Goal: Task Accomplishment & Management: Complete application form

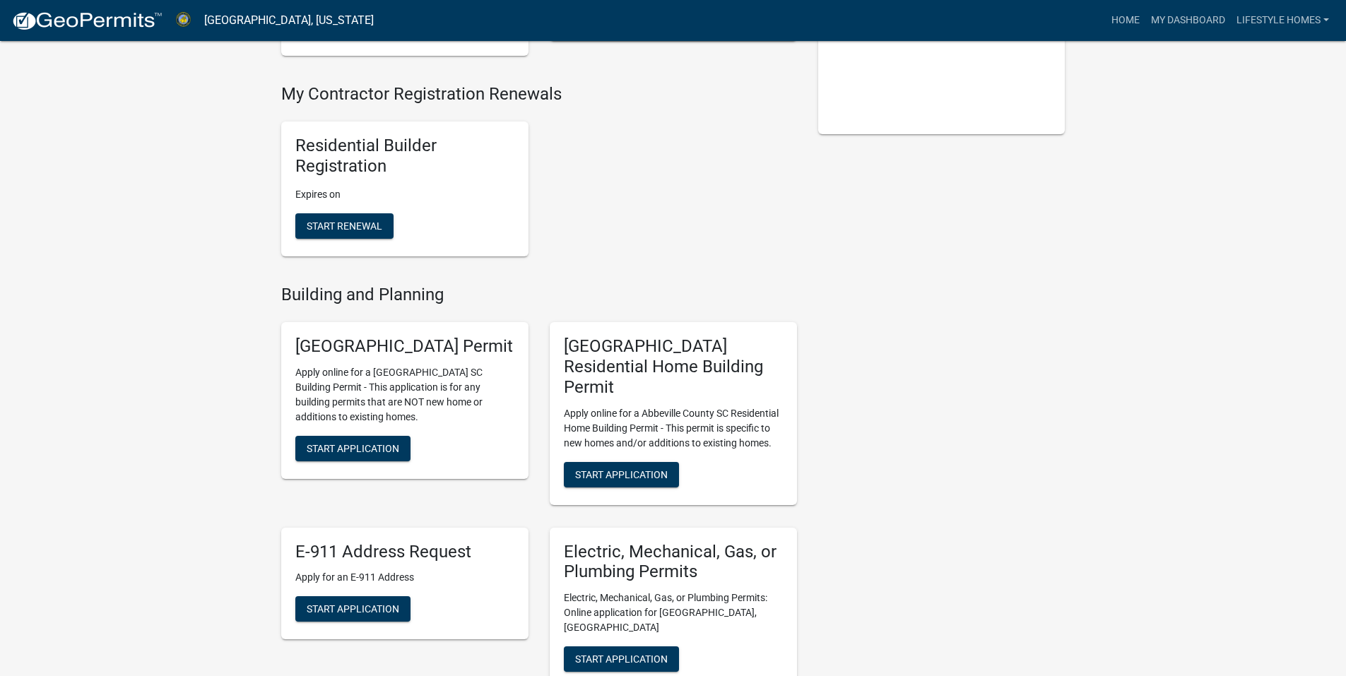
scroll to position [424, 0]
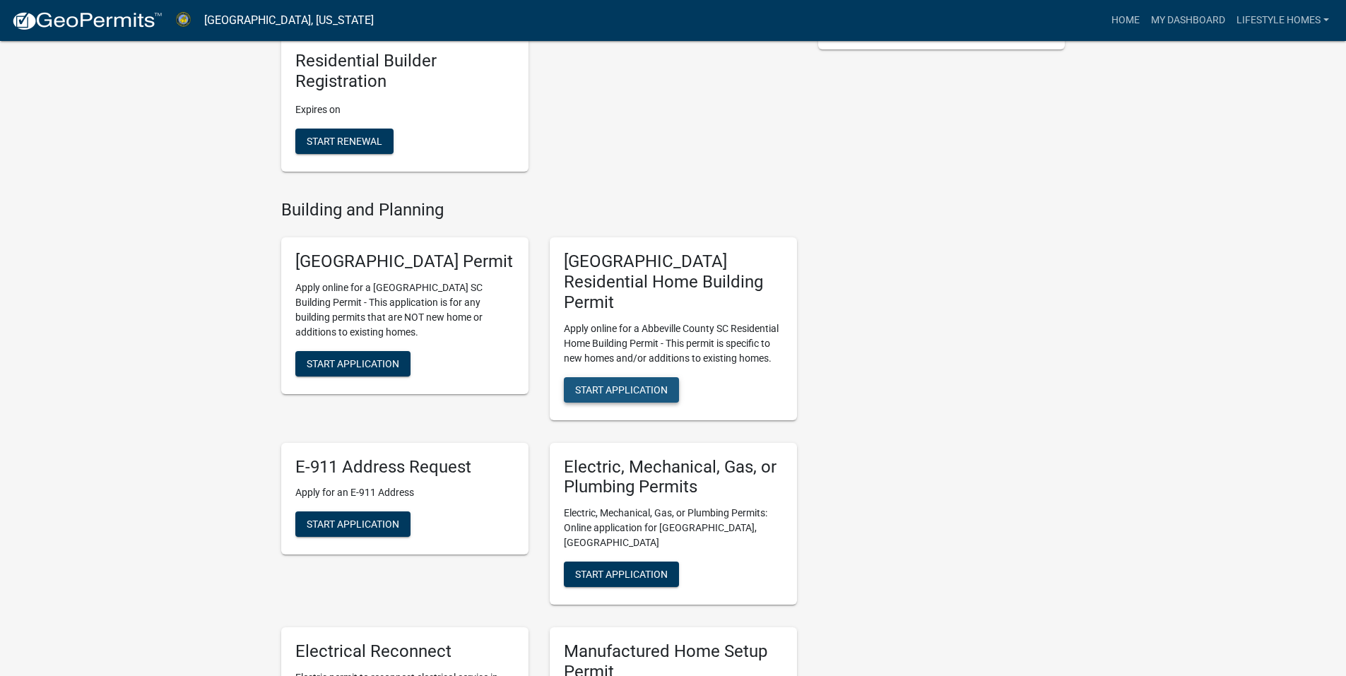
click at [662, 384] on span "Start Application" at bounding box center [621, 389] width 93 height 11
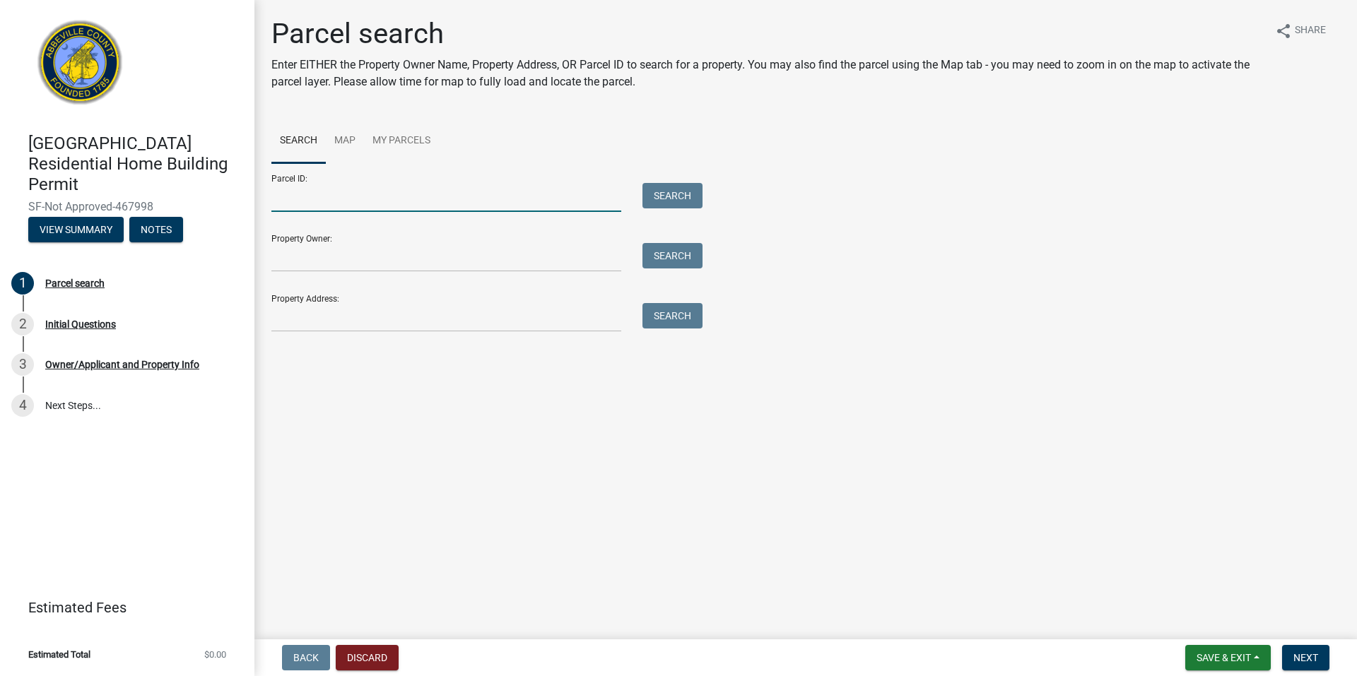
click at [387, 196] on input "Parcel ID:" at bounding box center [446, 197] width 350 height 29
paste input "[PHONE_NUMBER]"
type input "[PHONE_NUMBER]"
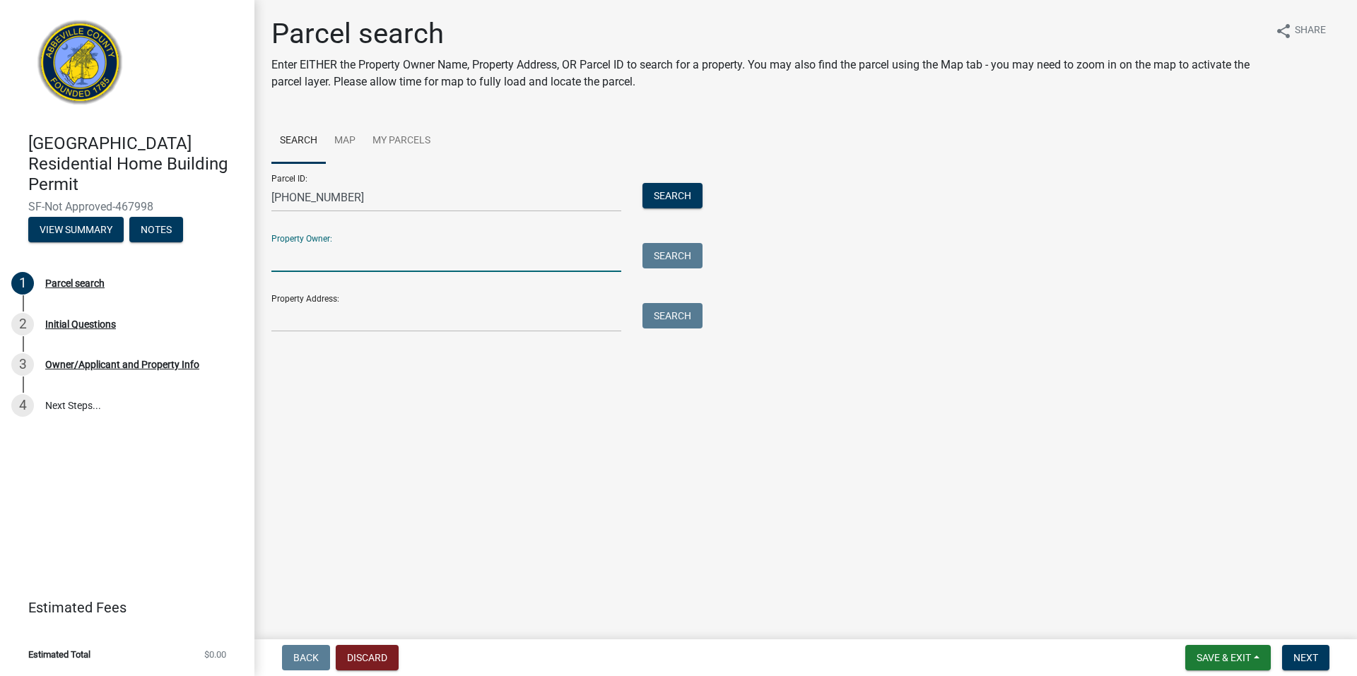
click at [312, 254] on input "Property Owner:" at bounding box center [446, 257] width 350 height 29
type input "[PERSON_NAME] Devlopment"
drag, startPoint x: 396, startPoint y: 255, endPoint x: 259, endPoint y: 257, distance: 137.1
click at [259, 257] on div "Parcel search Enter EITHER the Property Owner Name, Property Address, OR Parcel…" at bounding box center [805, 201] width 1102 height 368
click at [638, 204] on div "Search" at bounding box center [669, 197] width 74 height 29
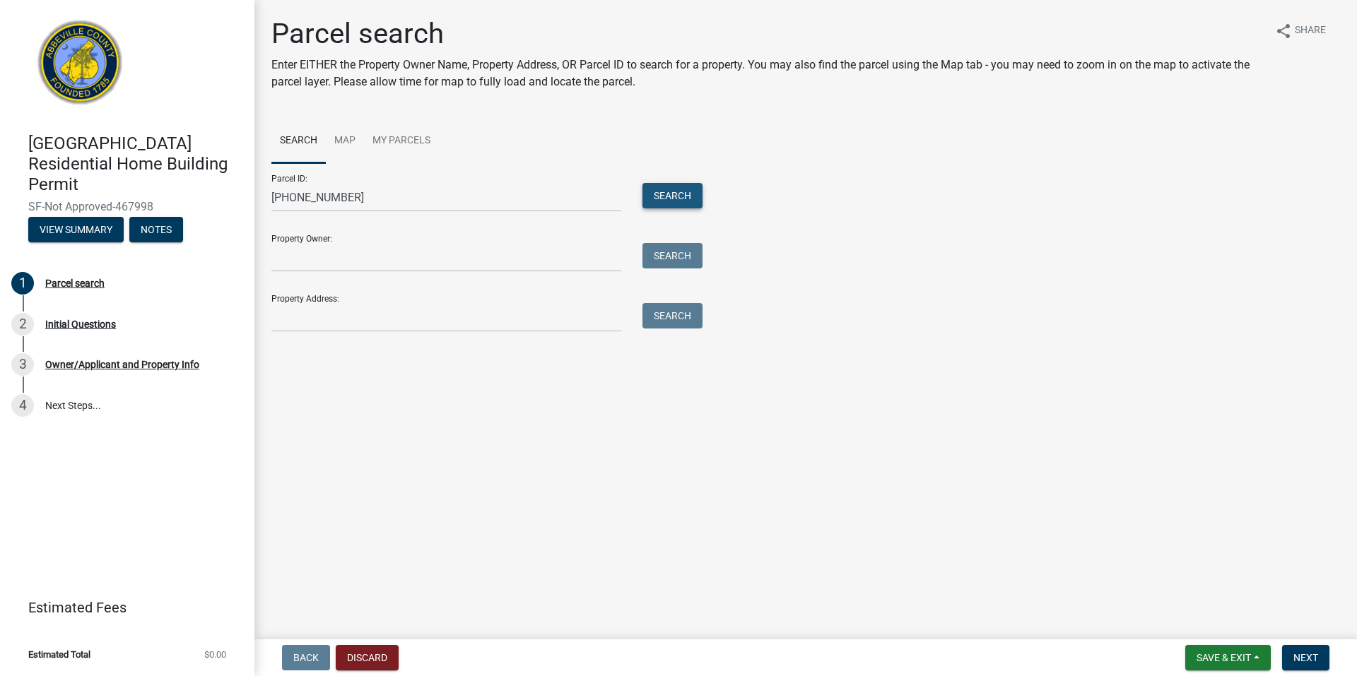
click at [659, 196] on button "Search" at bounding box center [672, 195] width 60 height 25
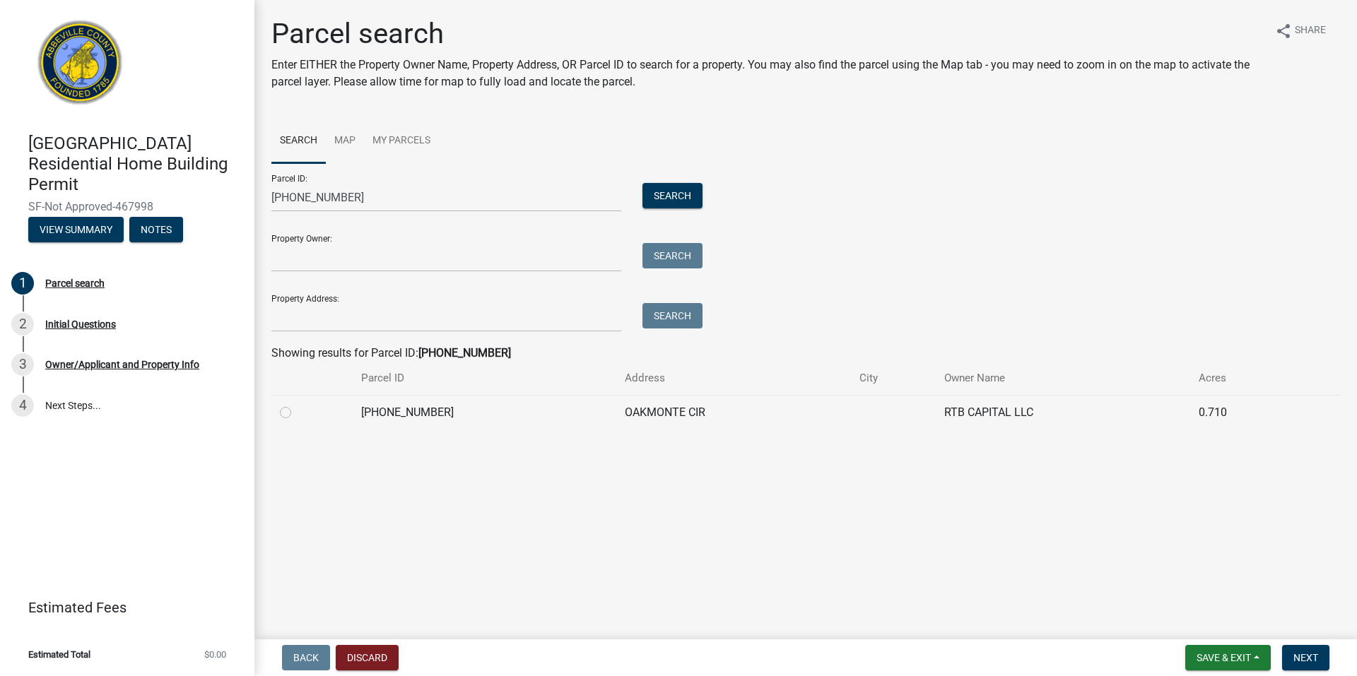
click at [297, 404] on label at bounding box center [297, 404] width 0 height 0
click at [297, 413] on input "radio" at bounding box center [301, 408] width 9 height 9
radio input "true"
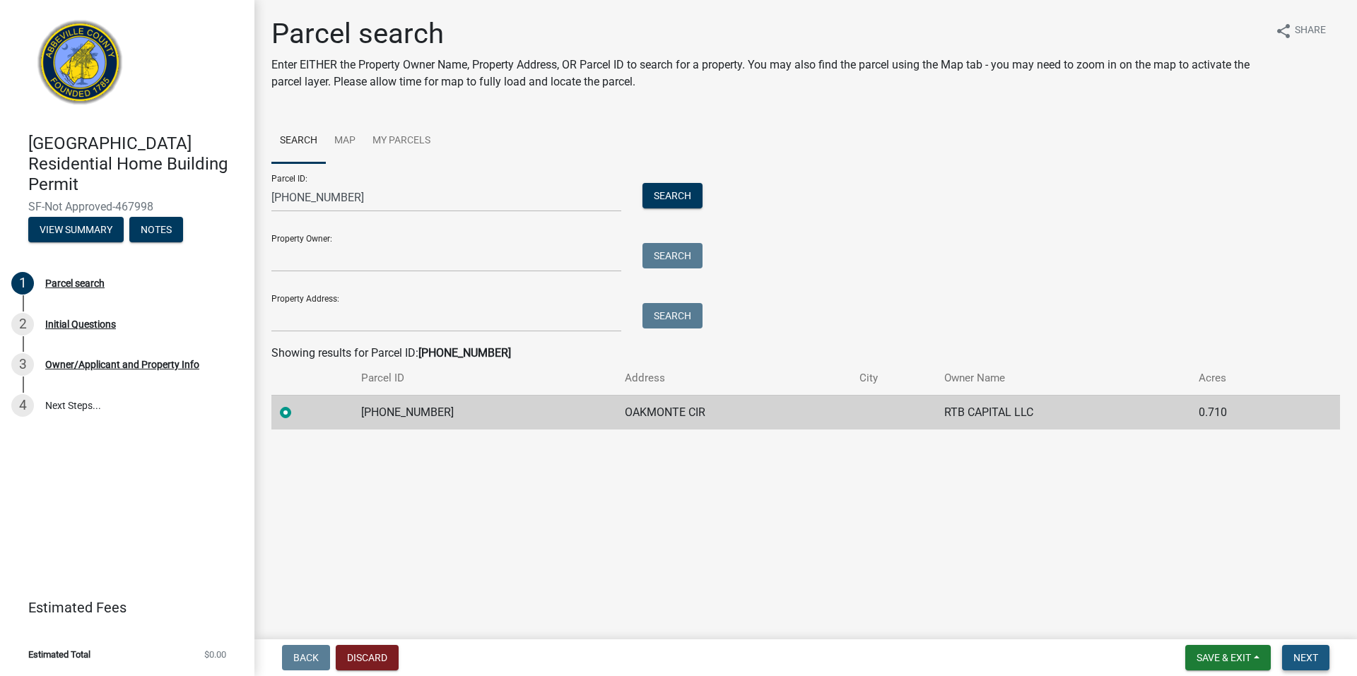
click at [1297, 659] on span "Next" at bounding box center [1305, 657] width 25 height 11
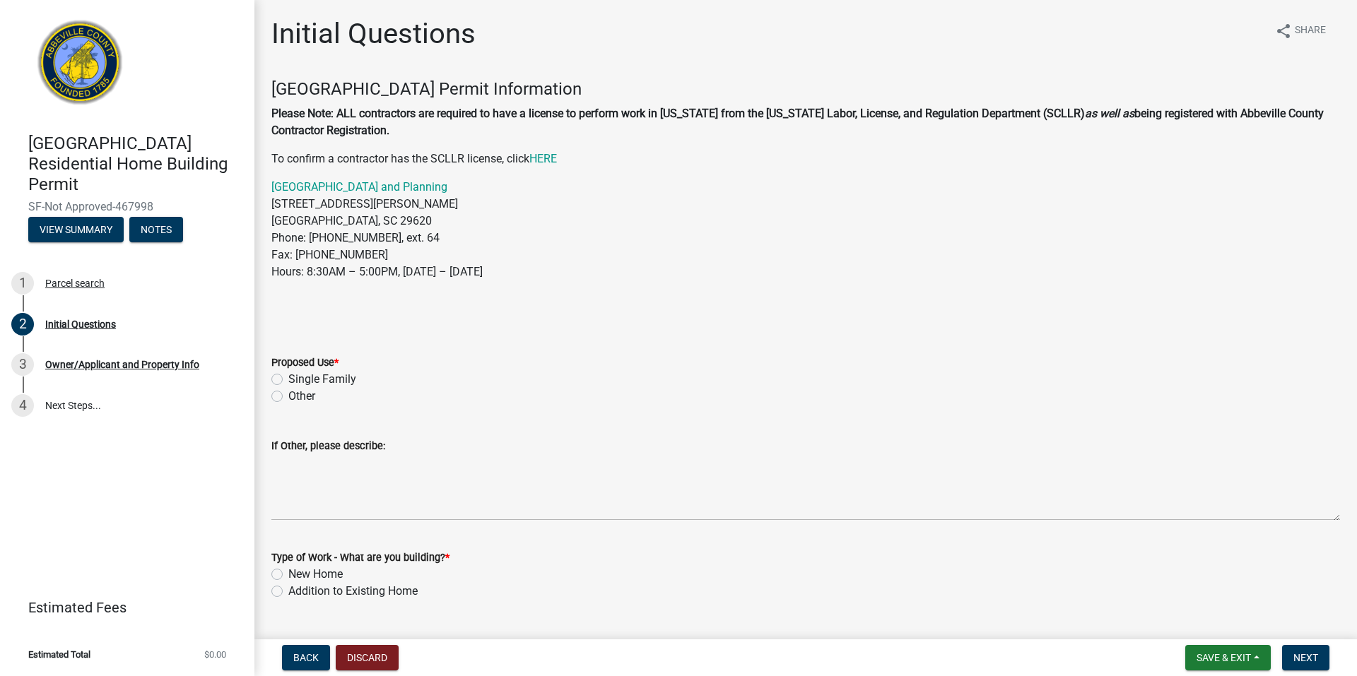
click at [288, 378] on label "Single Family" at bounding box center [322, 379] width 68 height 17
click at [288, 378] on input "Single Family" at bounding box center [292, 375] width 9 height 9
radio input "true"
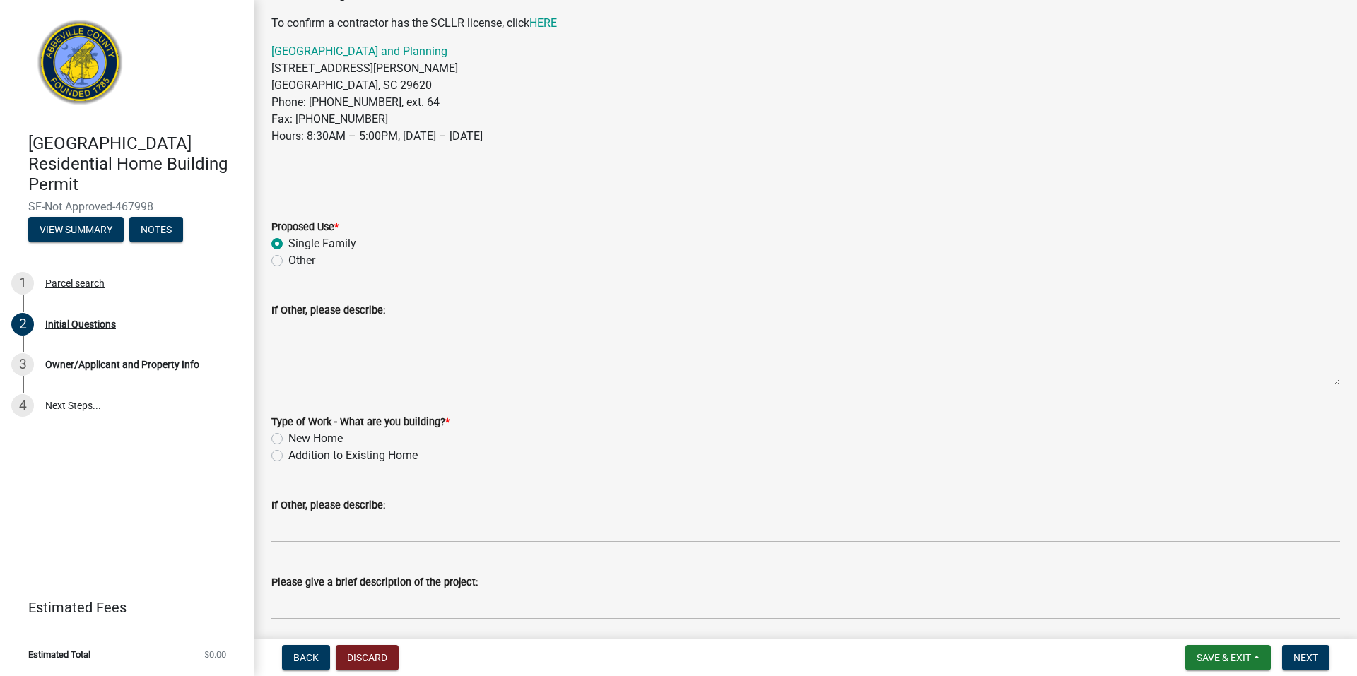
scroll to position [141, 0]
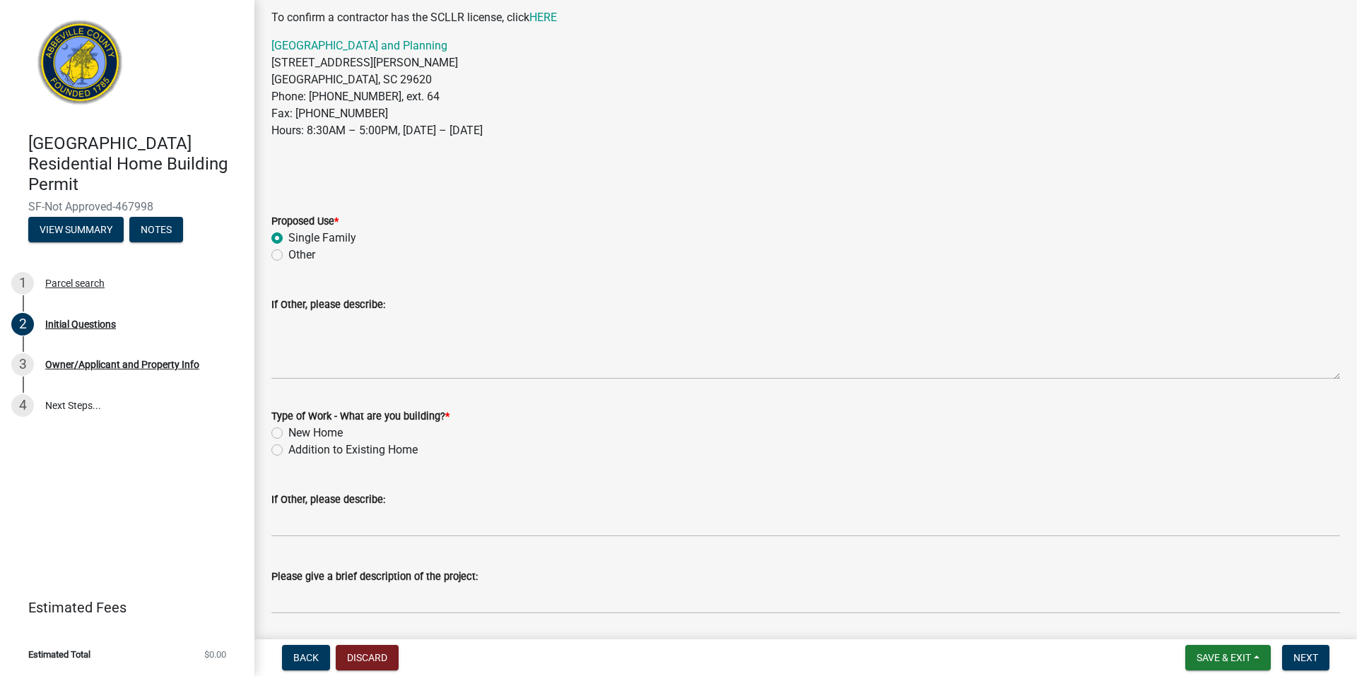
click at [319, 428] on label "New Home" at bounding box center [315, 433] width 54 height 17
click at [298, 428] on input "New Home" at bounding box center [292, 429] width 9 height 9
radio input "true"
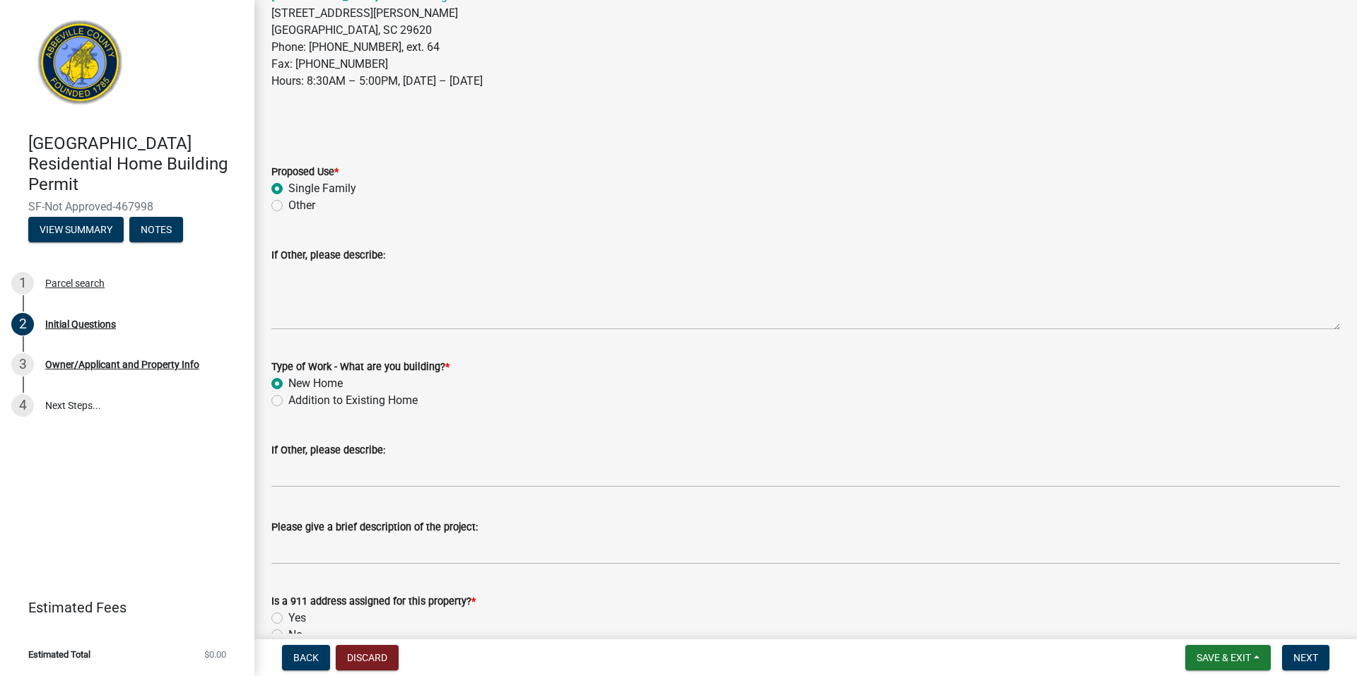
scroll to position [212, 0]
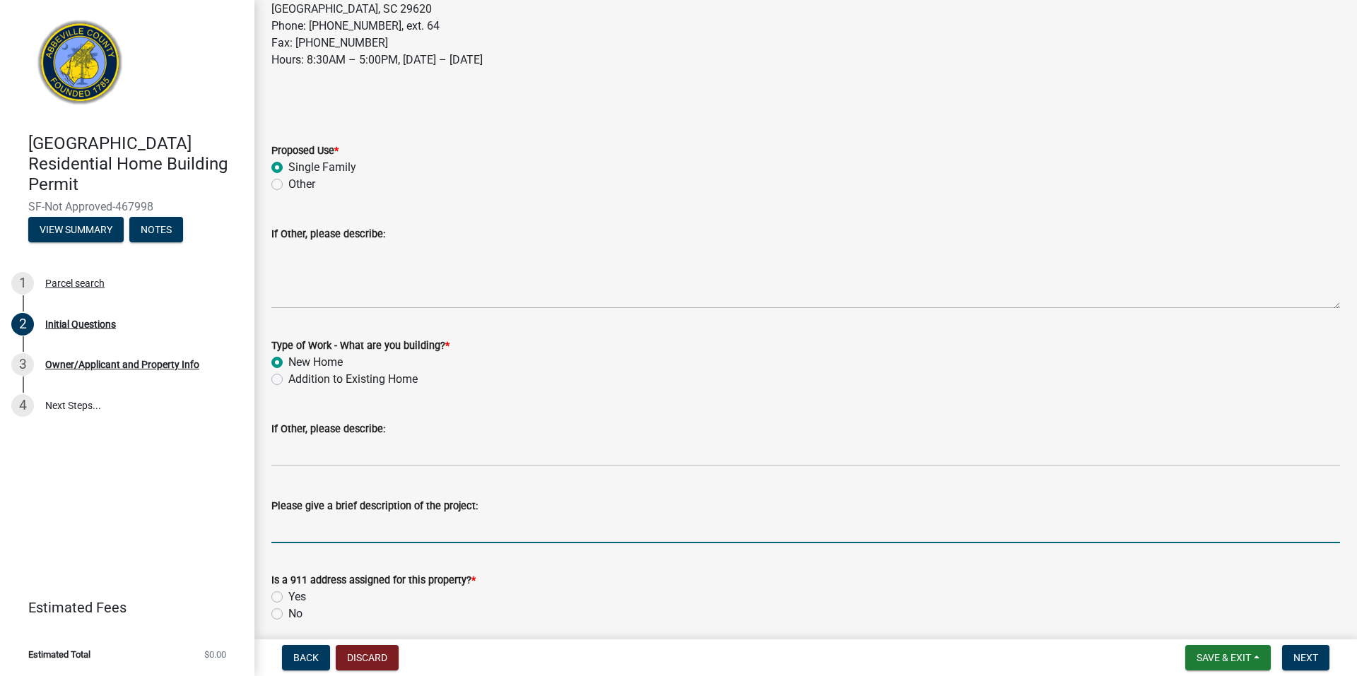
click at [519, 536] on input "Please give a brief description of the project:" at bounding box center [805, 528] width 1069 height 29
type input "New home"
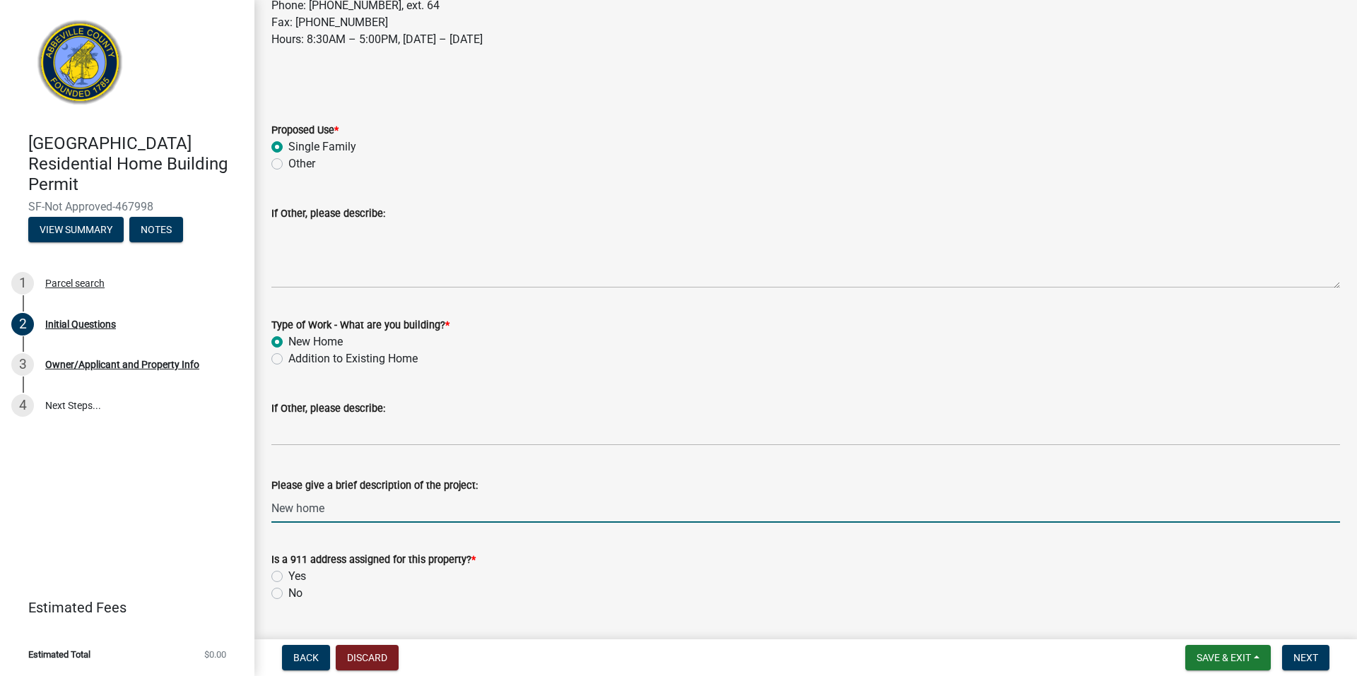
scroll to position [269, 0]
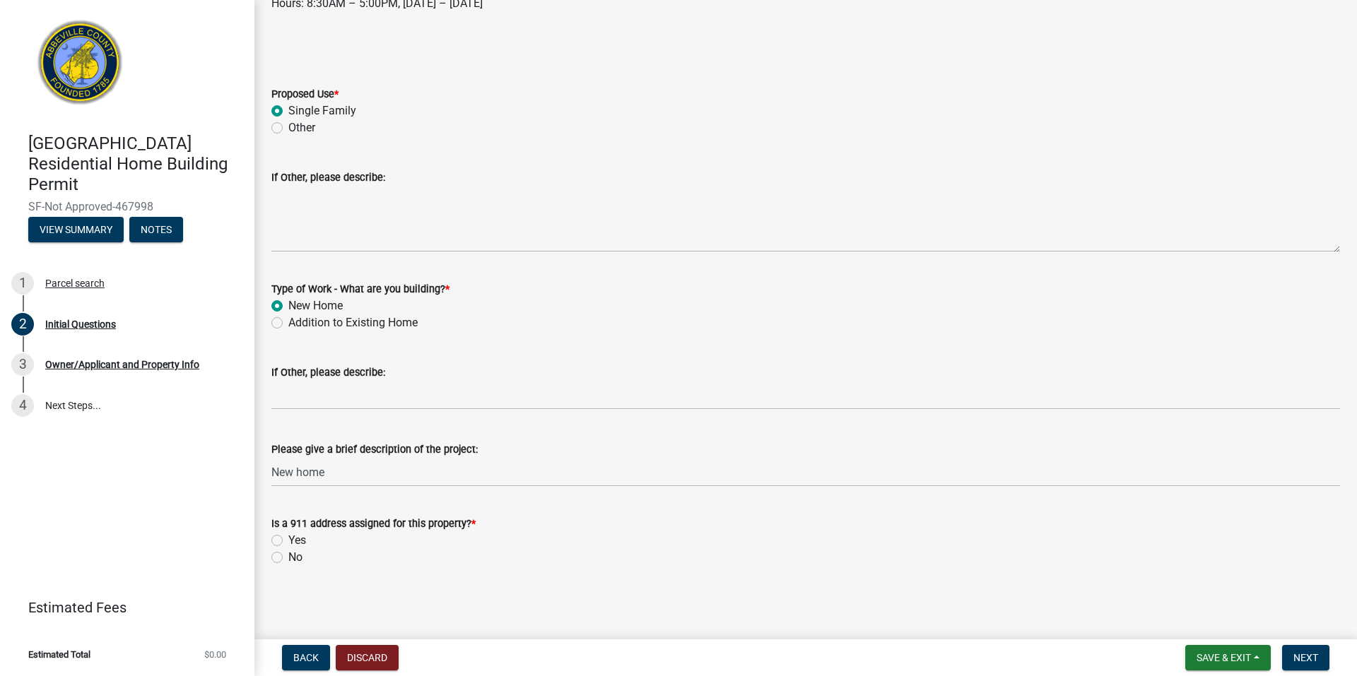
click at [288, 559] on label "No" at bounding box center [295, 557] width 14 height 17
click at [288, 558] on input "No" at bounding box center [292, 553] width 9 height 9
radio input "true"
click at [1307, 651] on button "Next" at bounding box center [1305, 657] width 47 height 25
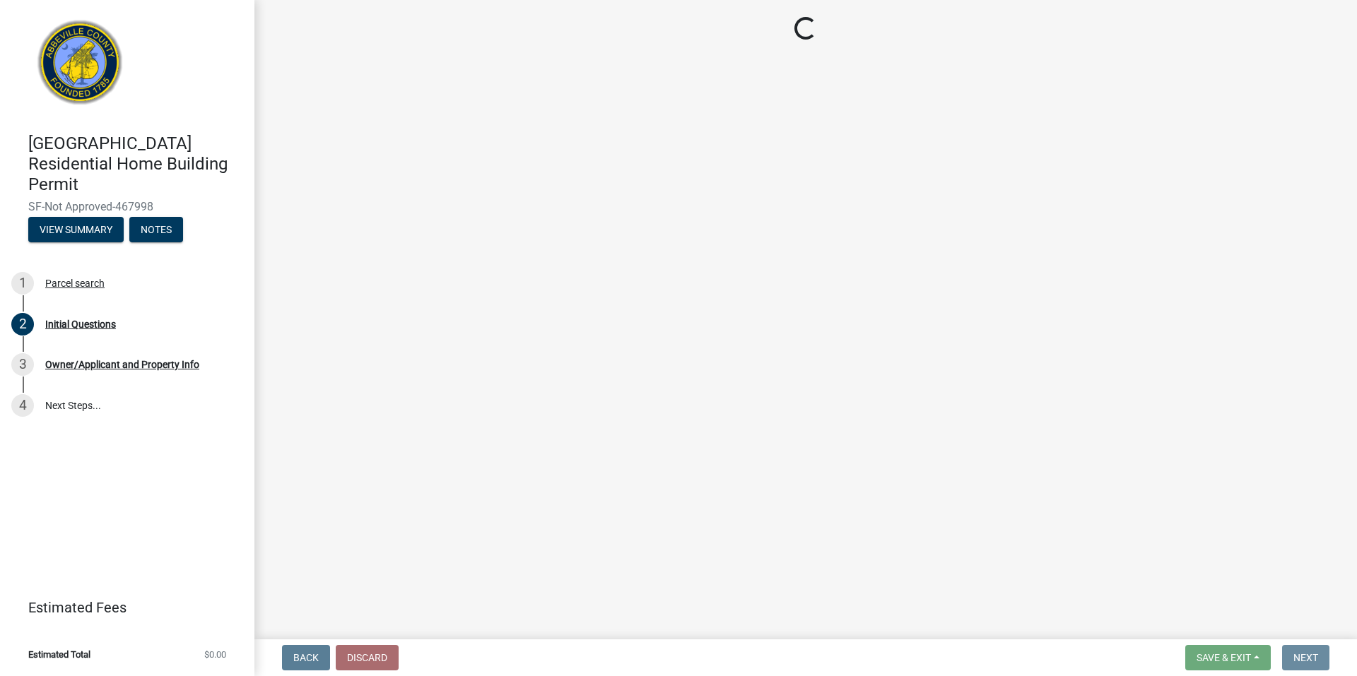
scroll to position [0, 0]
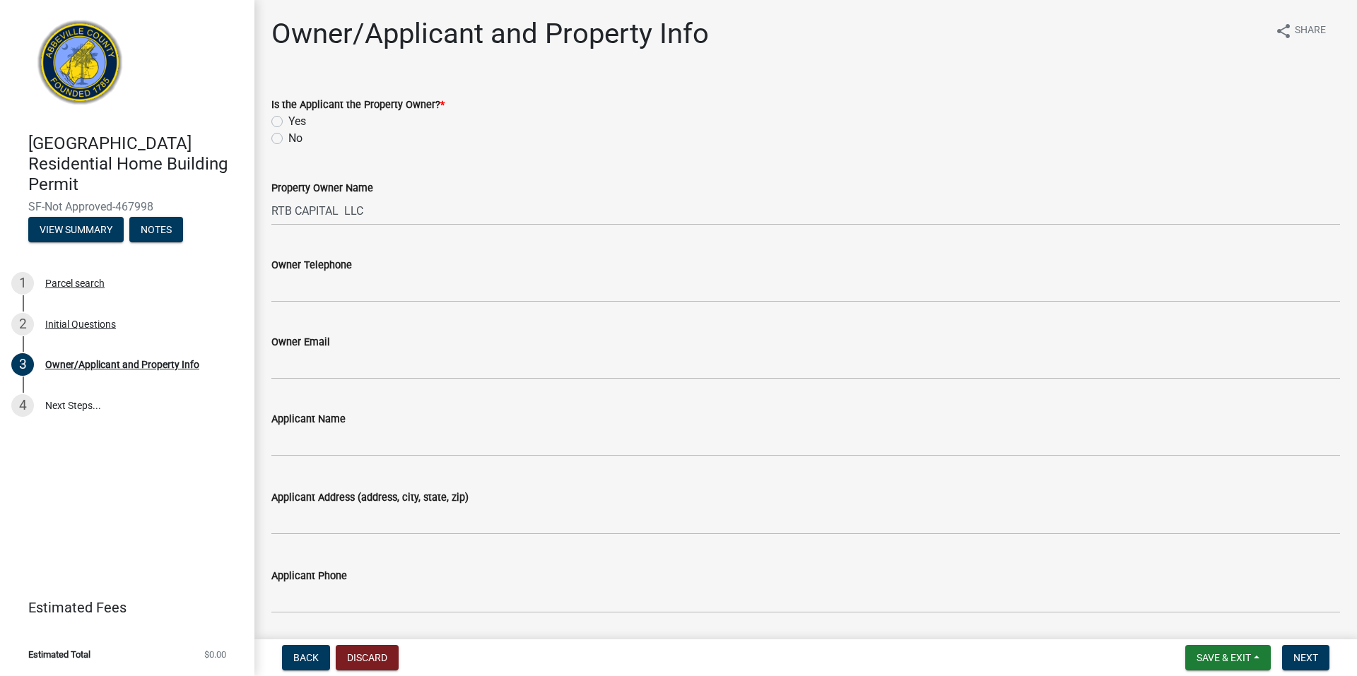
click at [288, 138] on label "No" at bounding box center [295, 138] width 14 height 17
click at [288, 138] on input "No" at bounding box center [292, 134] width 9 height 9
radio input "true"
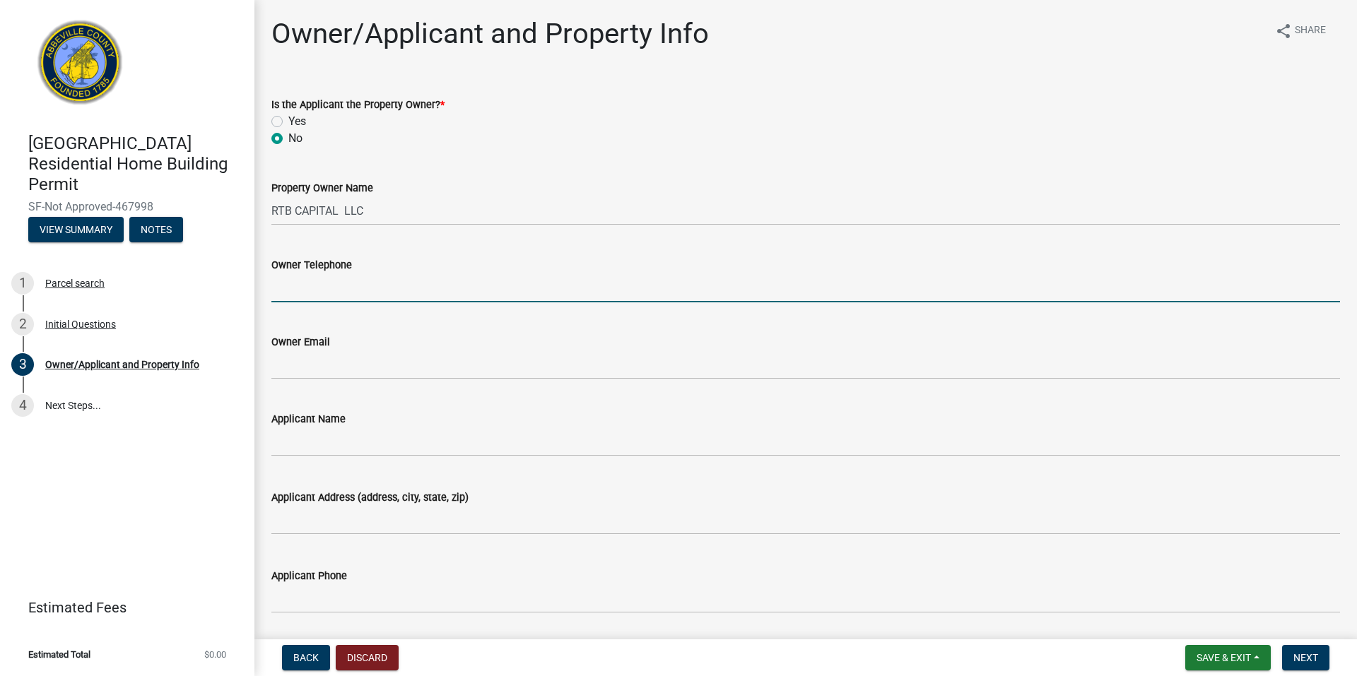
click at [370, 289] on input "Owner Telephone" at bounding box center [805, 288] width 1069 height 29
type input "7062105488"
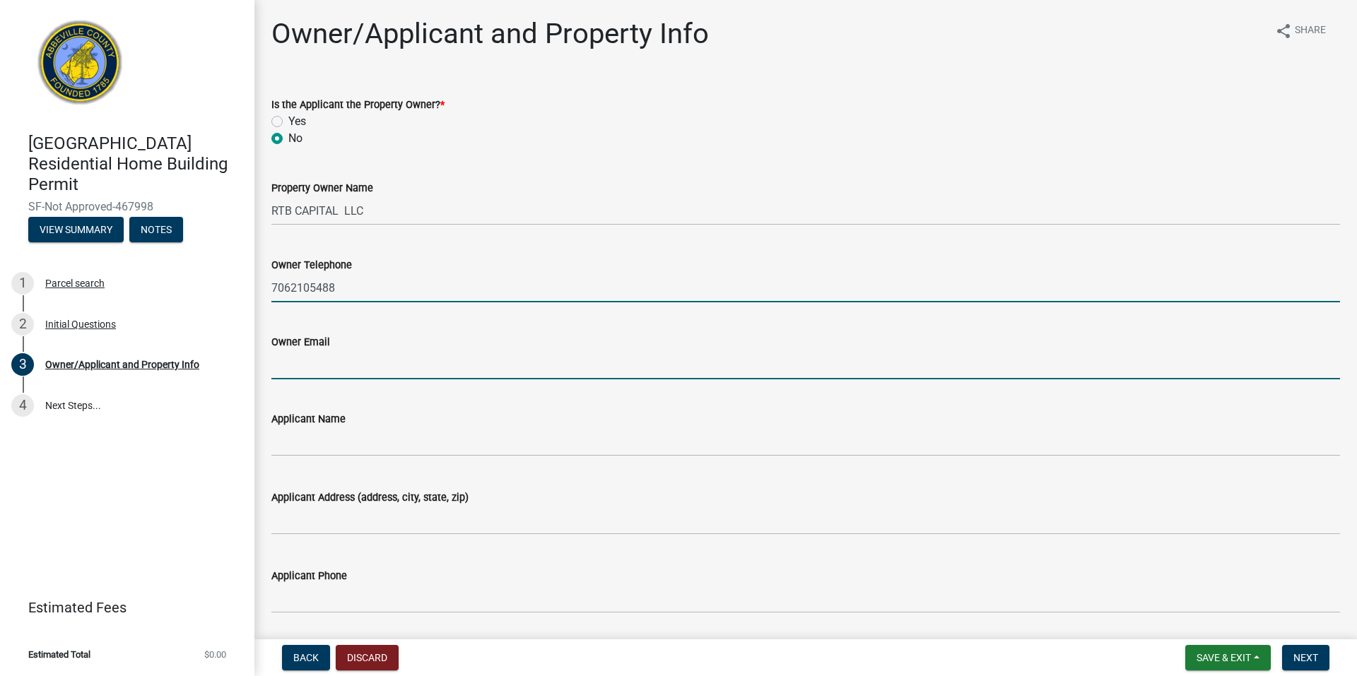
type input "[PERSON_NAME][EMAIL_ADDRESS][DOMAIN_NAME]"
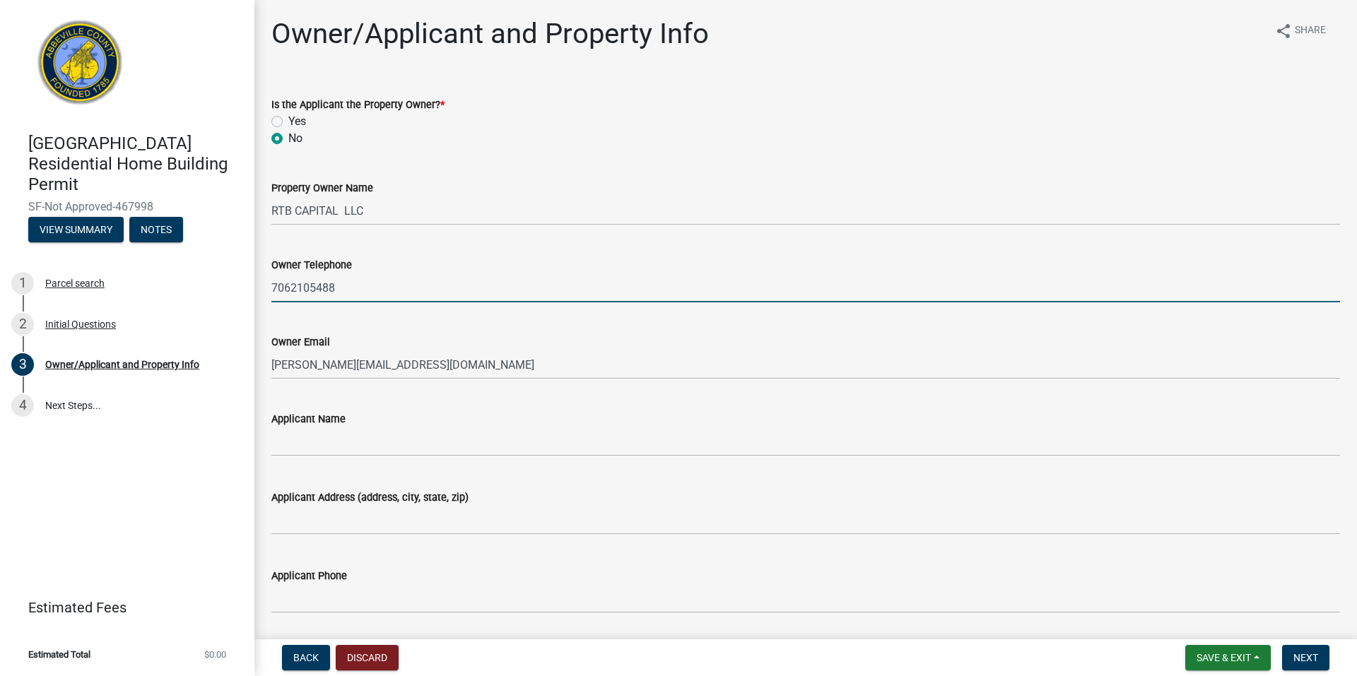
type input "Lifestyle Homes"
type input "[STREET_ADDRESS]"
type input "Abbeville Public Utilities"
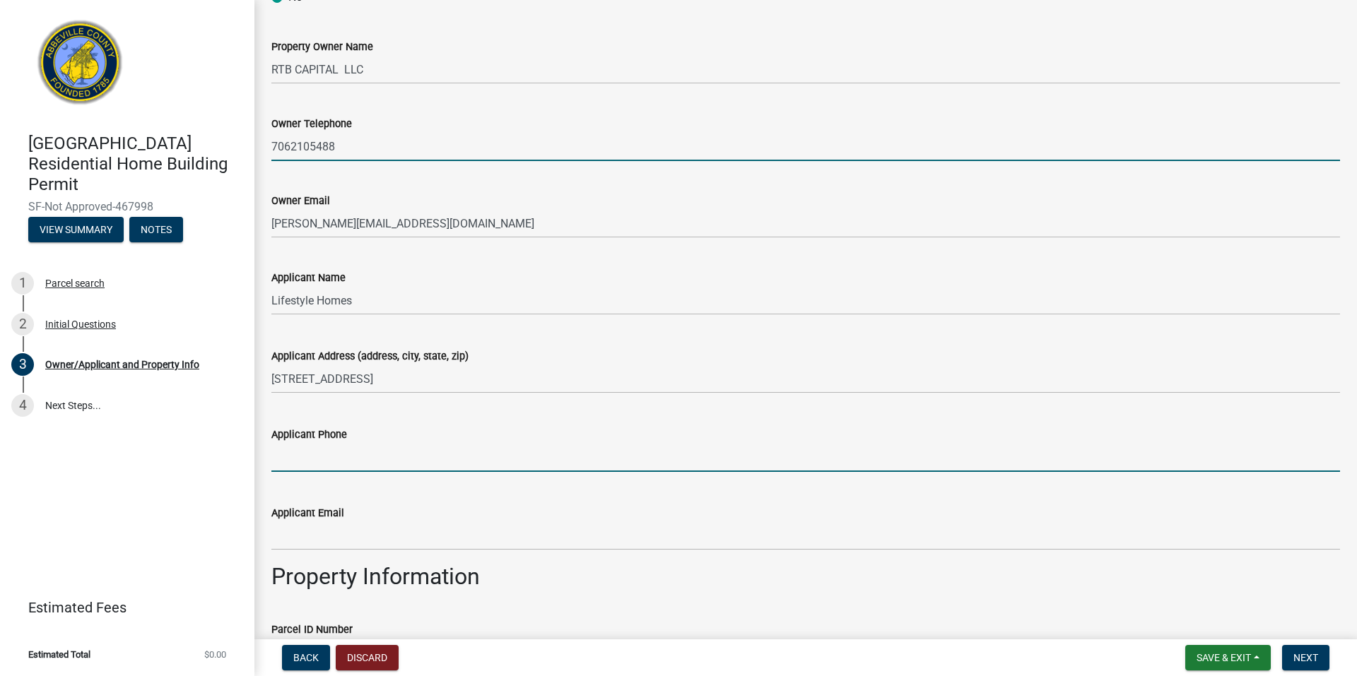
click at [482, 467] on input "Applicant Phone" at bounding box center [805, 457] width 1069 height 29
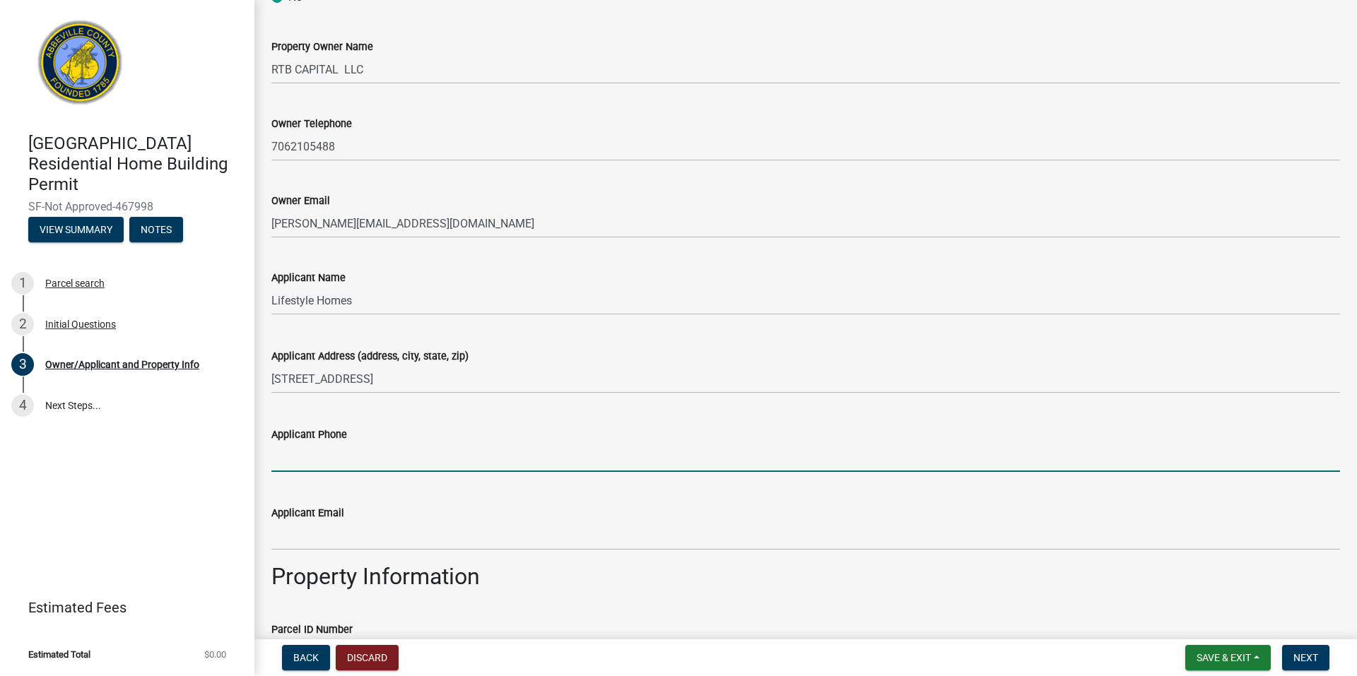
type input "7062105488"
type input "[PERSON_NAME][EMAIL_ADDRESS][DOMAIN_NAME]"
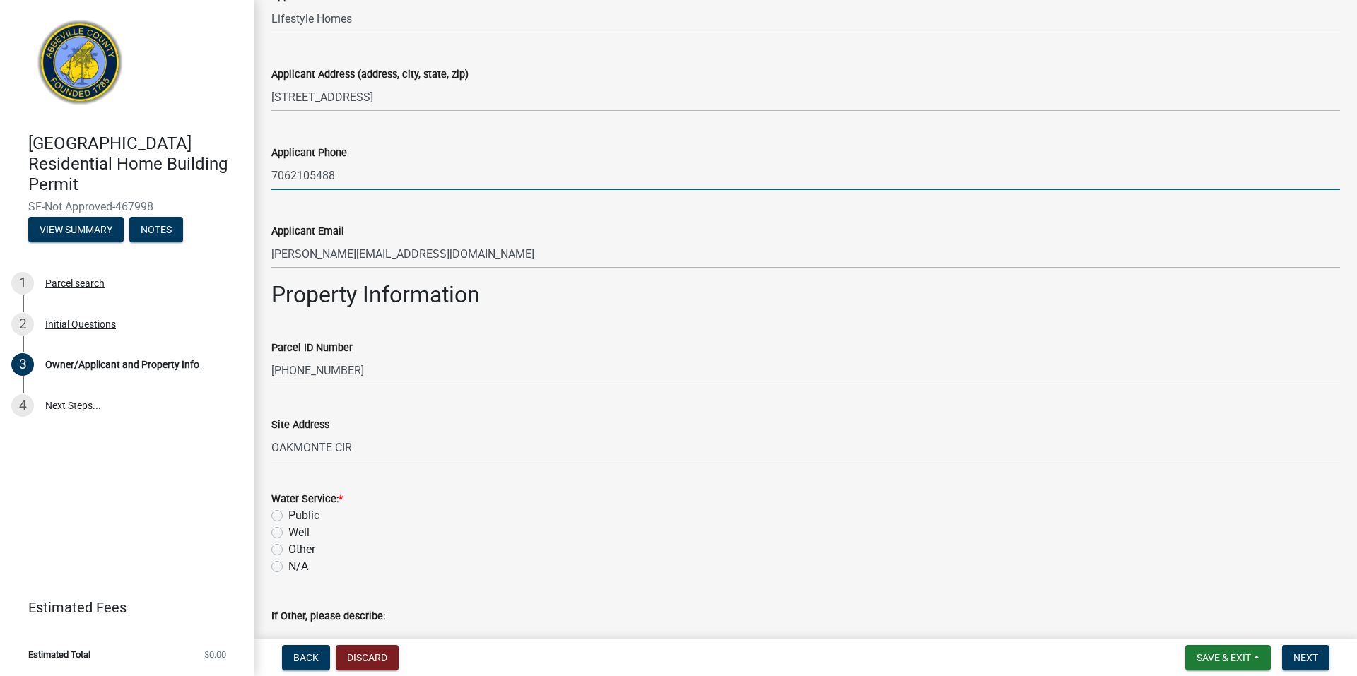
scroll to position [424, 0]
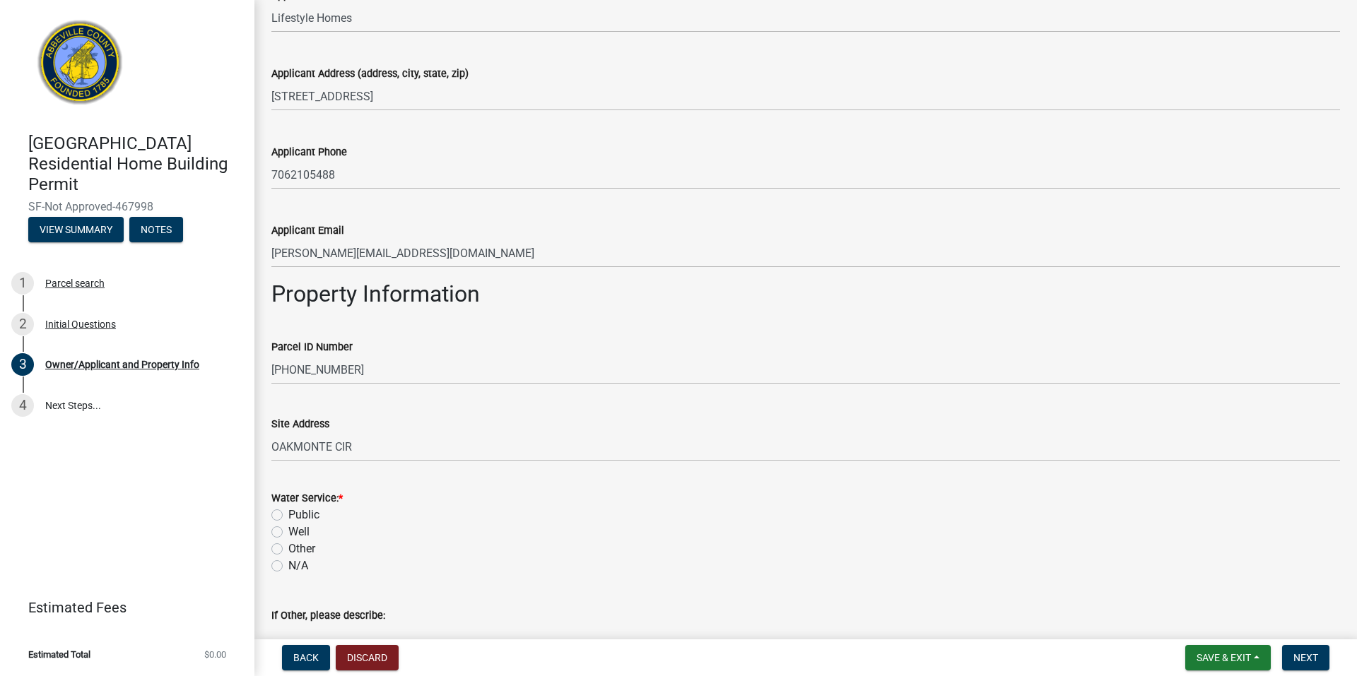
click at [276, 526] on div "Well" at bounding box center [805, 532] width 1069 height 17
click at [288, 514] on label "Public" at bounding box center [303, 515] width 31 height 17
click at [288, 514] on input "Public" at bounding box center [292, 511] width 9 height 9
radio input "true"
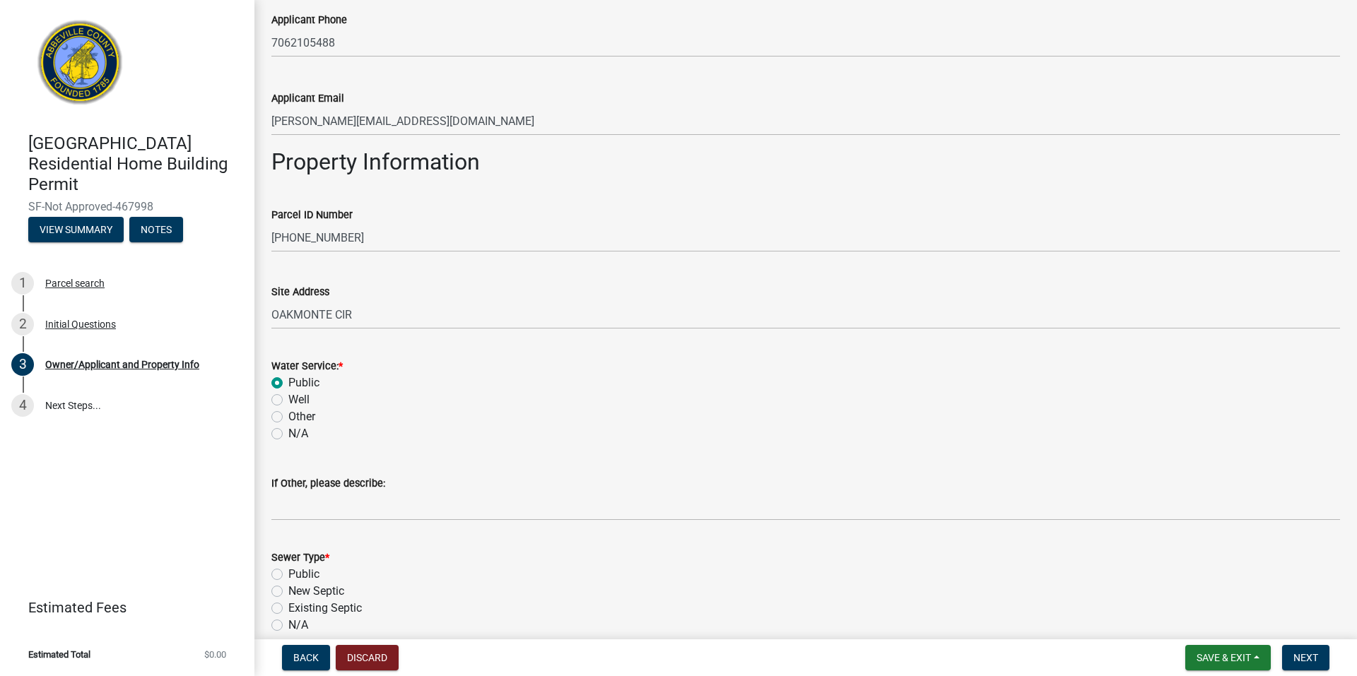
scroll to position [565, 0]
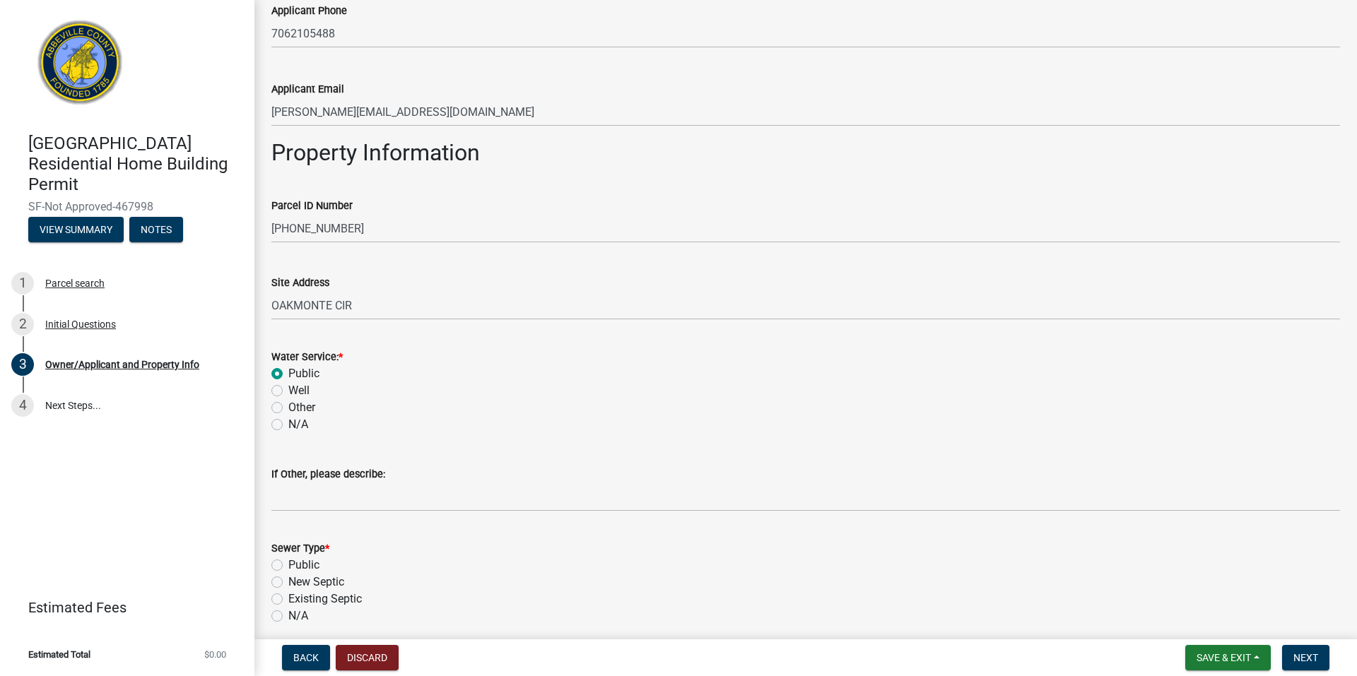
click at [293, 564] on label "Public" at bounding box center [303, 565] width 31 height 17
click at [293, 564] on input "Public" at bounding box center [292, 561] width 9 height 9
radio input "true"
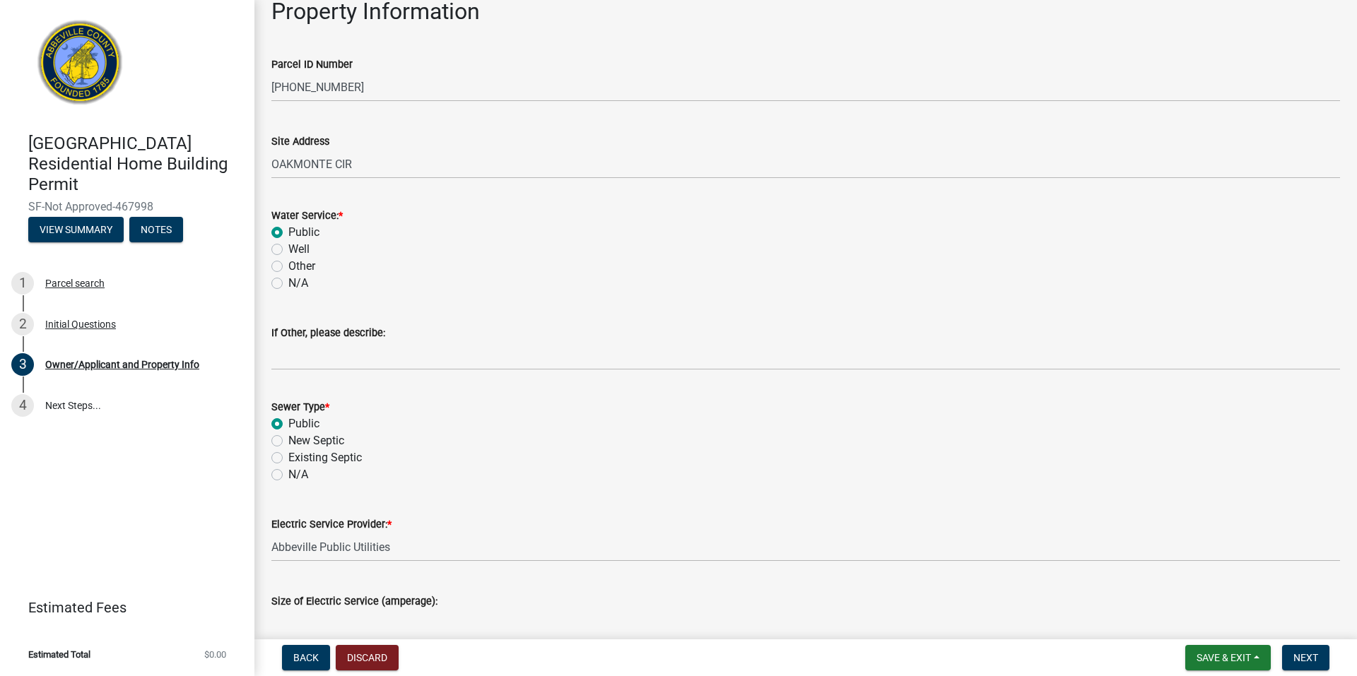
scroll to position [777, 0]
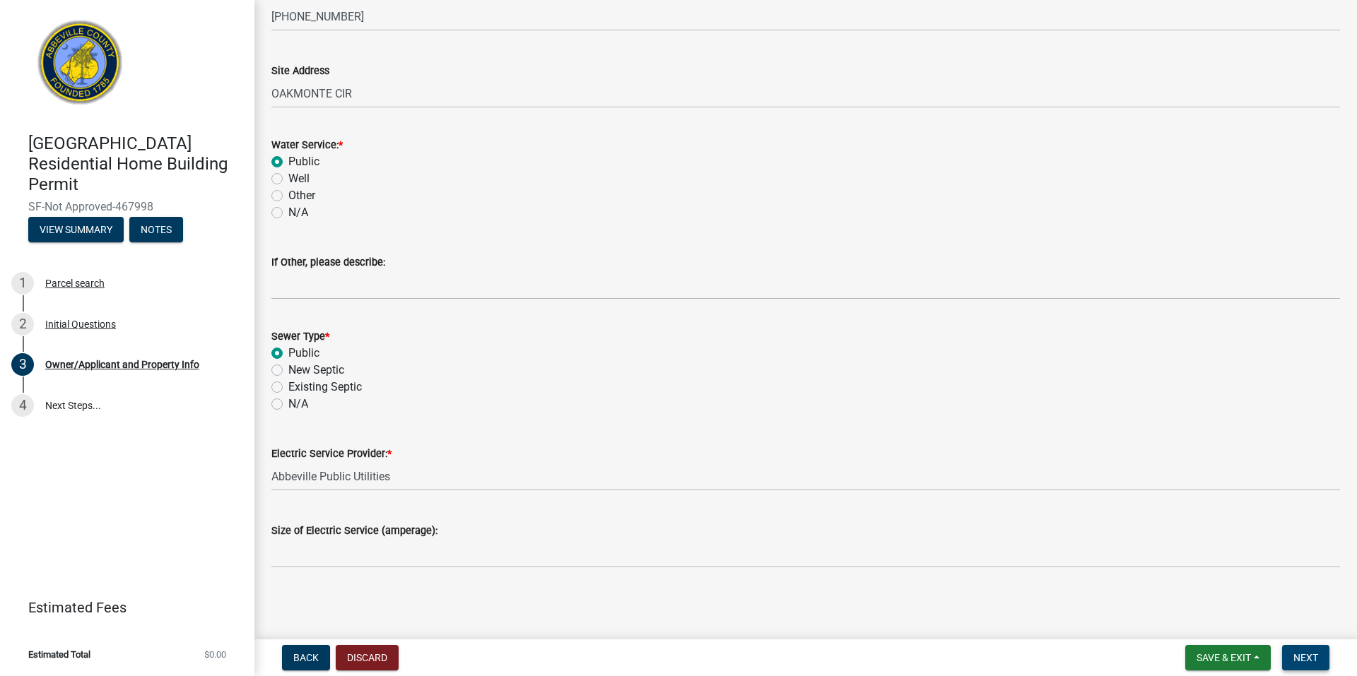
click at [1297, 654] on span "Next" at bounding box center [1305, 657] width 25 height 11
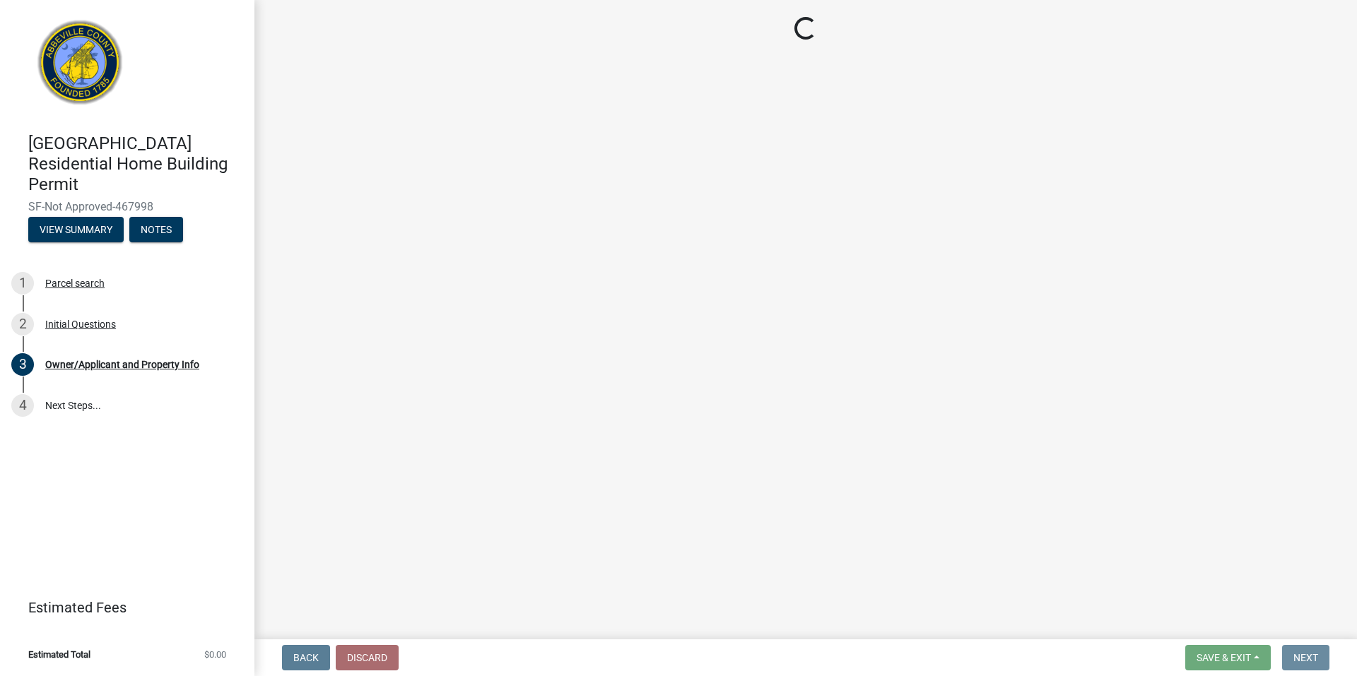
scroll to position [0, 0]
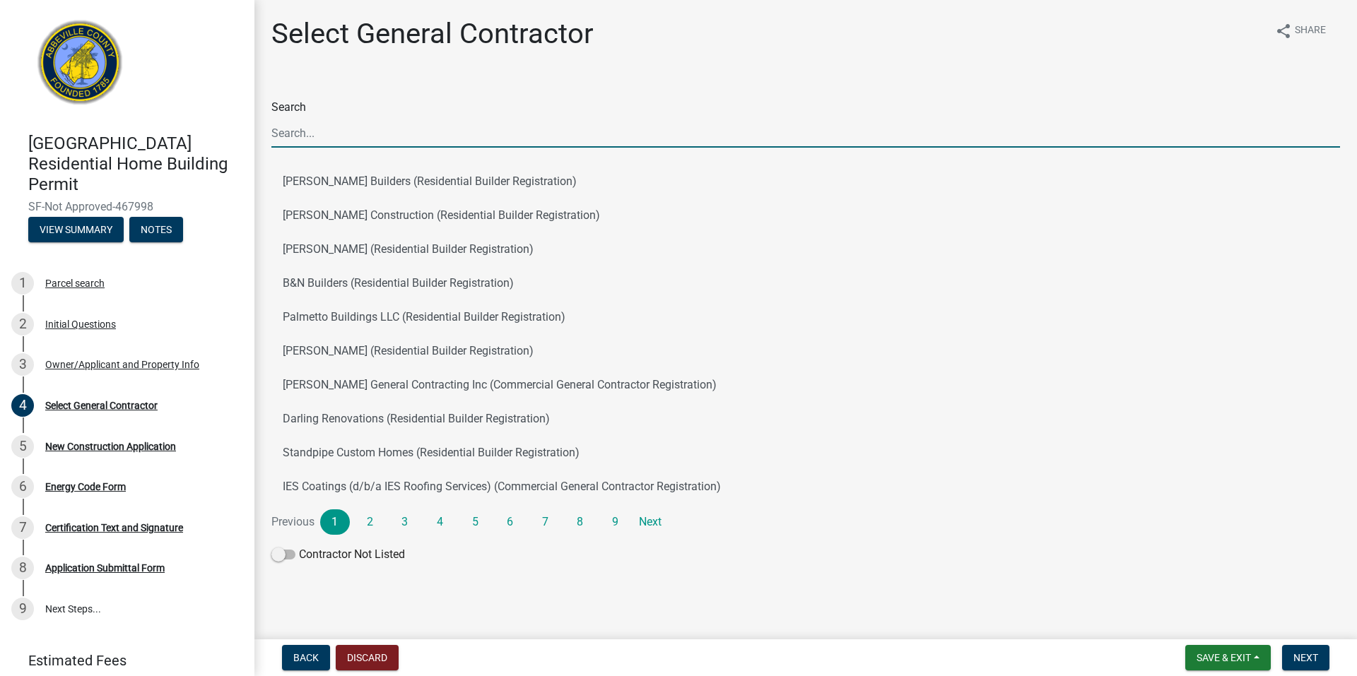
click at [449, 143] on input "Search" at bounding box center [805, 133] width 1069 height 29
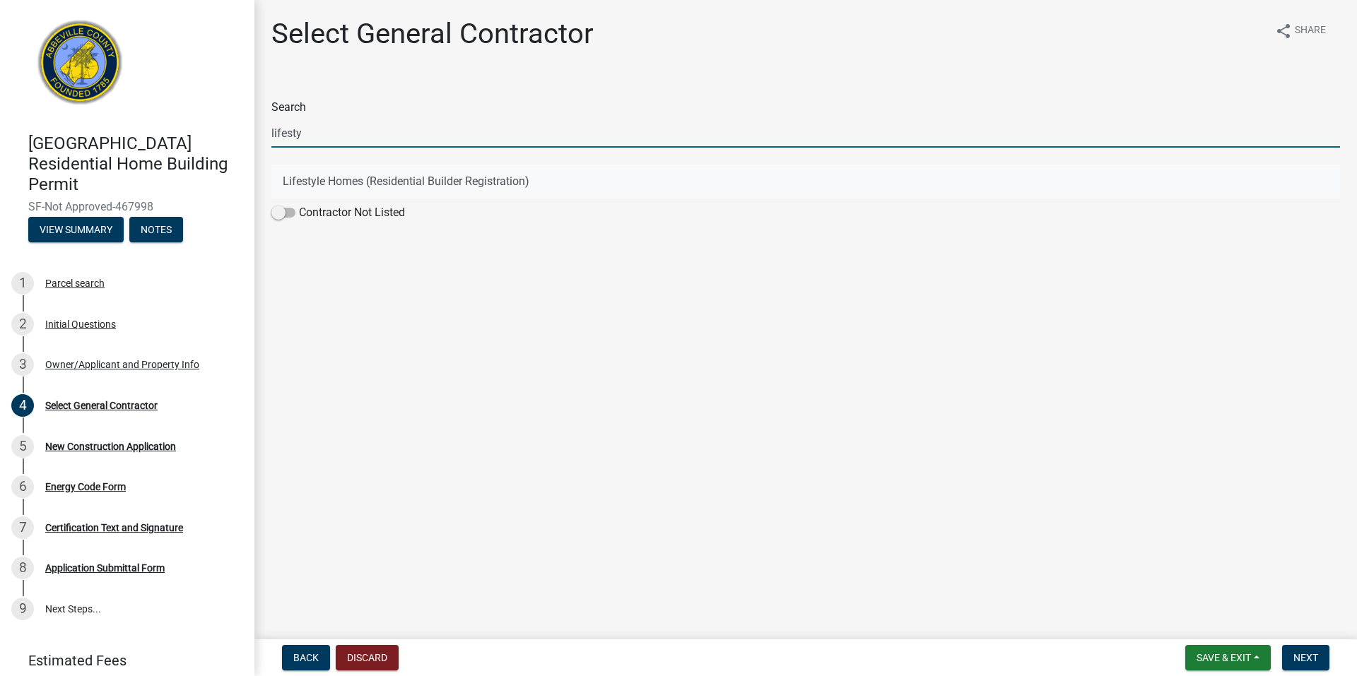
type input "lifesty"
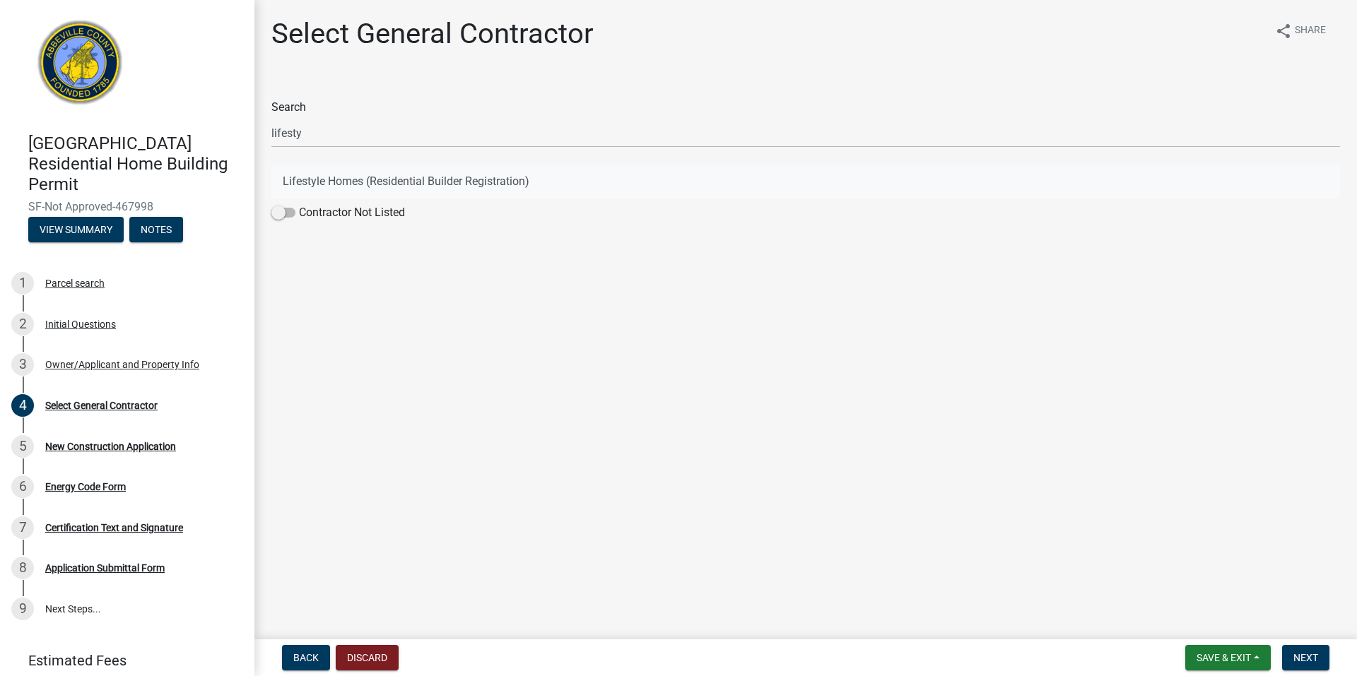
click at [537, 182] on button "Lifestyle Homes (Residential Builder Registration)" at bounding box center [805, 182] width 1069 height 34
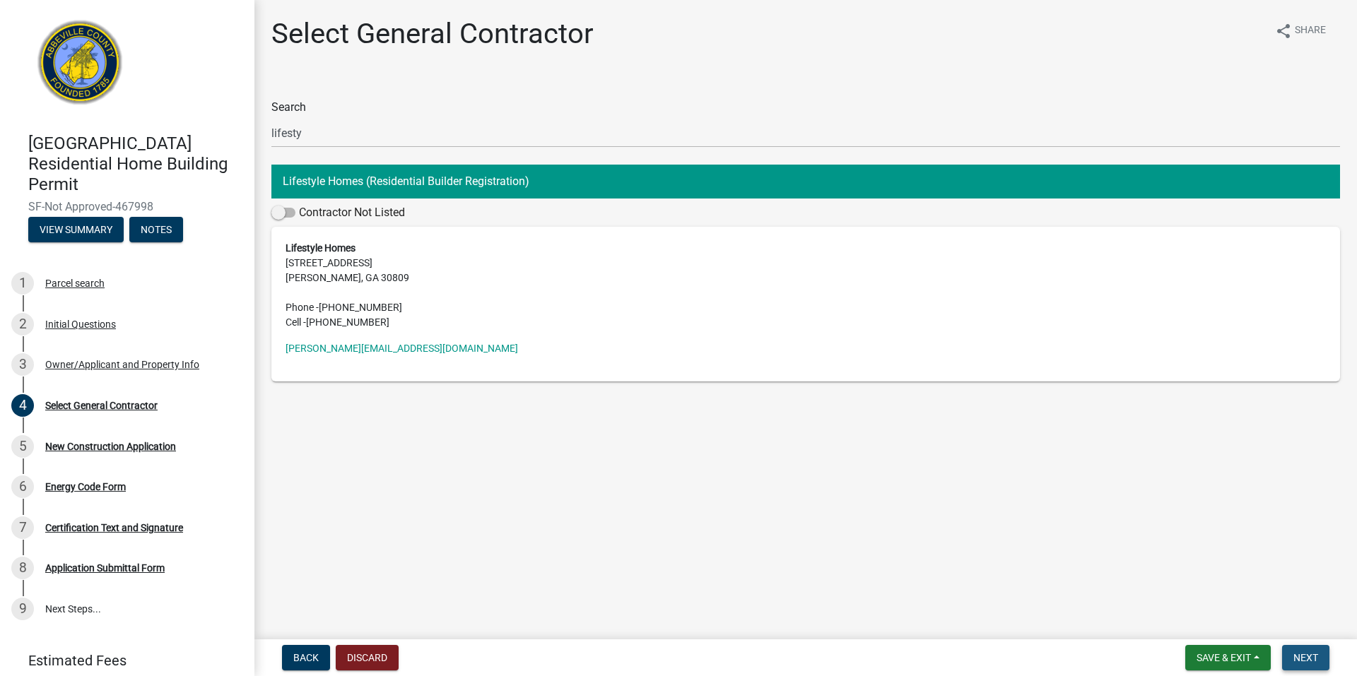
click at [1312, 656] on span "Next" at bounding box center [1305, 657] width 25 height 11
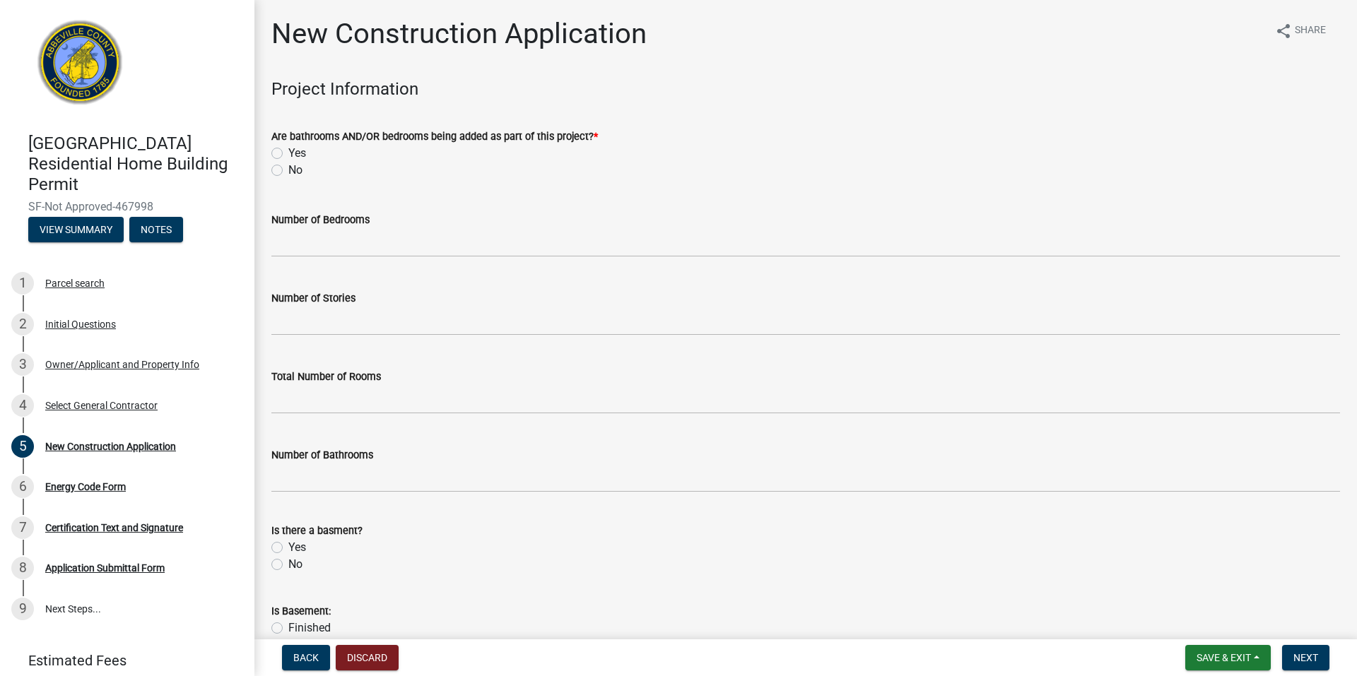
click at [284, 155] on div "Yes" at bounding box center [805, 153] width 1069 height 17
click at [288, 154] on label "Yes" at bounding box center [297, 153] width 18 height 17
click at [288, 154] on input "Yes" at bounding box center [292, 149] width 9 height 9
radio input "true"
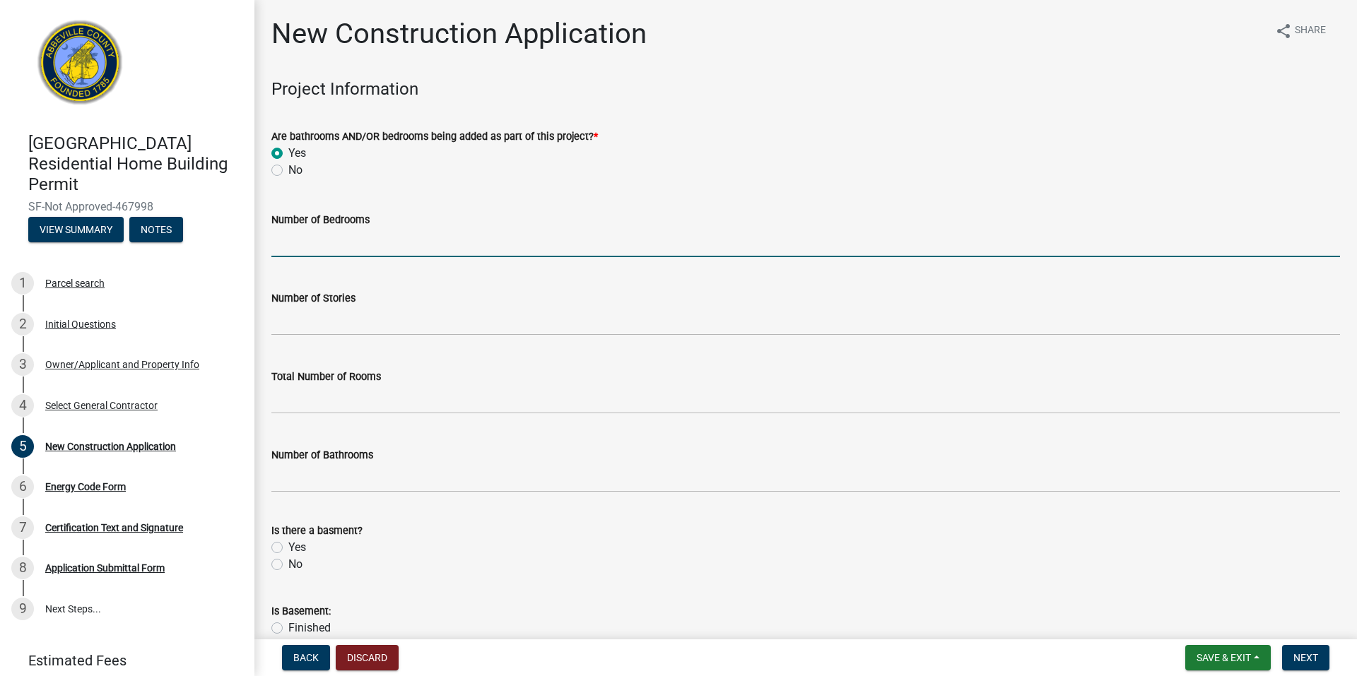
click at [329, 250] on input "text" at bounding box center [805, 242] width 1069 height 29
type input "3"
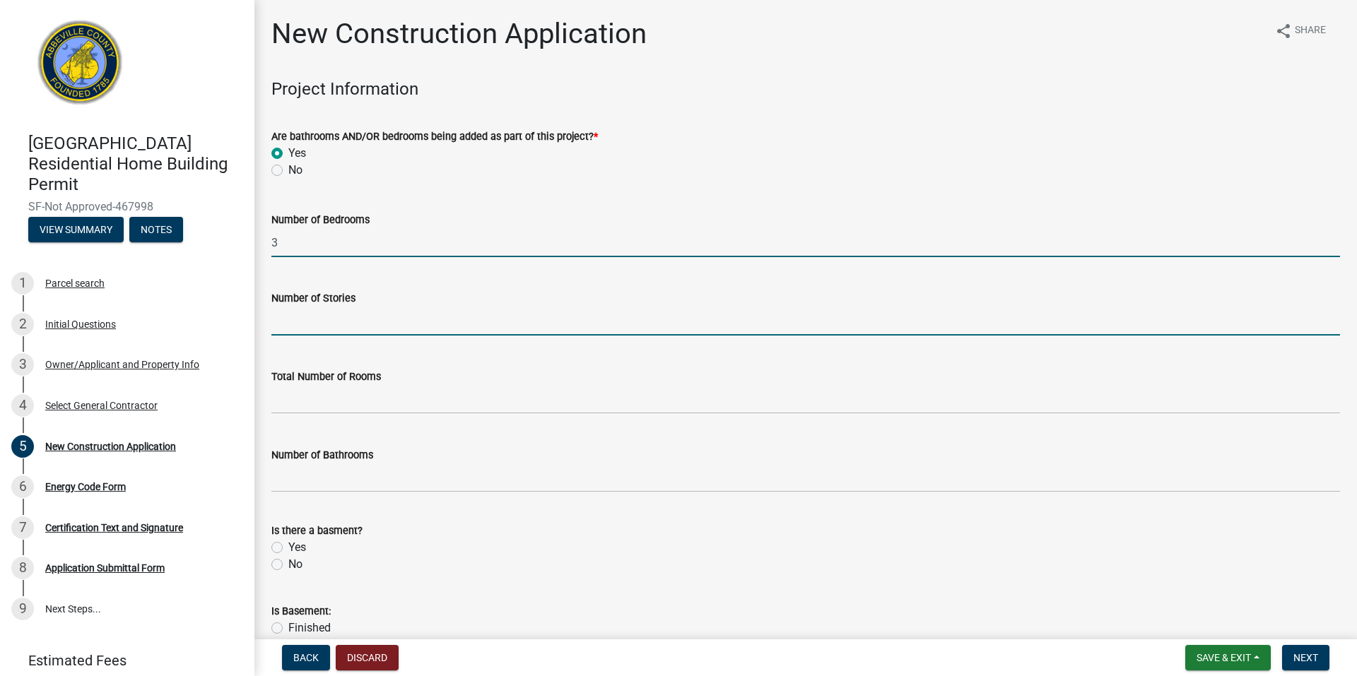
click at [339, 321] on input "text" at bounding box center [805, 321] width 1069 height 29
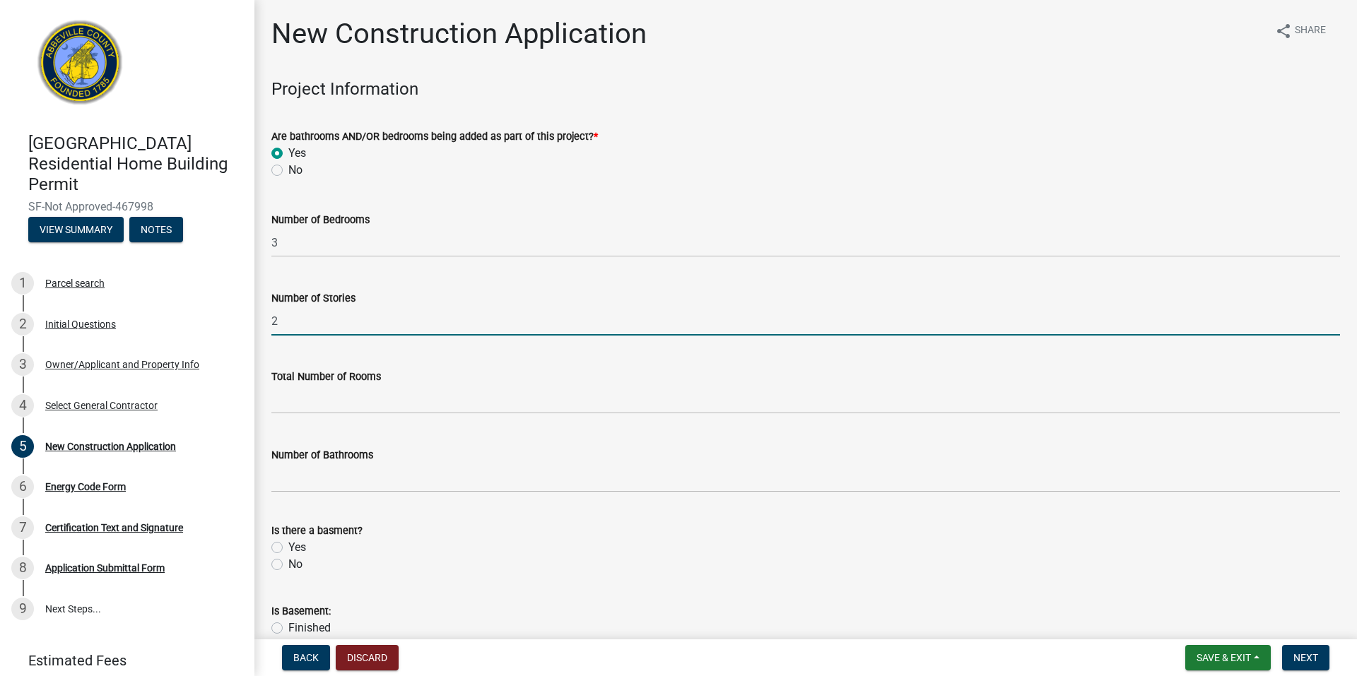
type input "2"
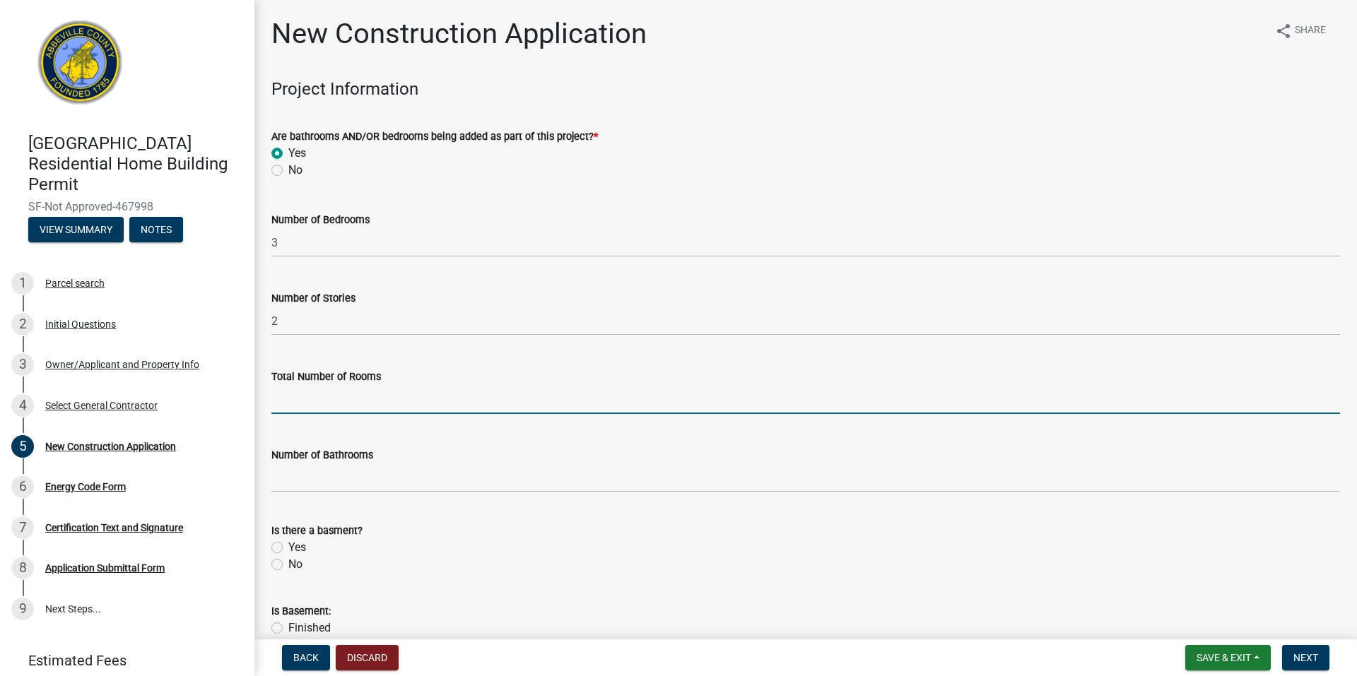
click at [358, 399] on input "text" at bounding box center [805, 399] width 1069 height 29
type input "13"
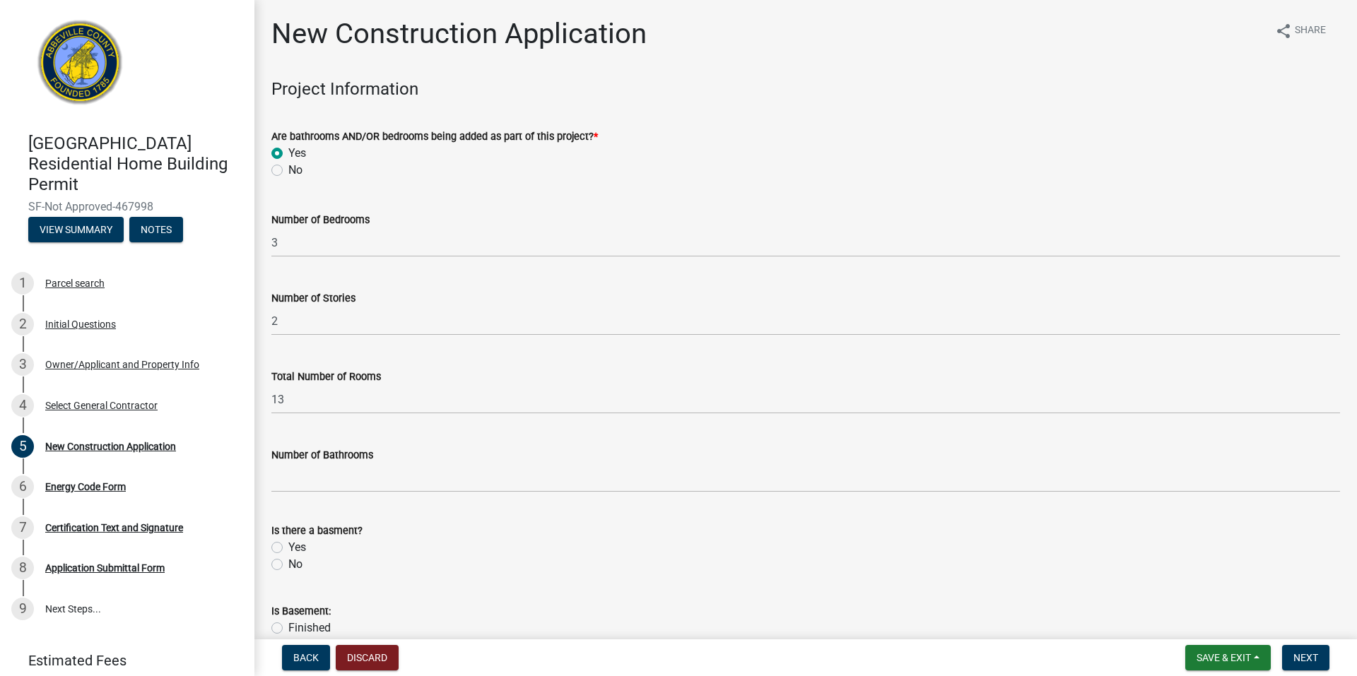
click at [712, 453] on div "Number of Bathrooms" at bounding box center [805, 455] width 1069 height 17
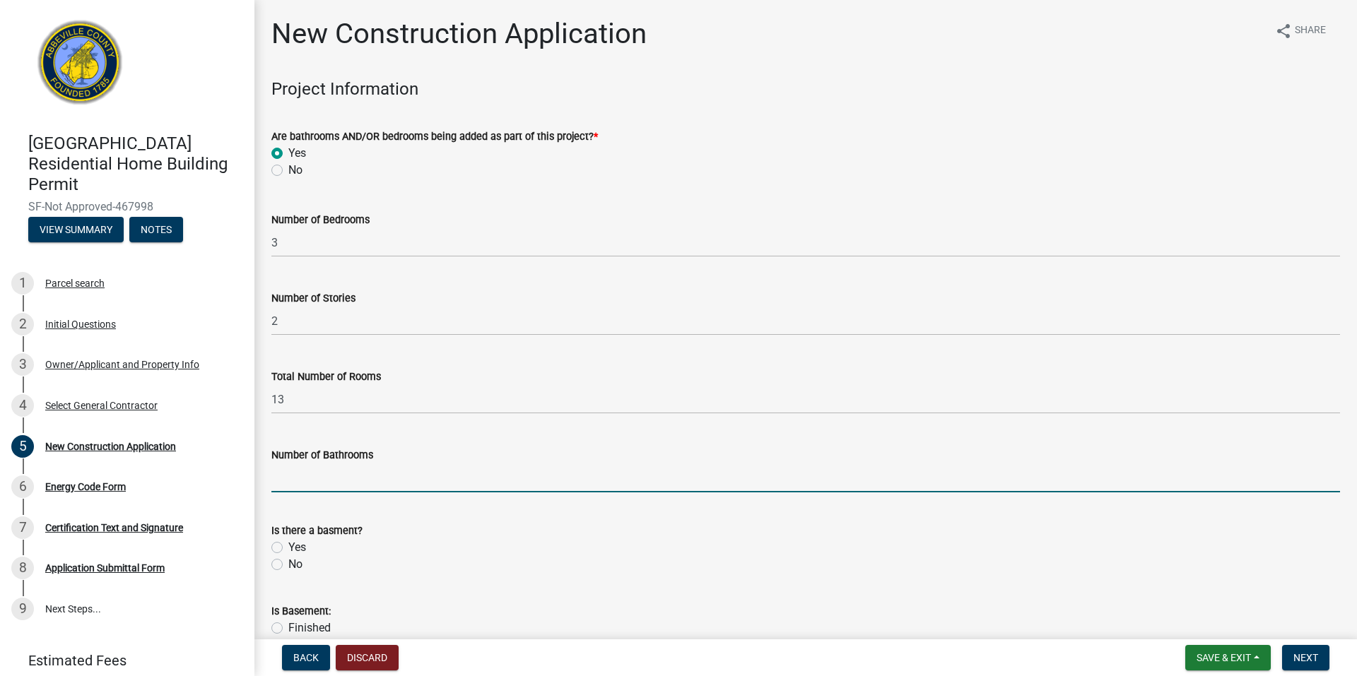
click at [527, 490] on input "text" at bounding box center [805, 478] width 1069 height 29
type input "3"
click at [708, 553] on div "Yes" at bounding box center [805, 547] width 1069 height 17
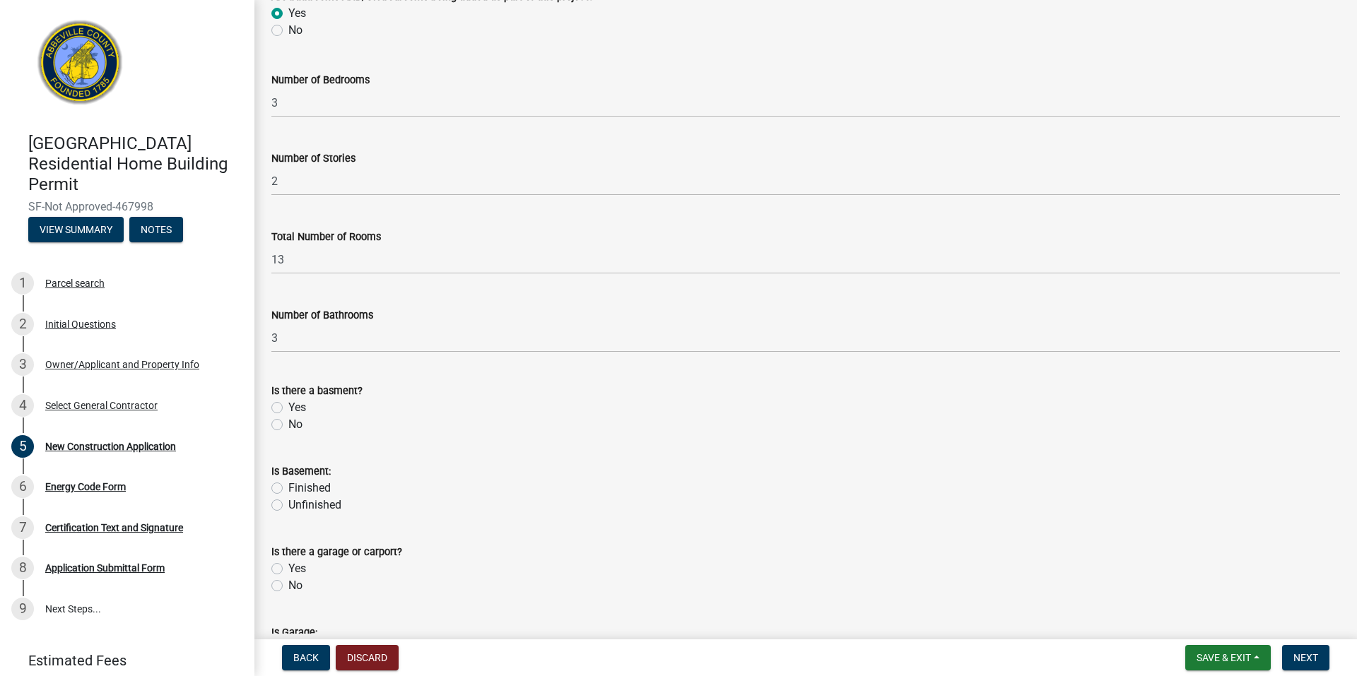
scroll to position [141, 0]
click at [288, 424] on label "No" at bounding box center [295, 423] width 14 height 17
click at [288, 424] on input "No" at bounding box center [292, 419] width 9 height 9
radio input "true"
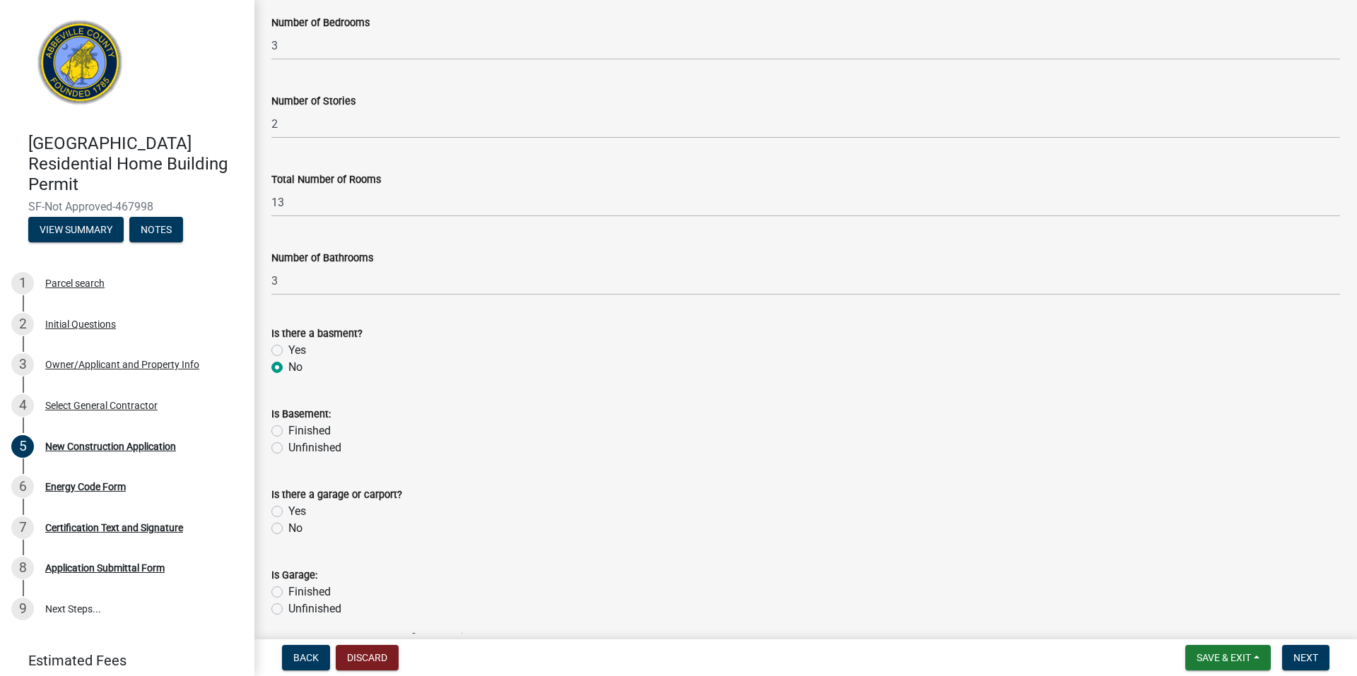
scroll to position [283, 0]
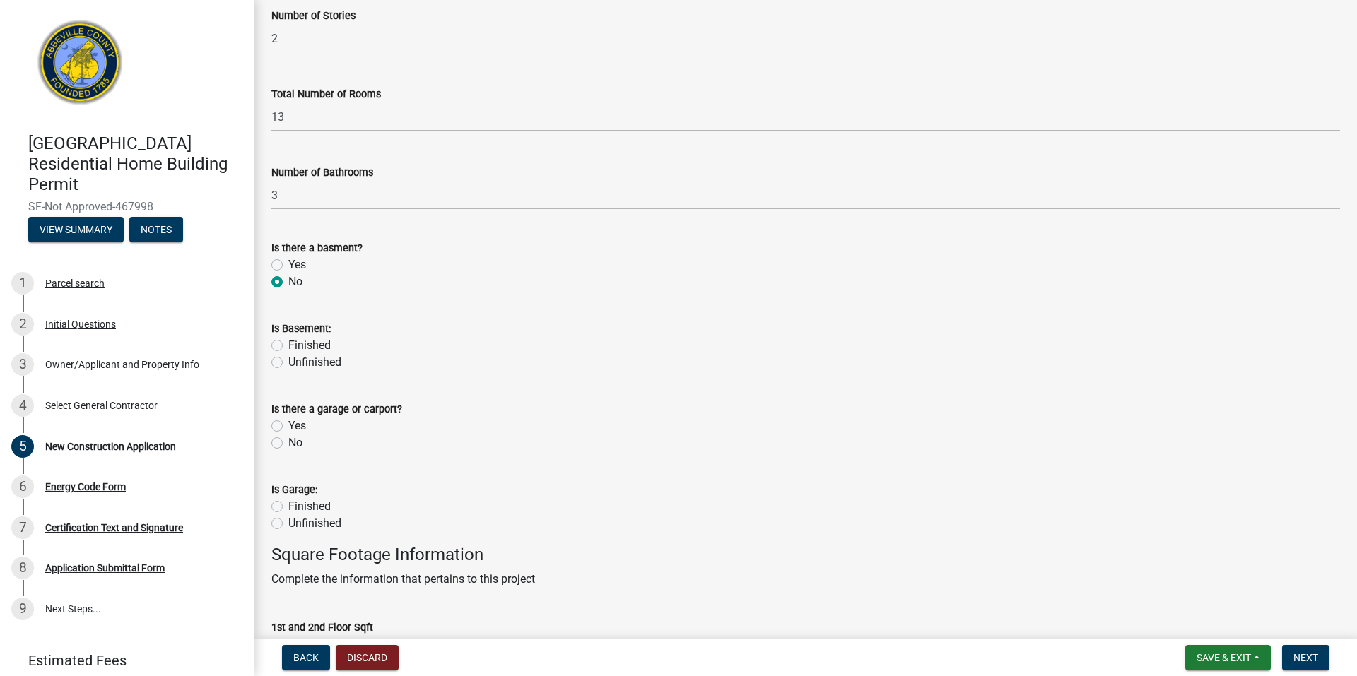
click at [286, 426] on div "Yes" at bounding box center [805, 426] width 1069 height 17
click at [288, 423] on label "Yes" at bounding box center [297, 426] width 18 height 17
click at [288, 423] on input "Yes" at bounding box center [292, 422] width 9 height 9
radio input "true"
click at [290, 505] on label "Finished" at bounding box center [309, 506] width 42 height 17
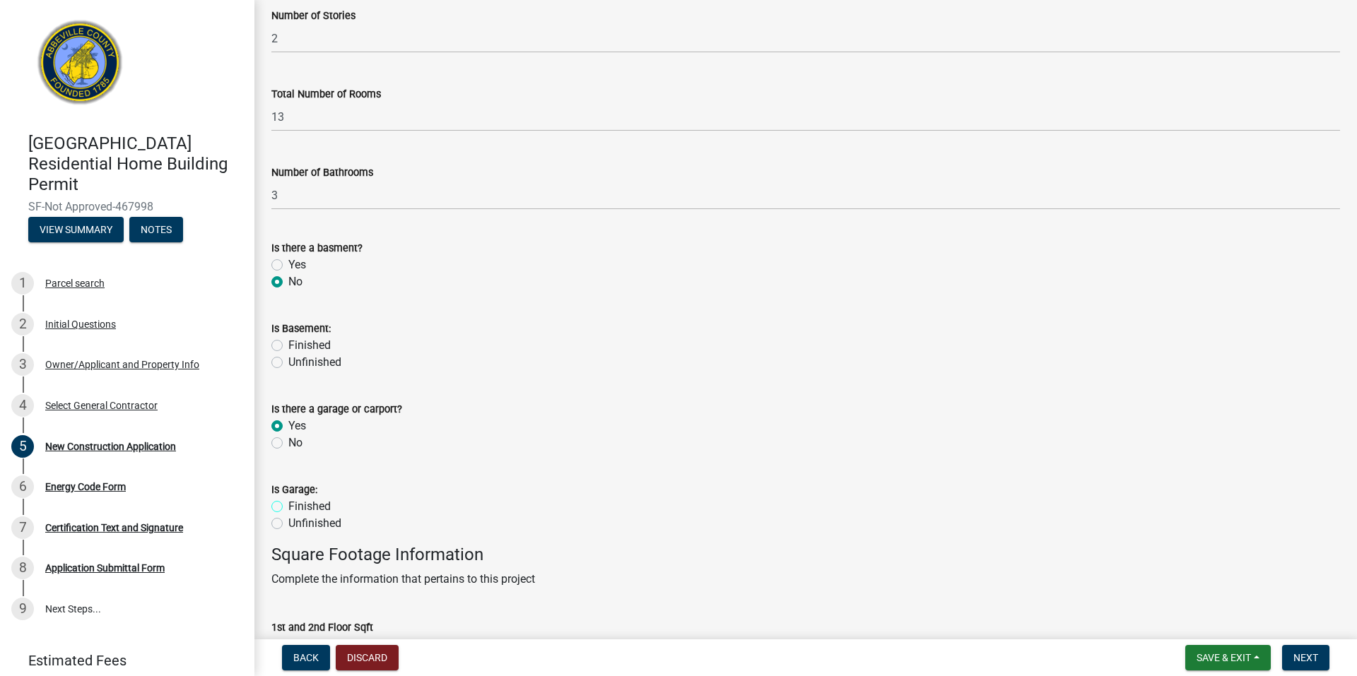
click at [290, 505] on input "Finished" at bounding box center [292, 502] width 9 height 9
radio input "true"
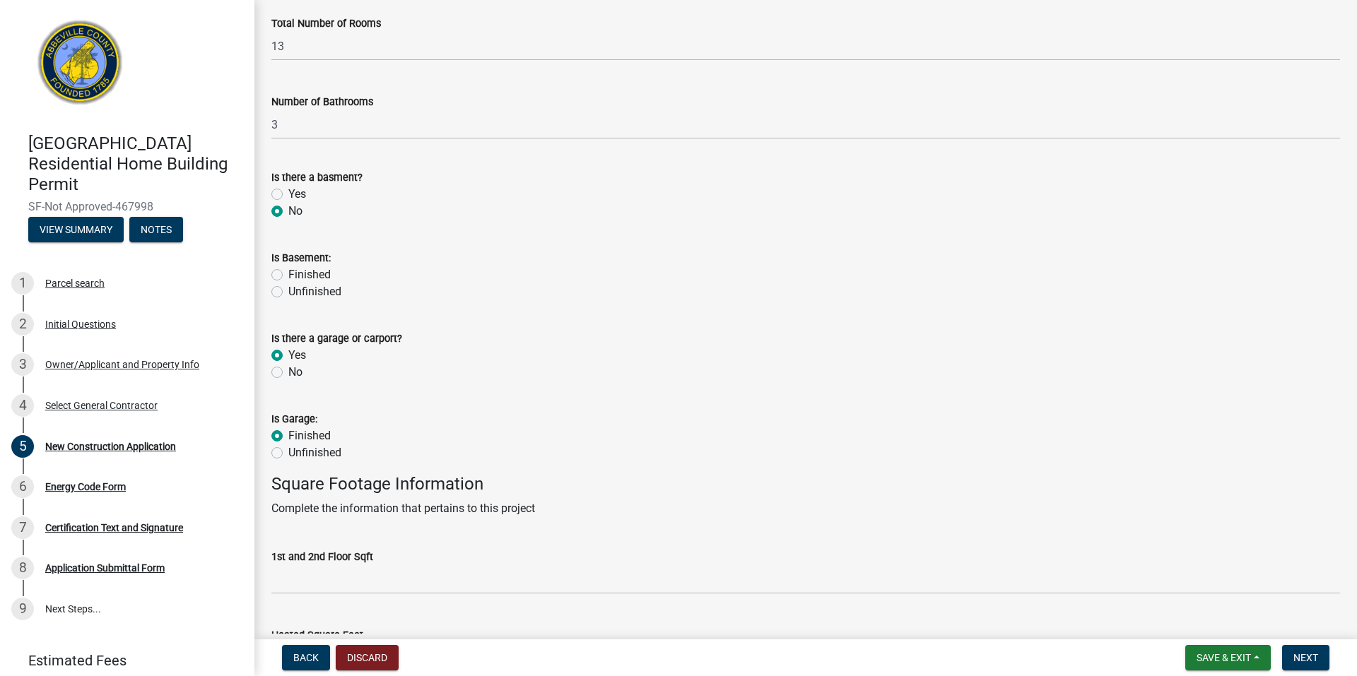
scroll to position [424, 0]
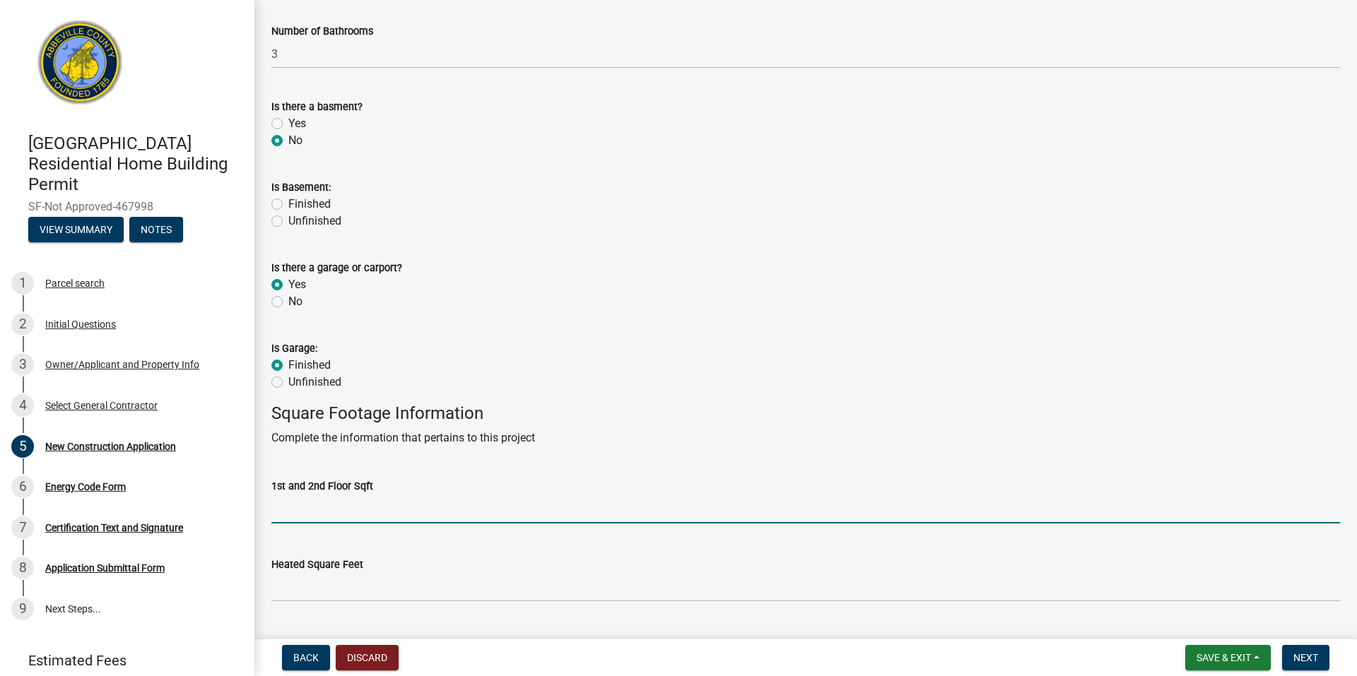
click at [442, 515] on input "text" at bounding box center [805, 509] width 1069 height 29
click at [351, 515] on input "text" at bounding box center [805, 509] width 1069 height 29
type input "2312"
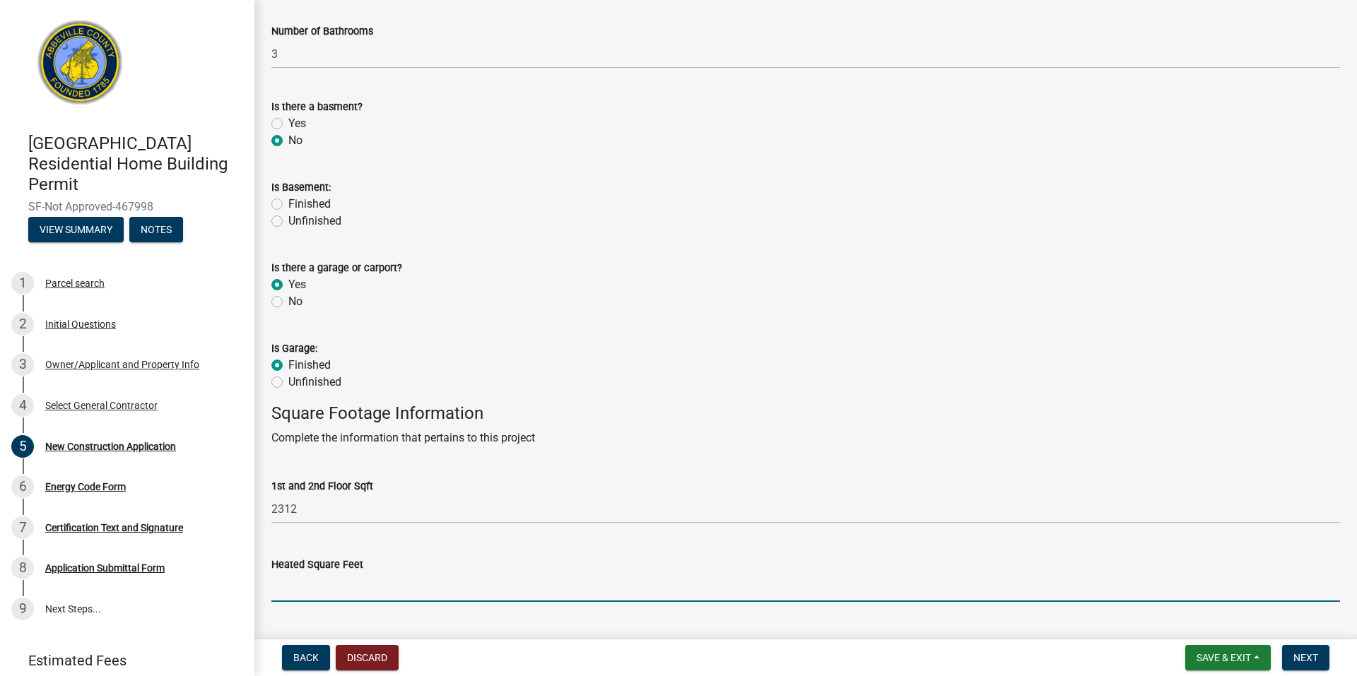
click at [344, 590] on input "text" at bounding box center [805, 587] width 1069 height 29
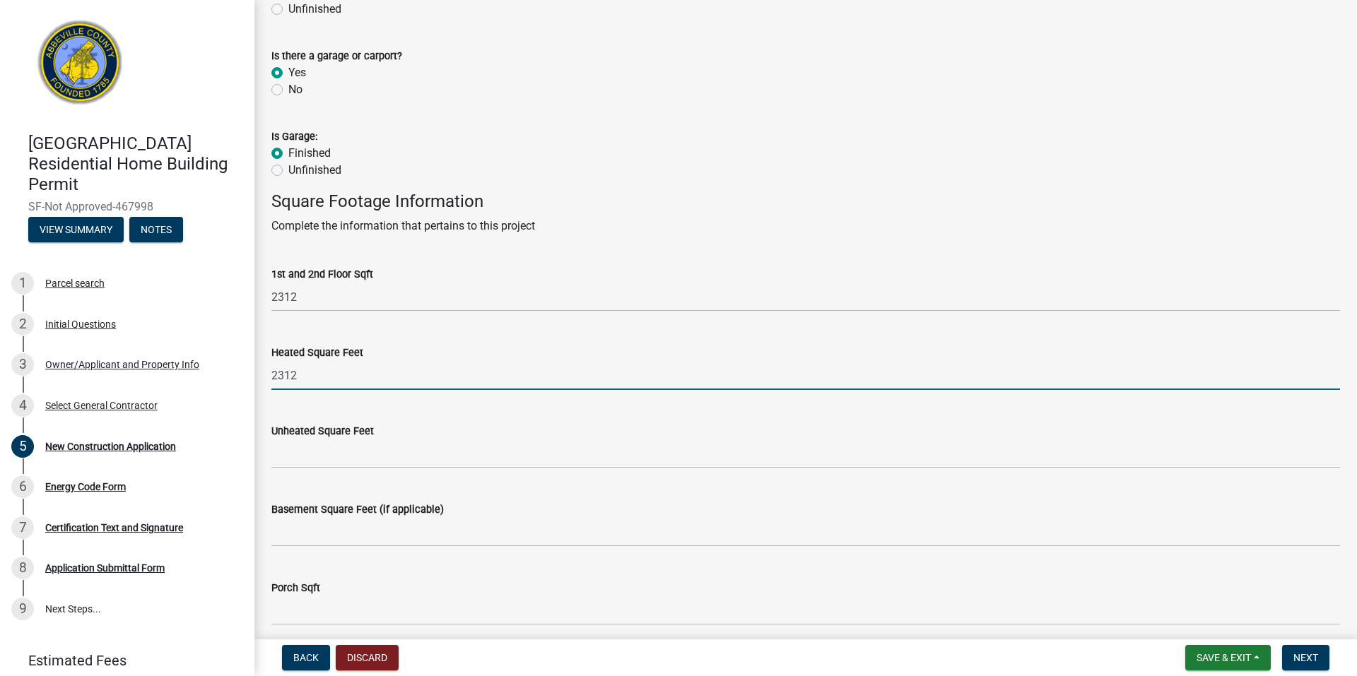
type input "2312"
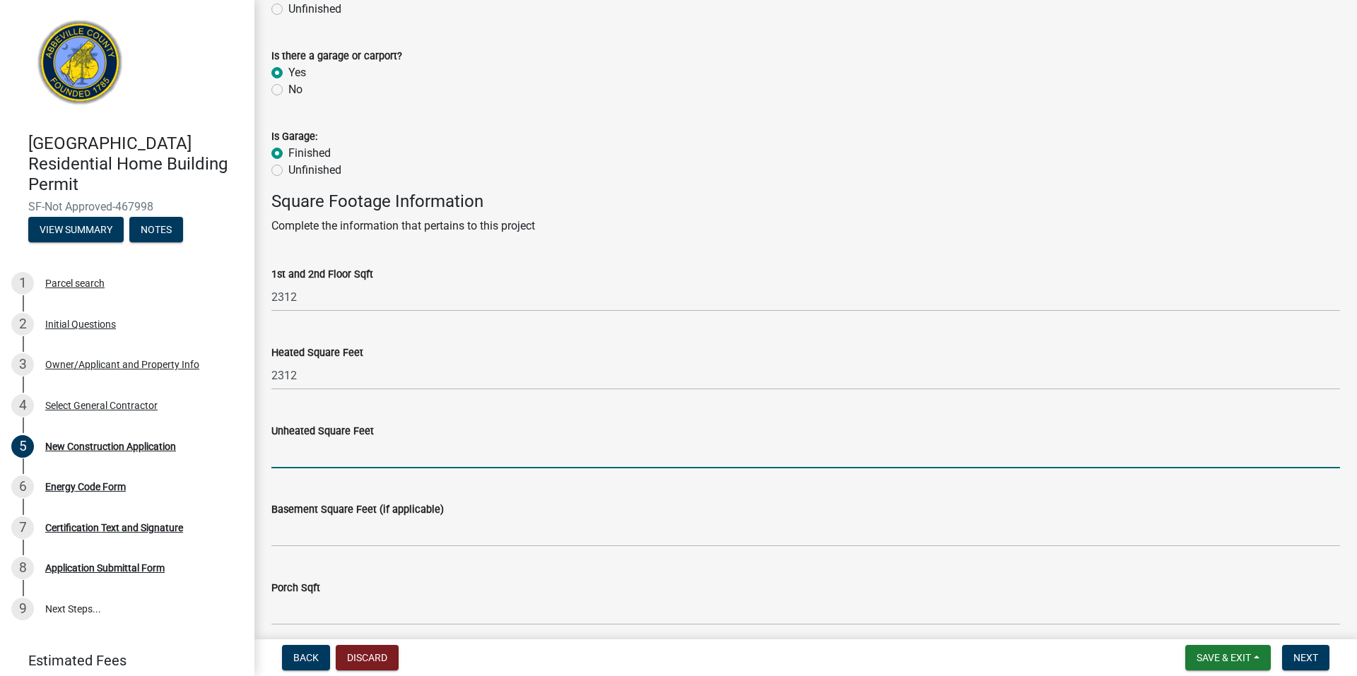
click at [432, 464] on input "text" at bounding box center [805, 454] width 1069 height 29
click at [296, 456] on input "text" at bounding box center [805, 454] width 1069 height 29
type input "874"
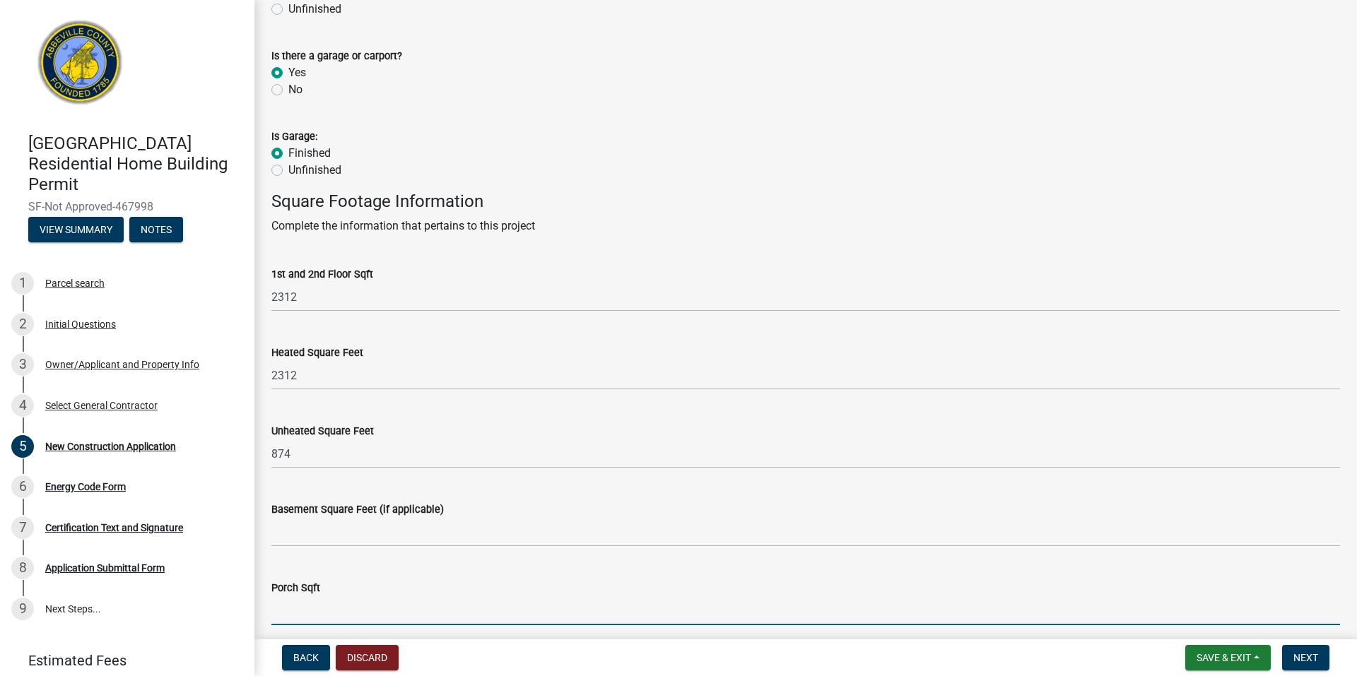
click at [325, 621] on input "text" at bounding box center [805, 610] width 1069 height 29
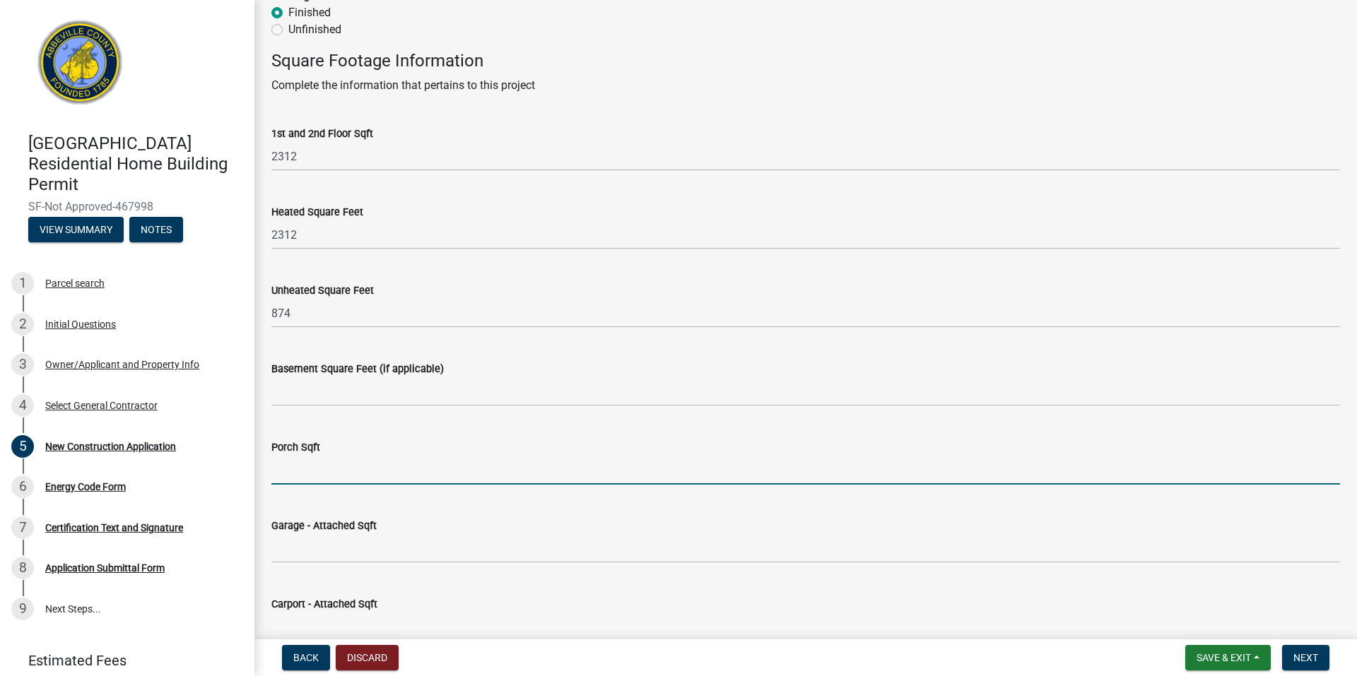
scroll to position [777, 0]
click at [282, 474] on input "text" at bounding box center [805, 469] width 1069 height 29
drag, startPoint x: 279, startPoint y: 464, endPoint x: 343, endPoint y: 469, distance: 63.9
click at [343, 469] on input "814" at bounding box center [805, 469] width 1069 height 29
type input "841"
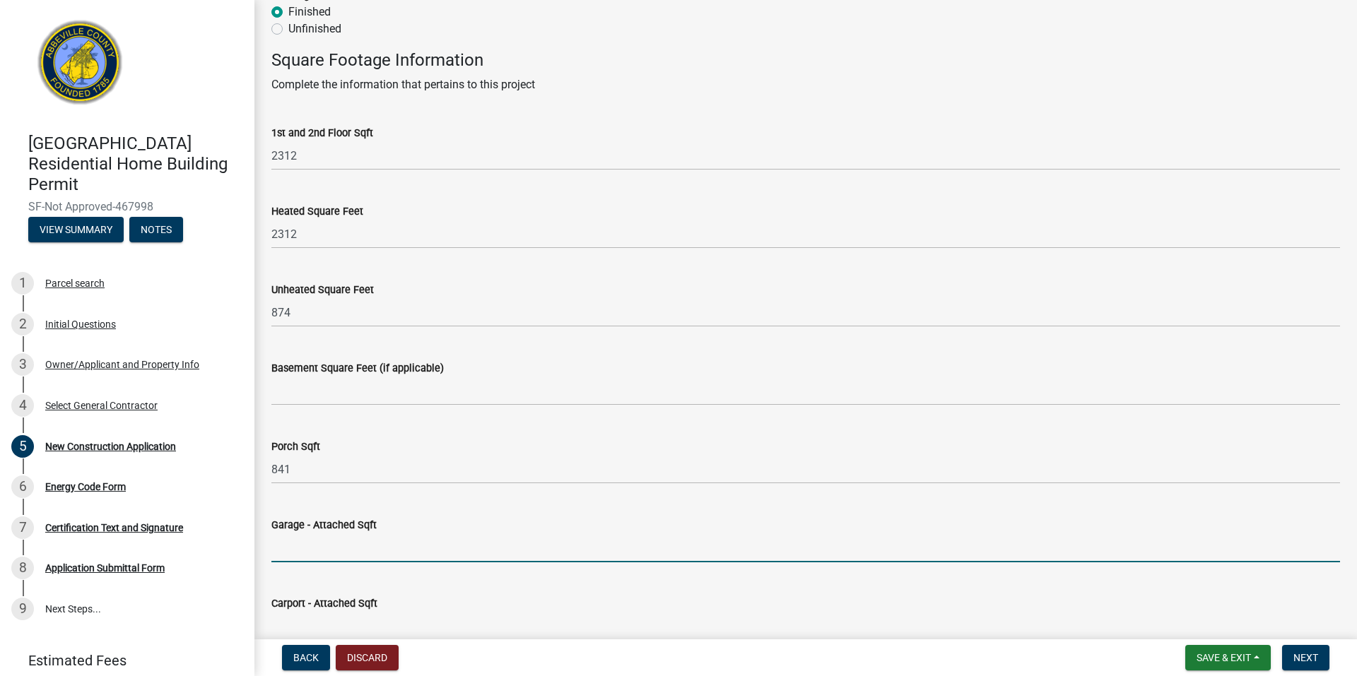
click at [305, 556] on input "text" at bounding box center [805, 548] width 1069 height 29
type input "616"
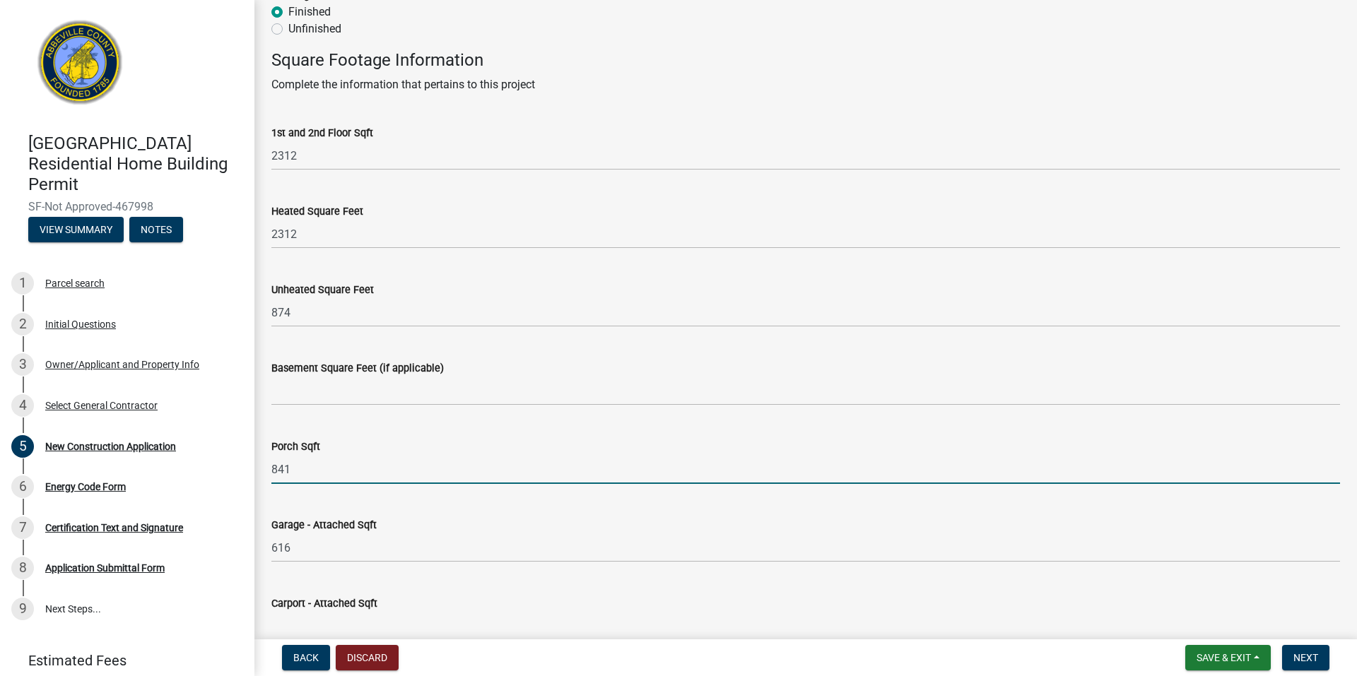
drag, startPoint x: 276, startPoint y: 469, endPoint x: 288, endPoint y: 467, distance: 12.1
click at [288, 467] on input "841" at bounding box center [805, 469] width 1069 height 29
click at [290, 467] on input "841" at bounding box center [805, 469] width 1069 height 29
click at [302, 466] on input "841" at bounding box center [805, 469] width 1069 height 29
drag, startPoint x: 297, startPoint y: 466, endPoint x: 257, endPoint y: 466, distance: 40.3
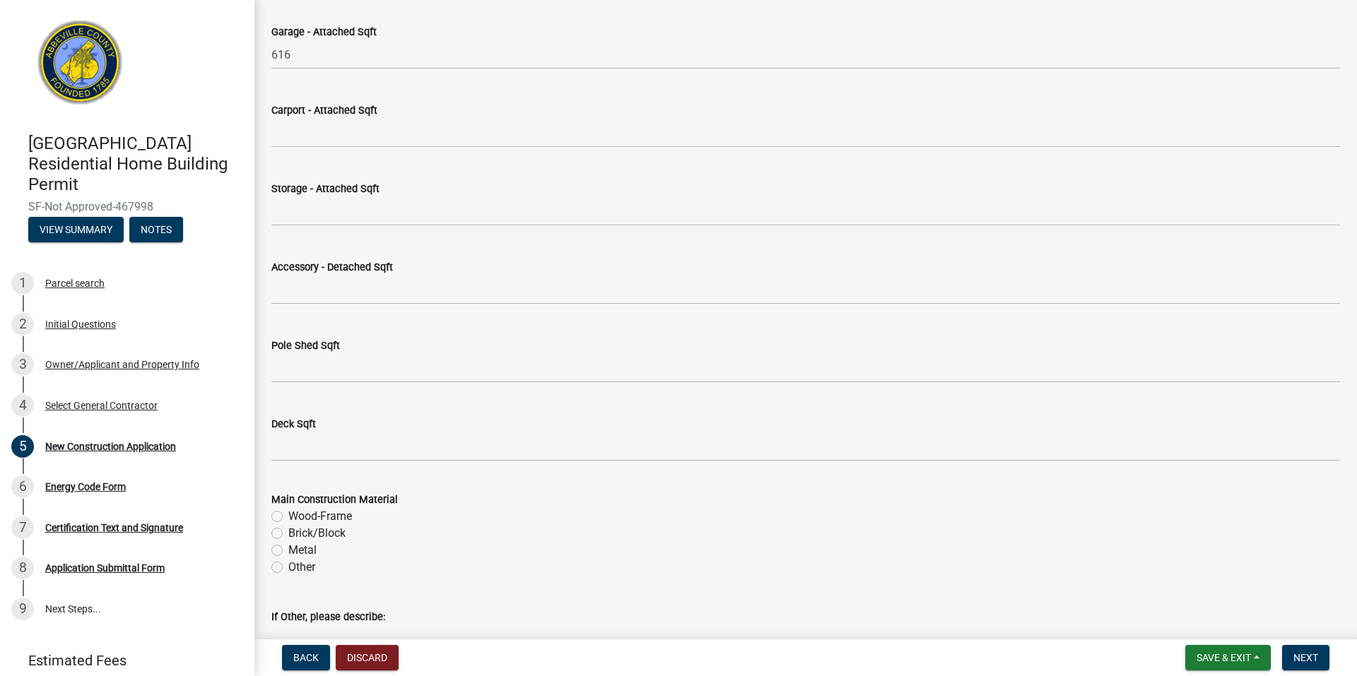
scroll to position [1272, 0]
type input "258"
click at [349, 518] on label "Wood-Frame" at bounding box center [320, 515] width 64 height 17
click at [298, 516] on input "Wood-Frame" at bounding box center [292, 511] width 9 height 9
radio input "true"
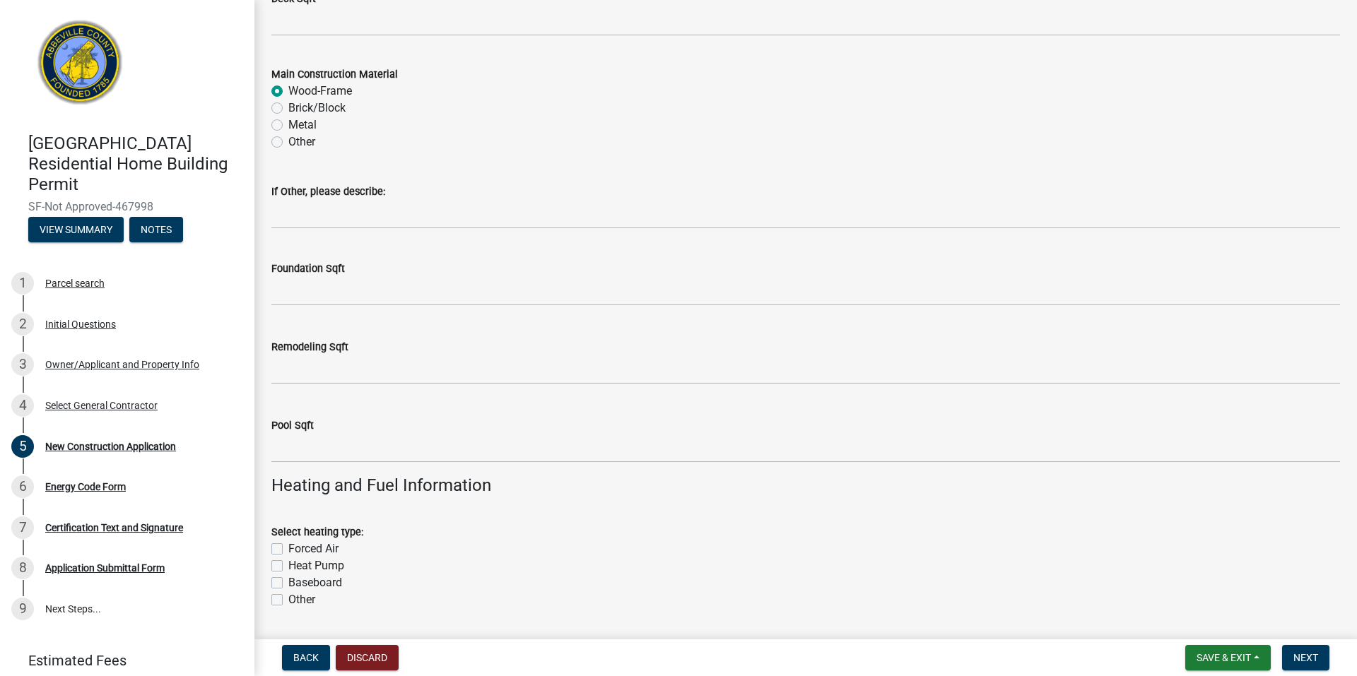
scroll to position [1837, 0]
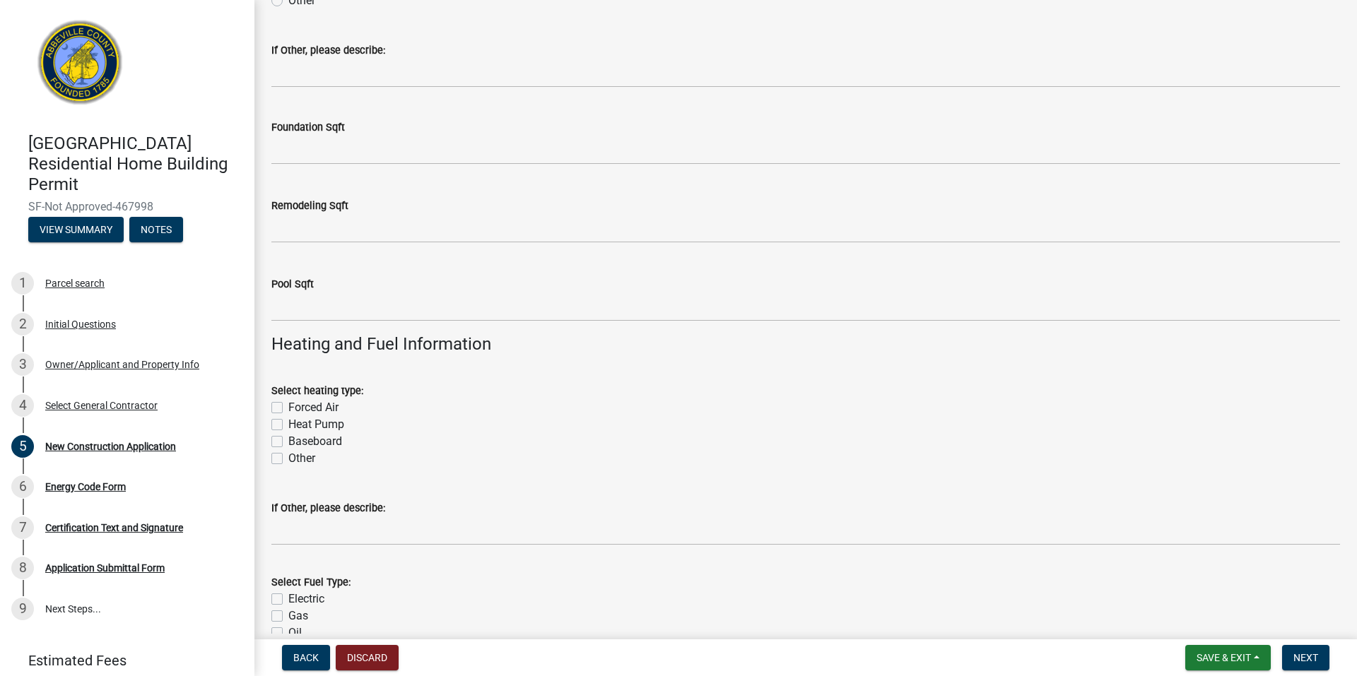
click at [330, 415] on label "Forced Air" at bounding box center [313, 407] width 50 height 17
click at [298, 408] on input "Forced Air" at bounding box center [292, 403] width 9 height 9
checkbox input "true"
checkbox input "false"
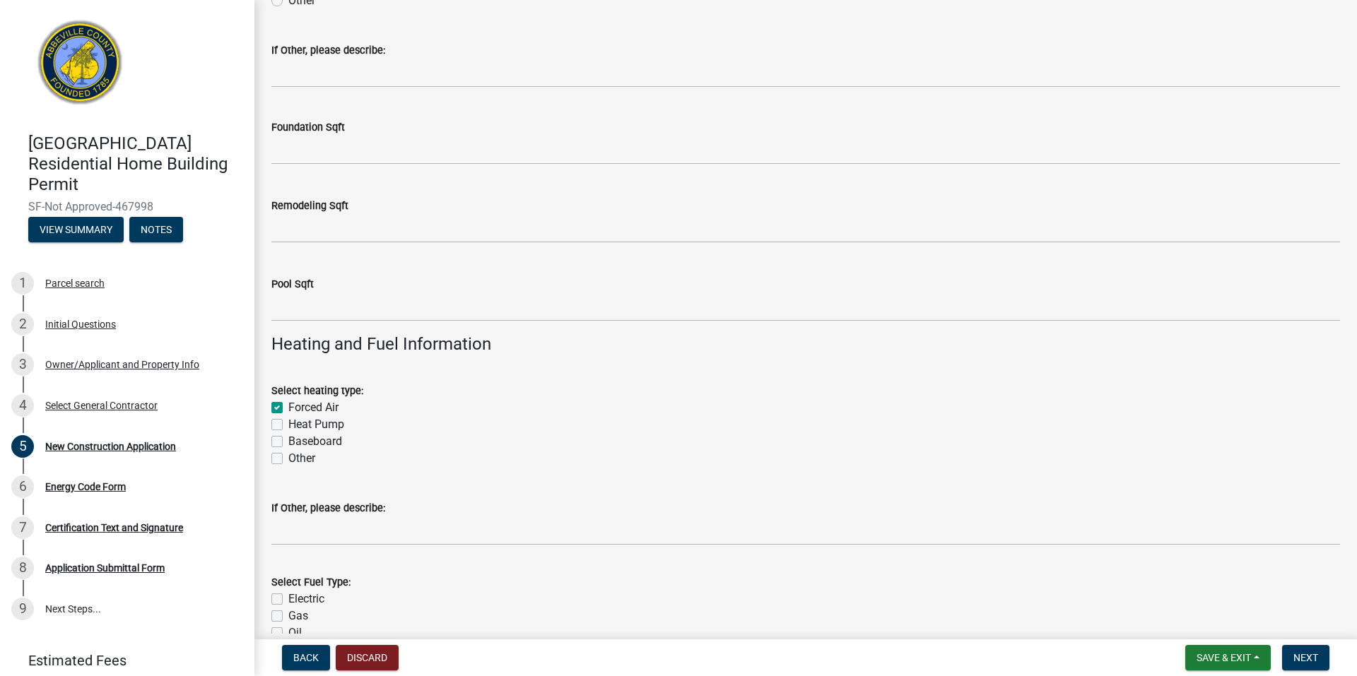
checkbox input "false"
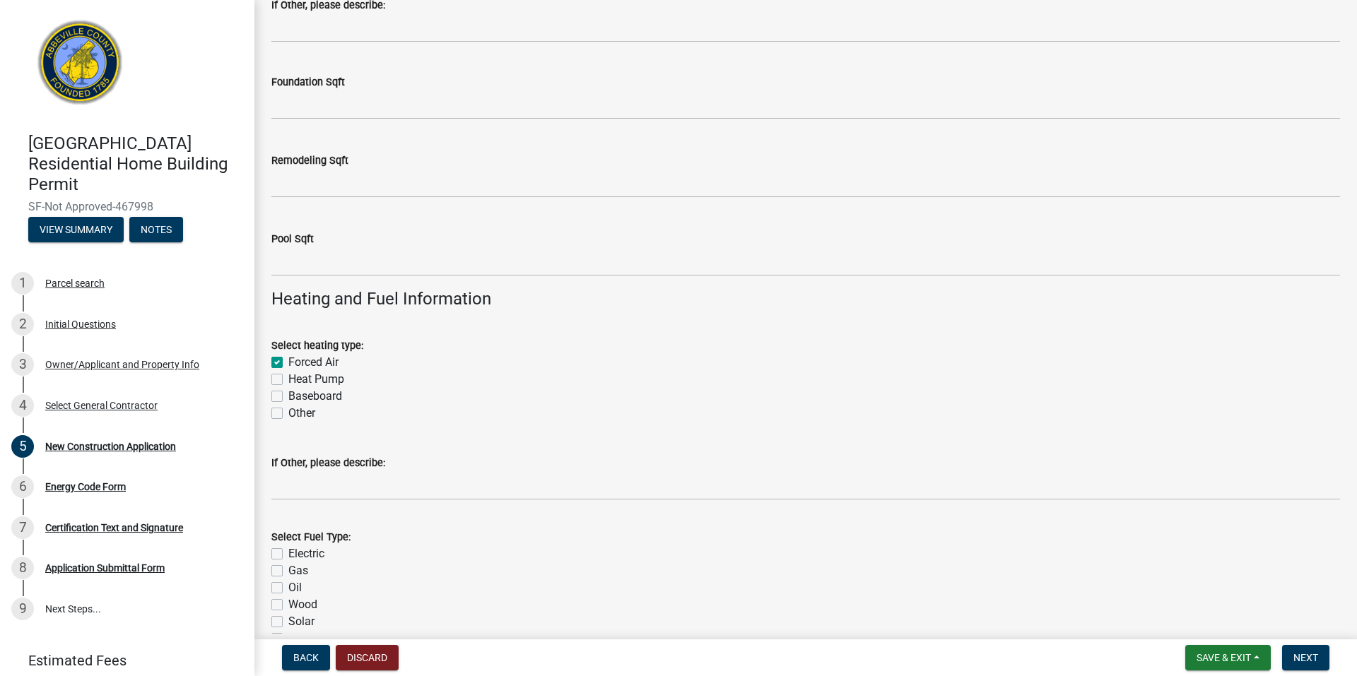
scroll to position [1908, 0]
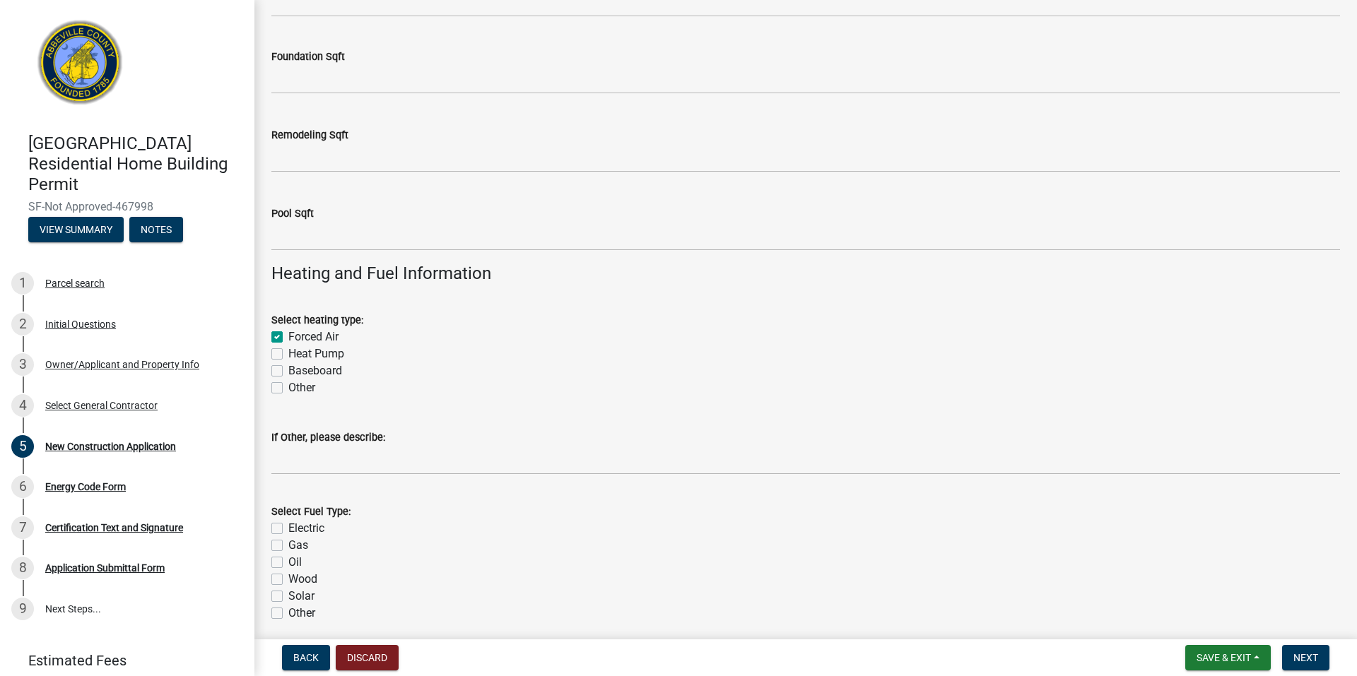
click at [292, 542] on label "Gas" at bounding box center [298, 545] width 20 height 17
click at [292, 542] on input "Gas" at bounding box center [292, 541] width 9 height 9
checkbox input "true"
checkbox input "false"
checkbox input "true"
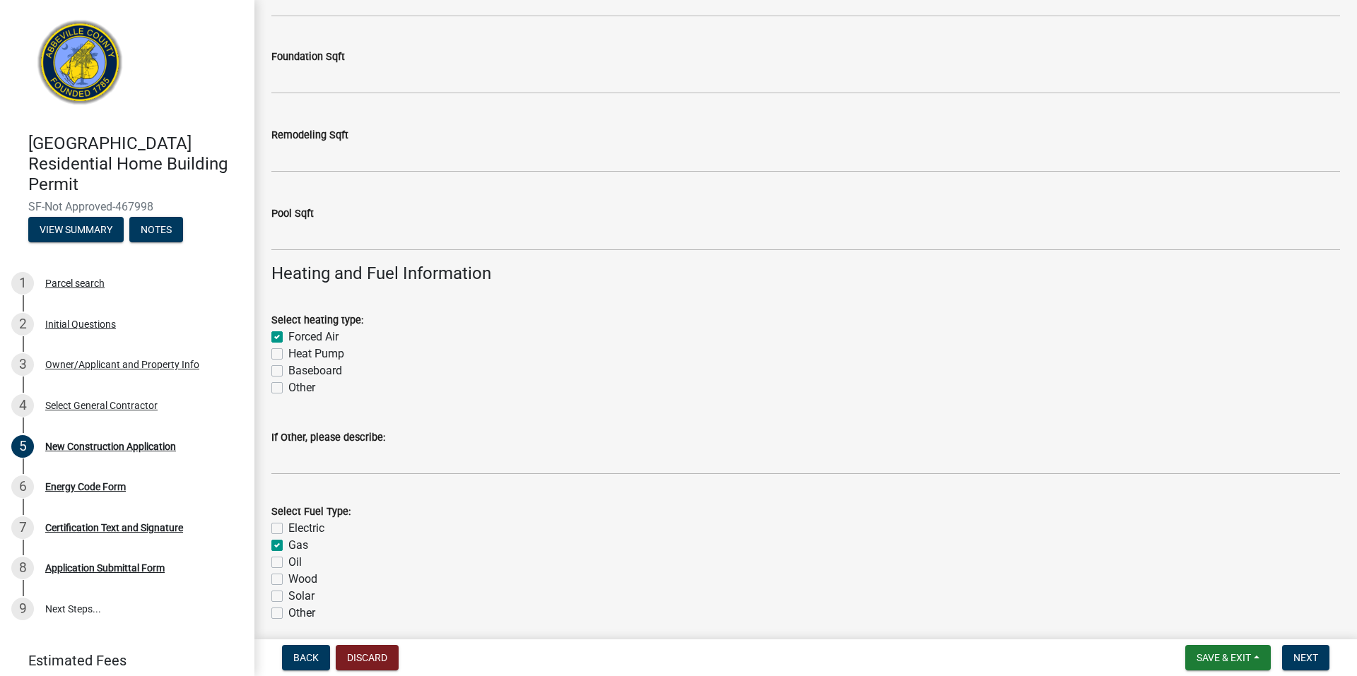
checkbox input "false"
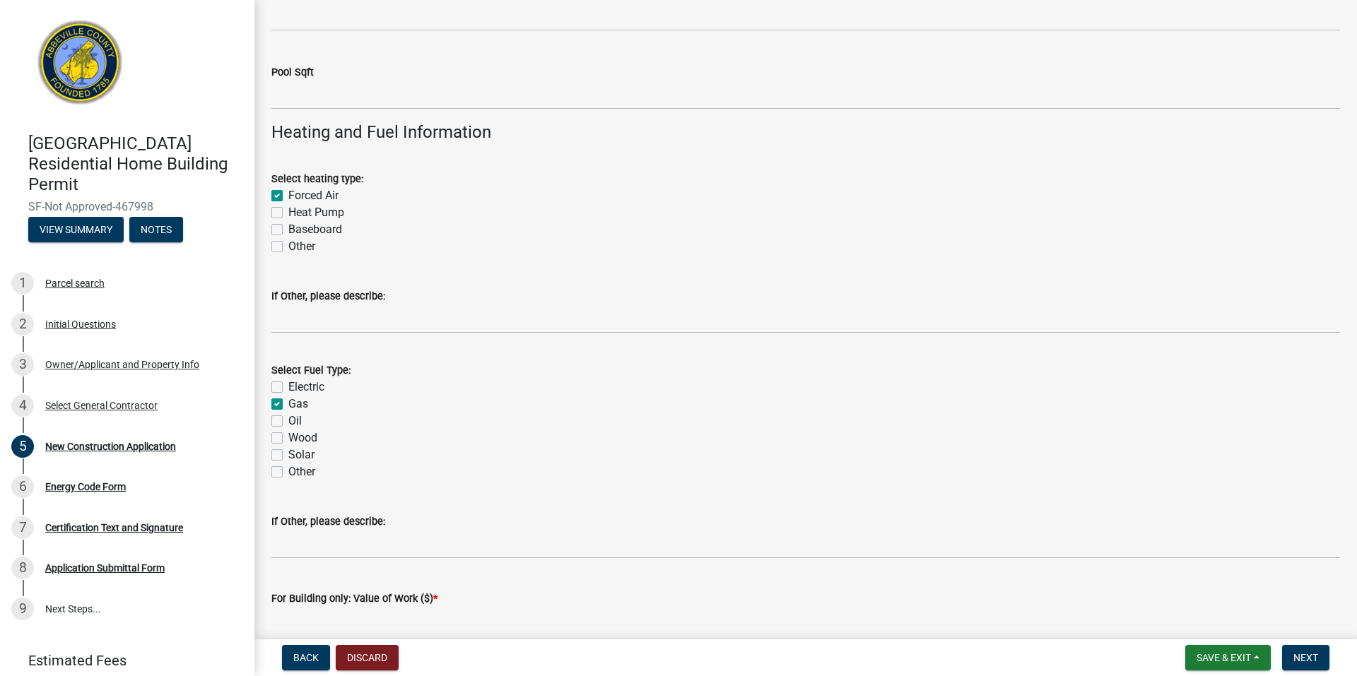
scroll to position [2120, 0]
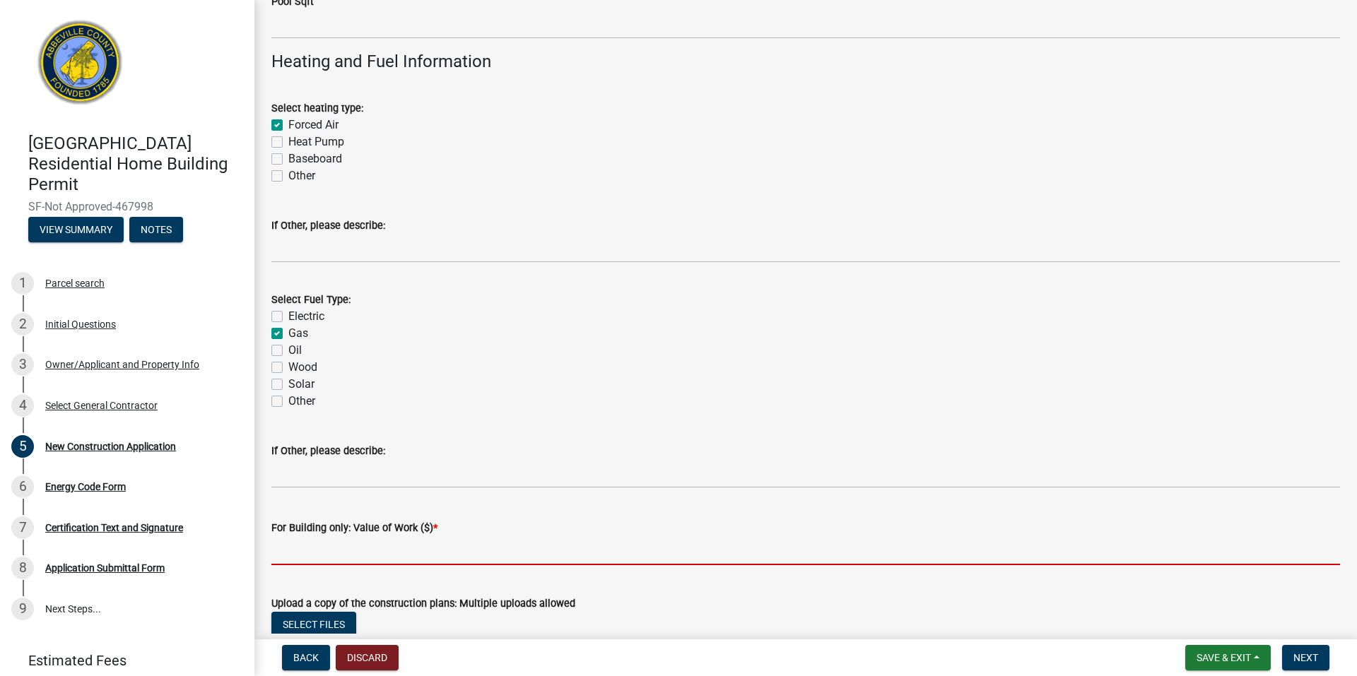
click at [459, 547] on input "text" at bounding box center [805, 550] width 1069 height 29
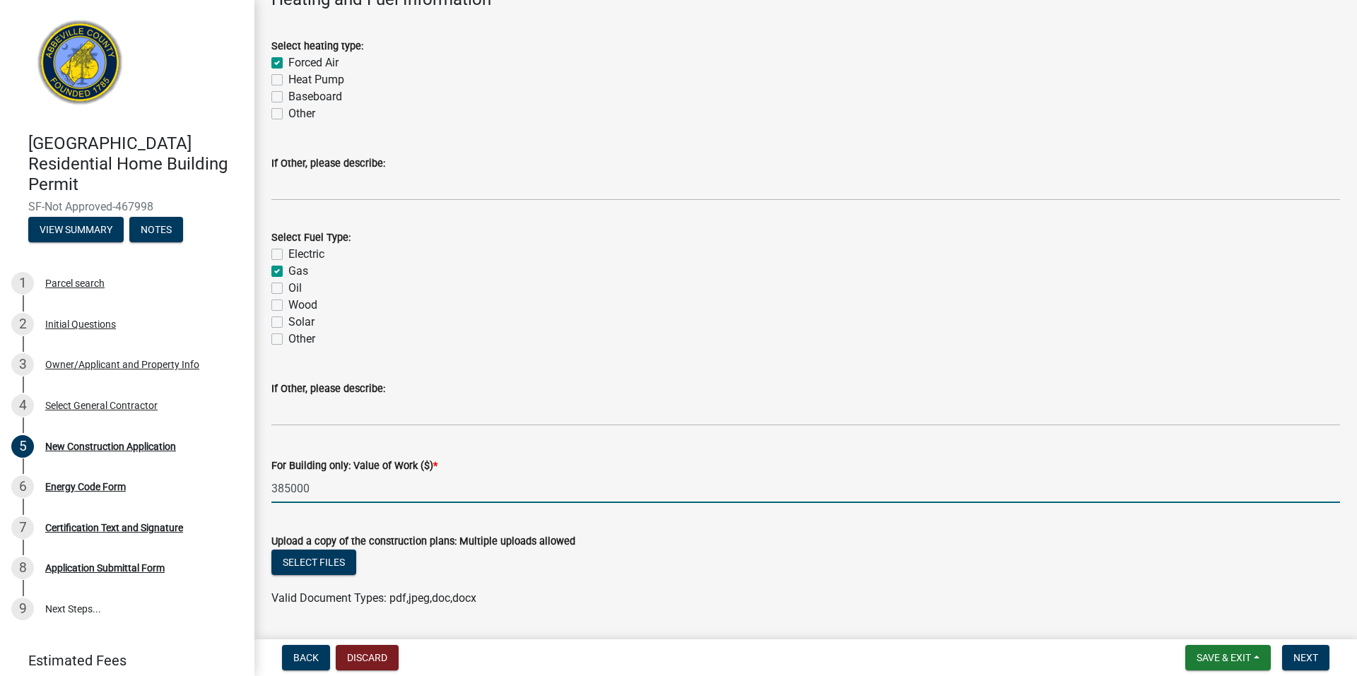
scroll to position [2332, 0]
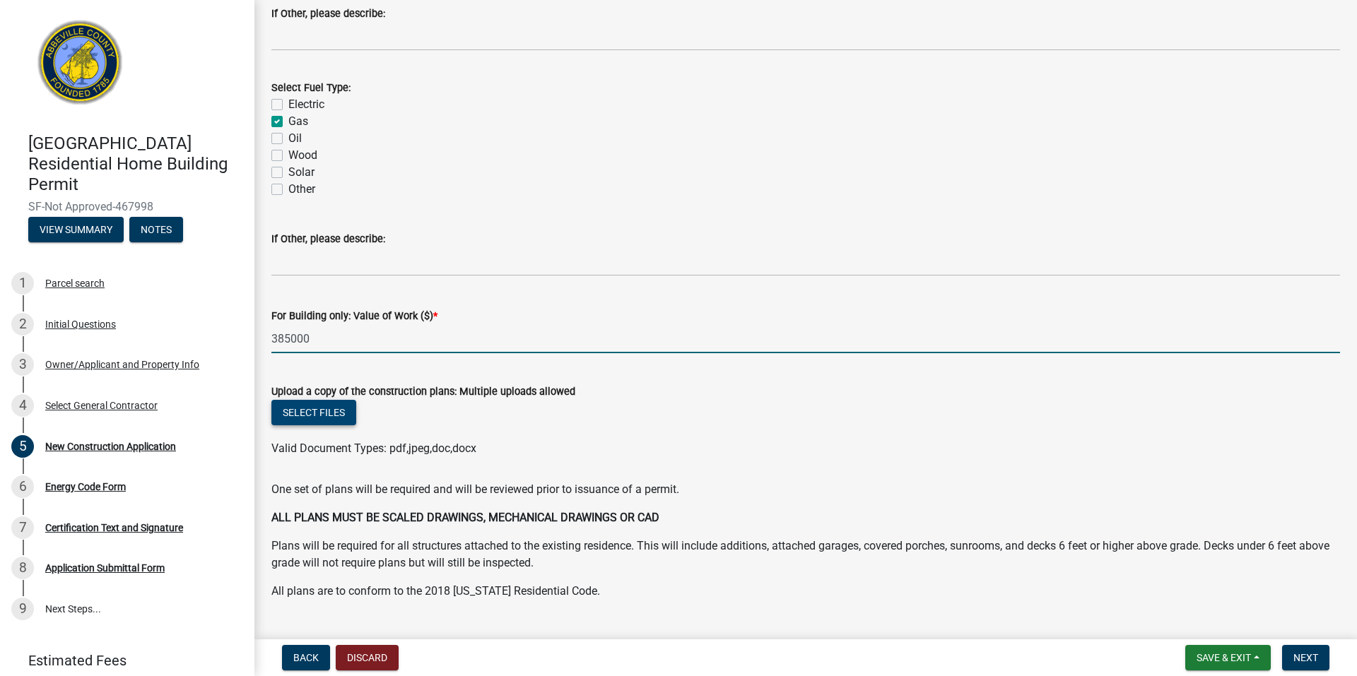
type input "385000"
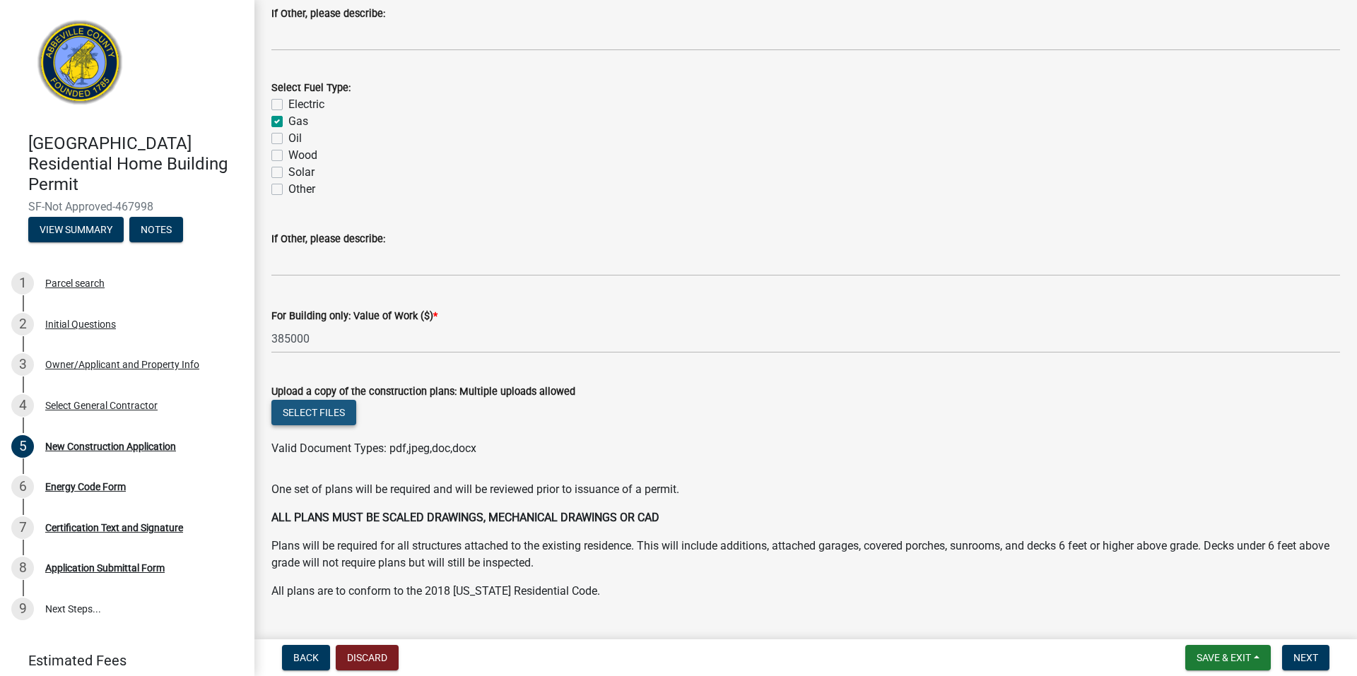
click at [324, 408] on button "Select files" at bounding box center [313, 412] width 85 height 25
click at [331, 399] on div "Upload a copy of the construction plans: Multiple uploads allowed" at bounding box center [805, 391] width 1069 height 17
click at [329, 411] on button "Select files" at bounding box center [313, 412] width 85 height 25
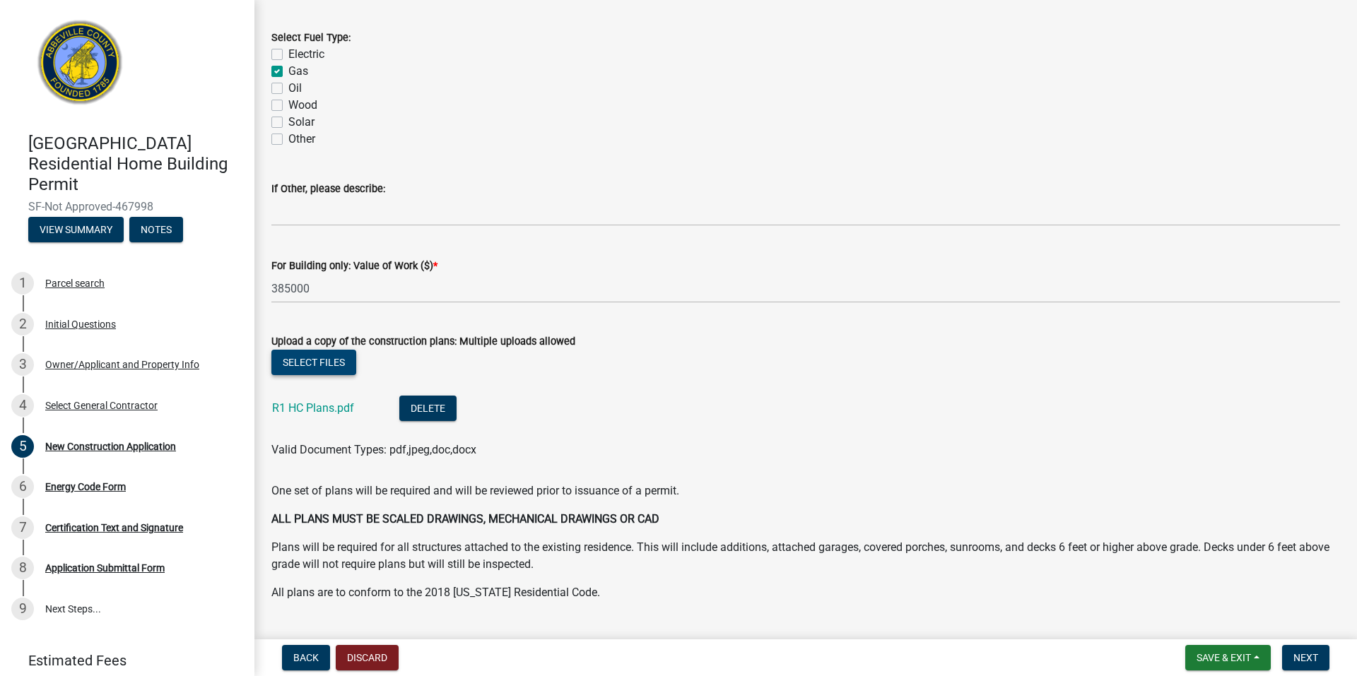
scroll to position [2416, 0]
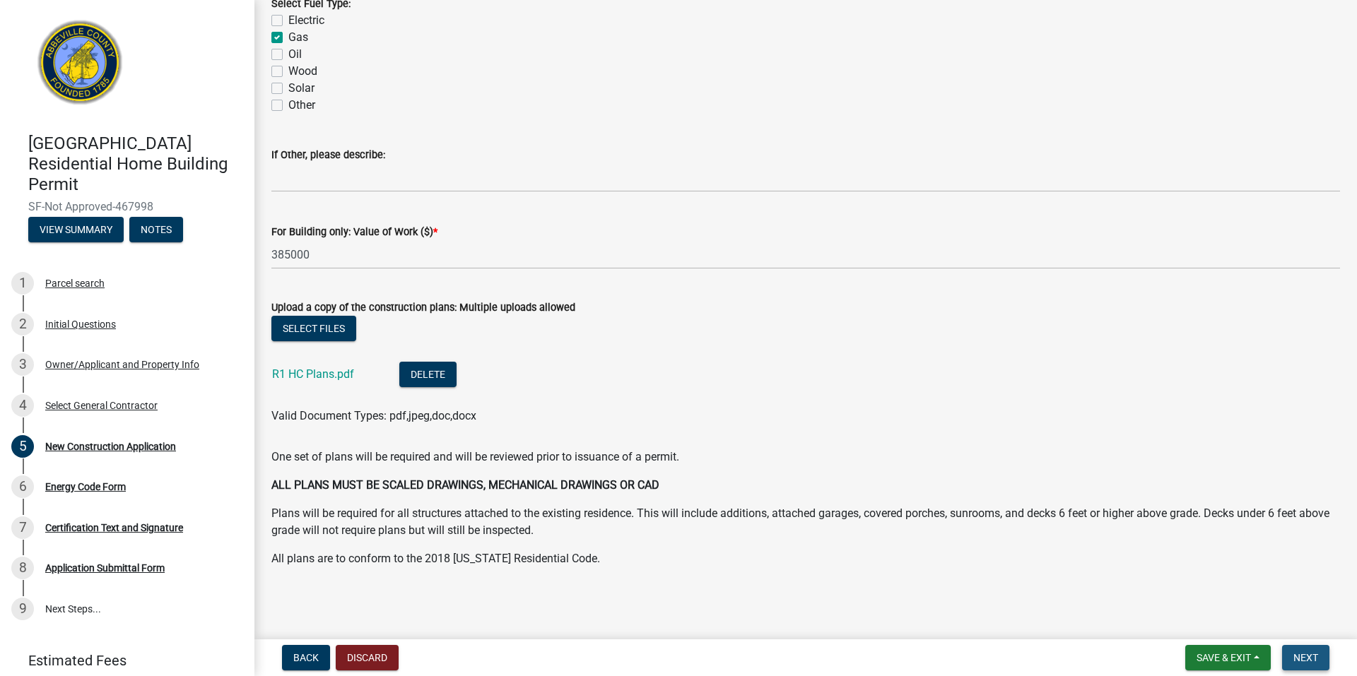
click at [1310, 654] on span "Next" at bounding box center [1305, 657] width 25 height 11
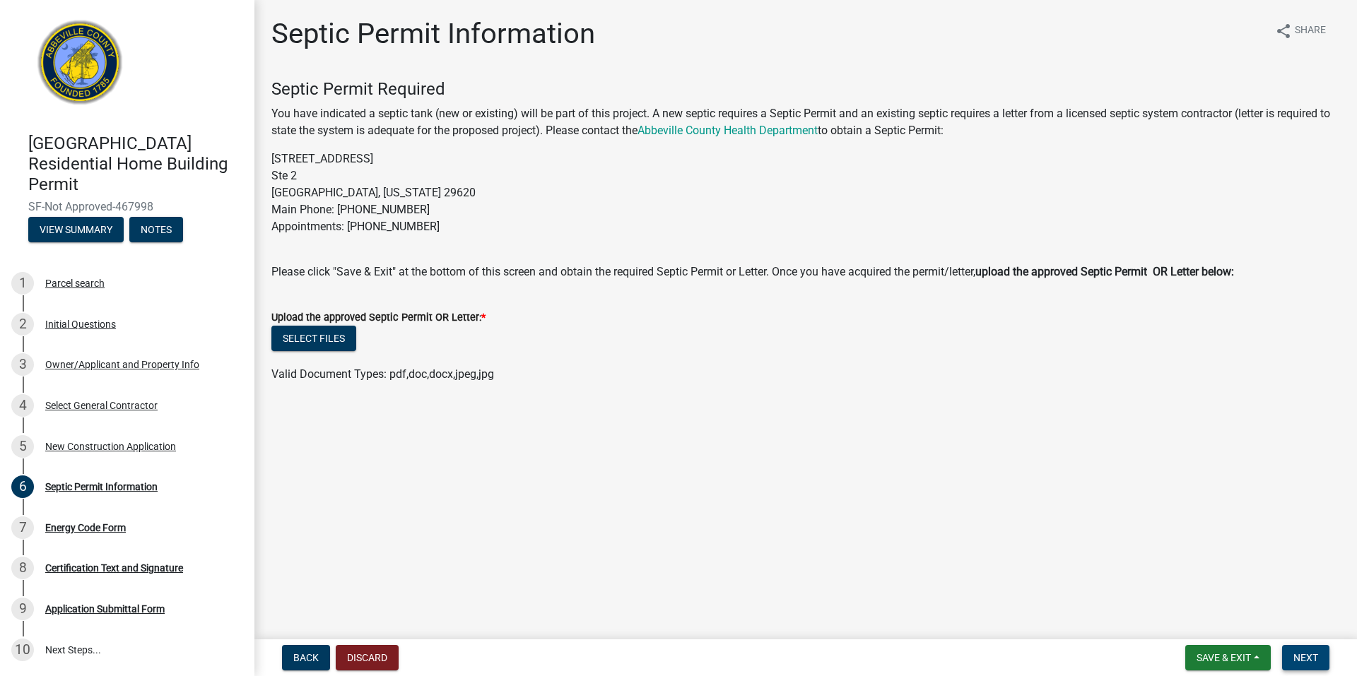
click at [1309, 654] on span "Next" at bounding box center [1305, 657] width 25 height 11
click at [288, 332] on button "Select files" at bounding box center [313, 338] width 85 height 25
click at [1307, 658] on span "Next" at bounding box center [1305, 657] width 25 height 11
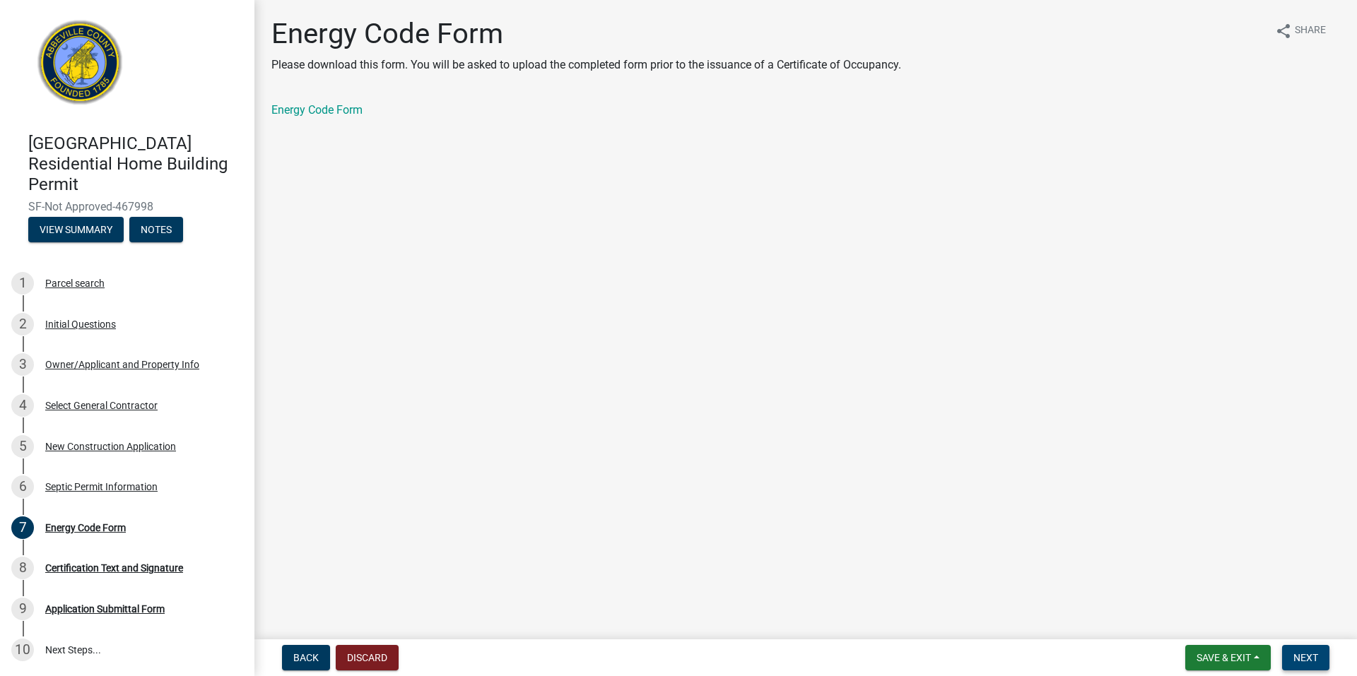
click at [1299, 654] on span "Next" at bounding box center [1305, 657] width 25 height 11
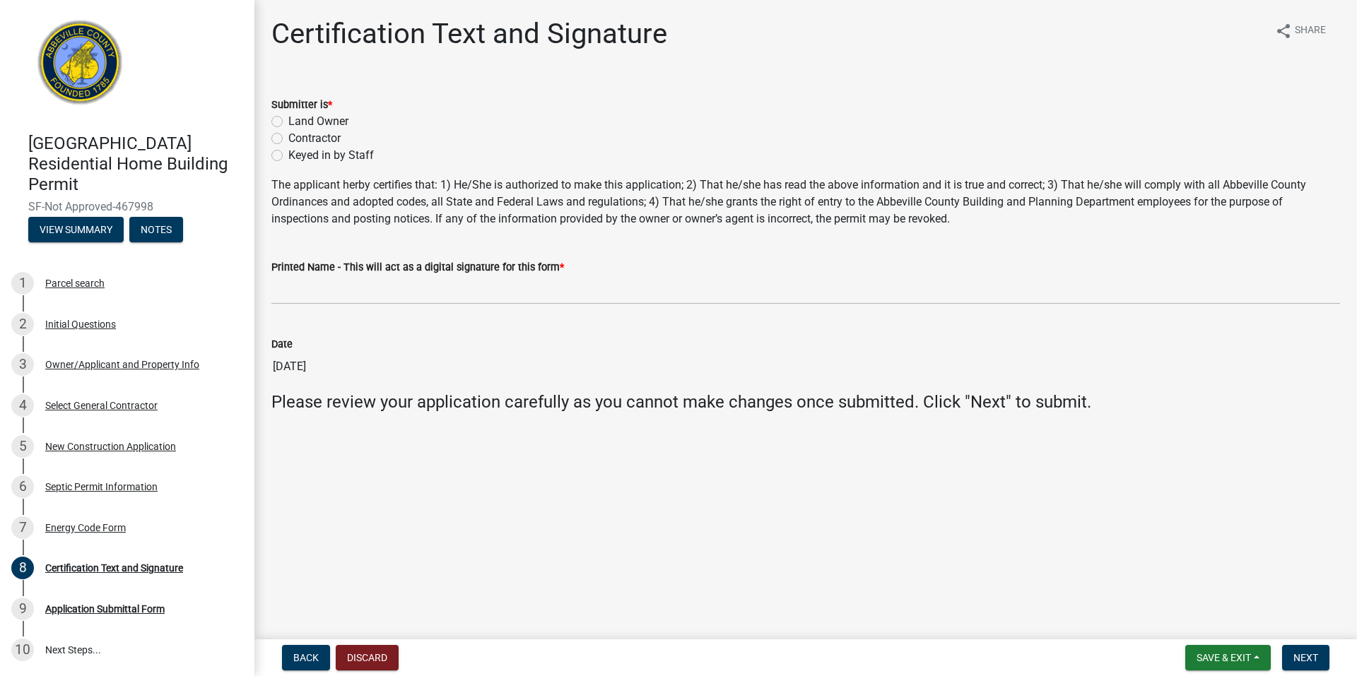
click at [339, 123] on label "Land Owner" at bounding box center [318, 121] width 60 height 17
click at [298, 122] on input "Land Owner" at bounding box center [292, 117] width 9 height 9
radio input "true"
click at [336, 137] on label "Contractor" at bounding box center [314, 138] width 52 height 17
click at [288, 139] on label "Contractor" at bounding box center [314, 138] width 52 height 17
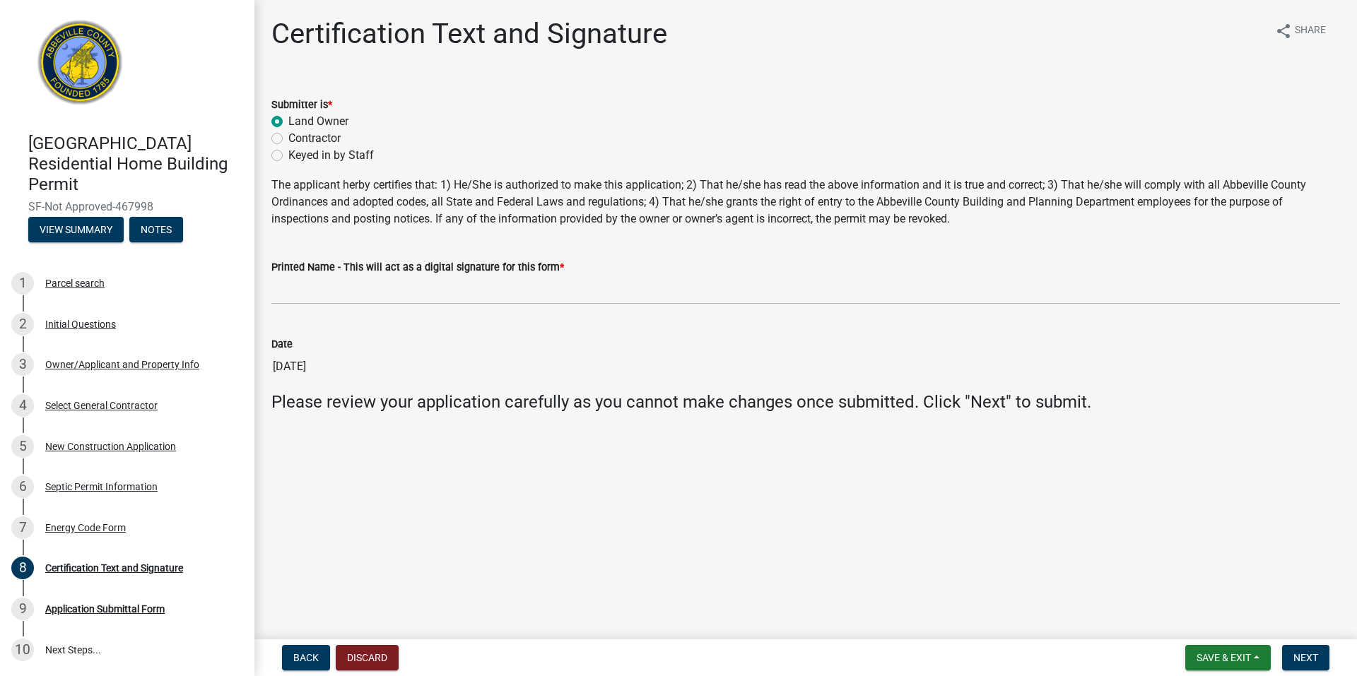
click at [288, 139] on input "Contractor" at bounding box center [292, 134] width 9 height 9
radio input "true"
click at [1302, 651] on button "Next" at bounding box center [1305, 657] width 47 height 25
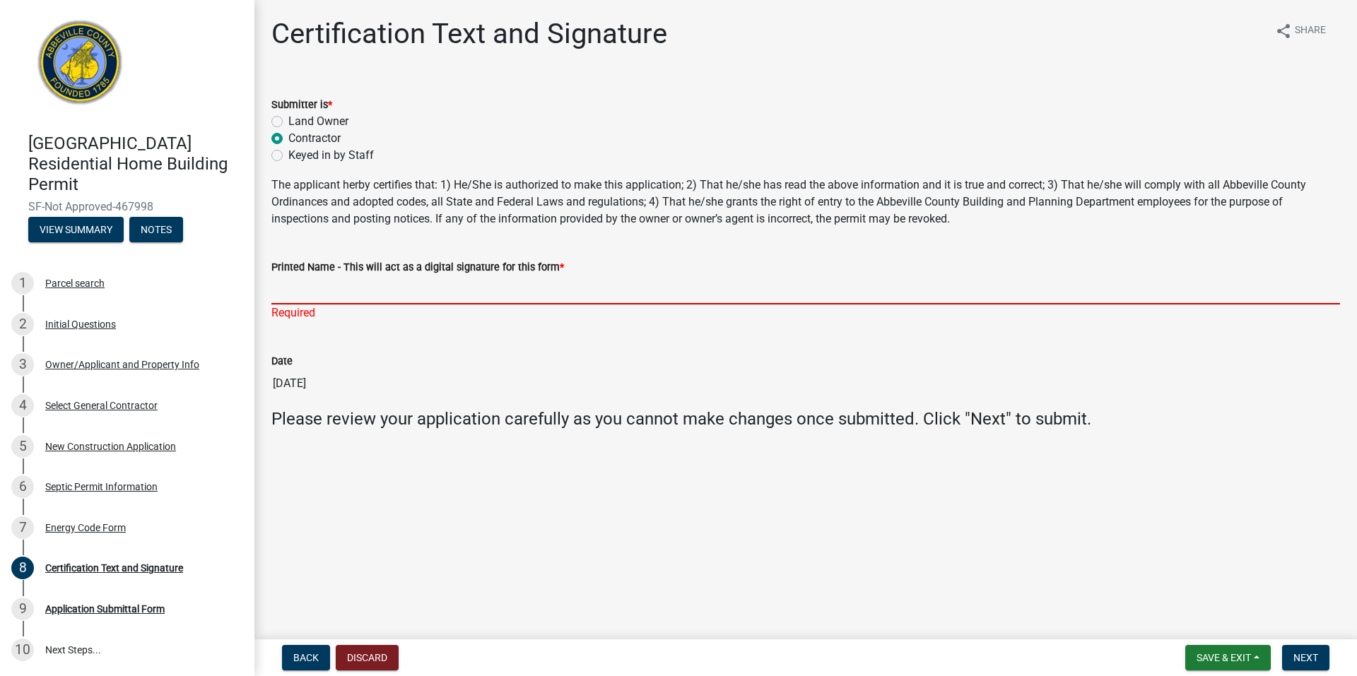
click at [431, 286] on input "Printed Name - This will act as a digital signature for this form *" at bounding box center [805, 290] width 1069 height 29
type input "[PERSON_NAME]"
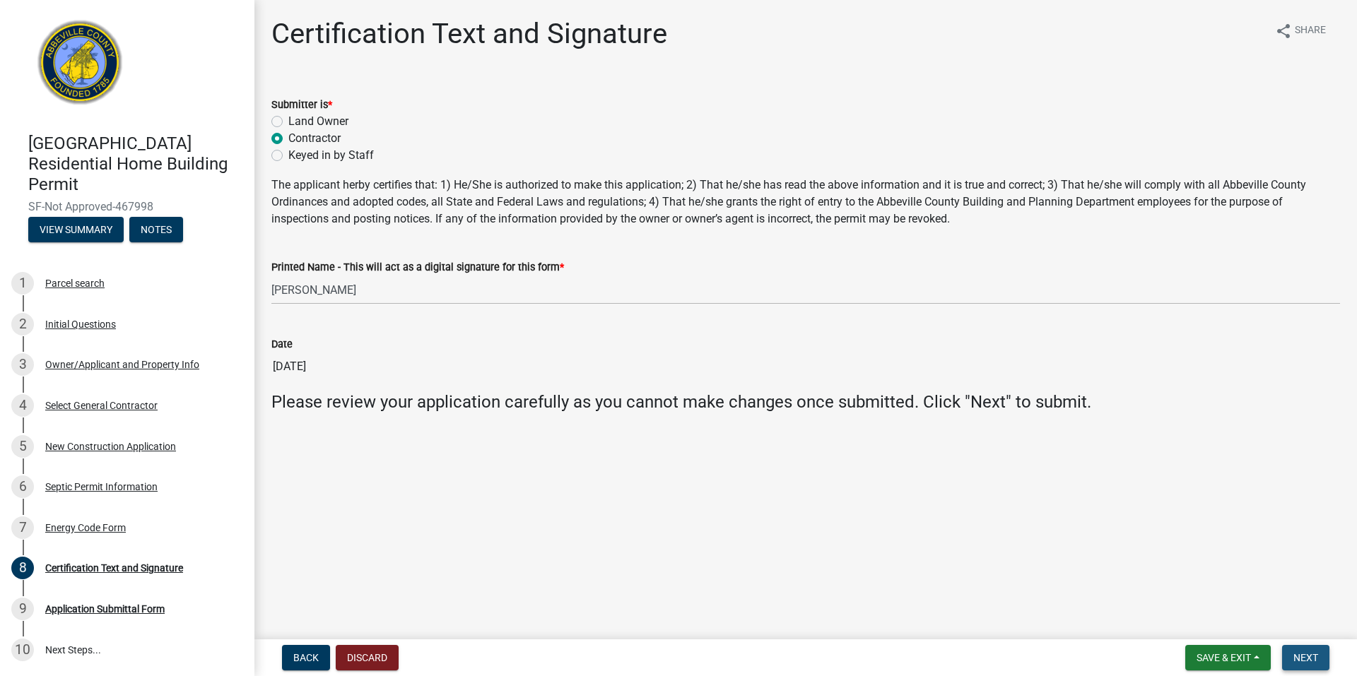
drag, startPoint x: 1312, startPoint y: 661, endPoint x: 1303, endPoint y: 663, distance: 10.0
click at [1310, 662] on span "Next" at bounding box center [1305, 657] width 25 height 11
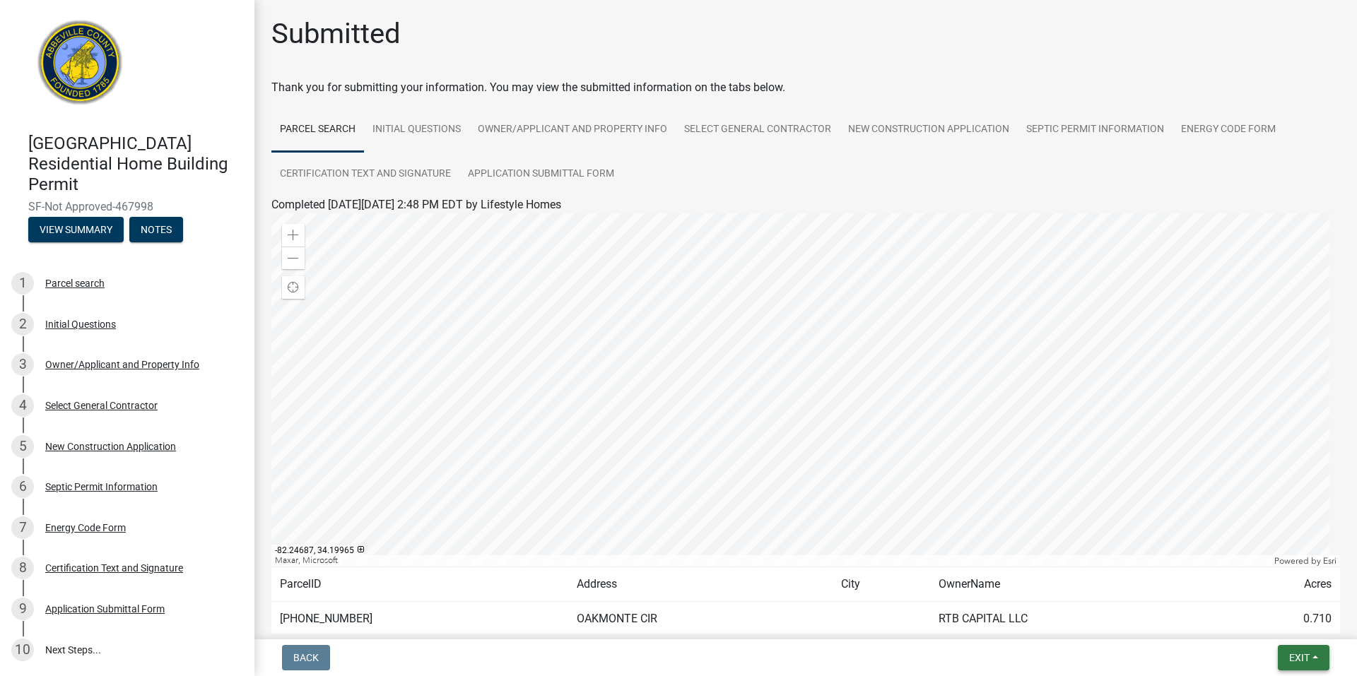
click at [1307, 655] on span "Exit" at bounding box center [1299, 657] width 20 height 11
click at [1262, 623] on button "Save & Exit" at bounding box center [1272, 621] width 113 height 34
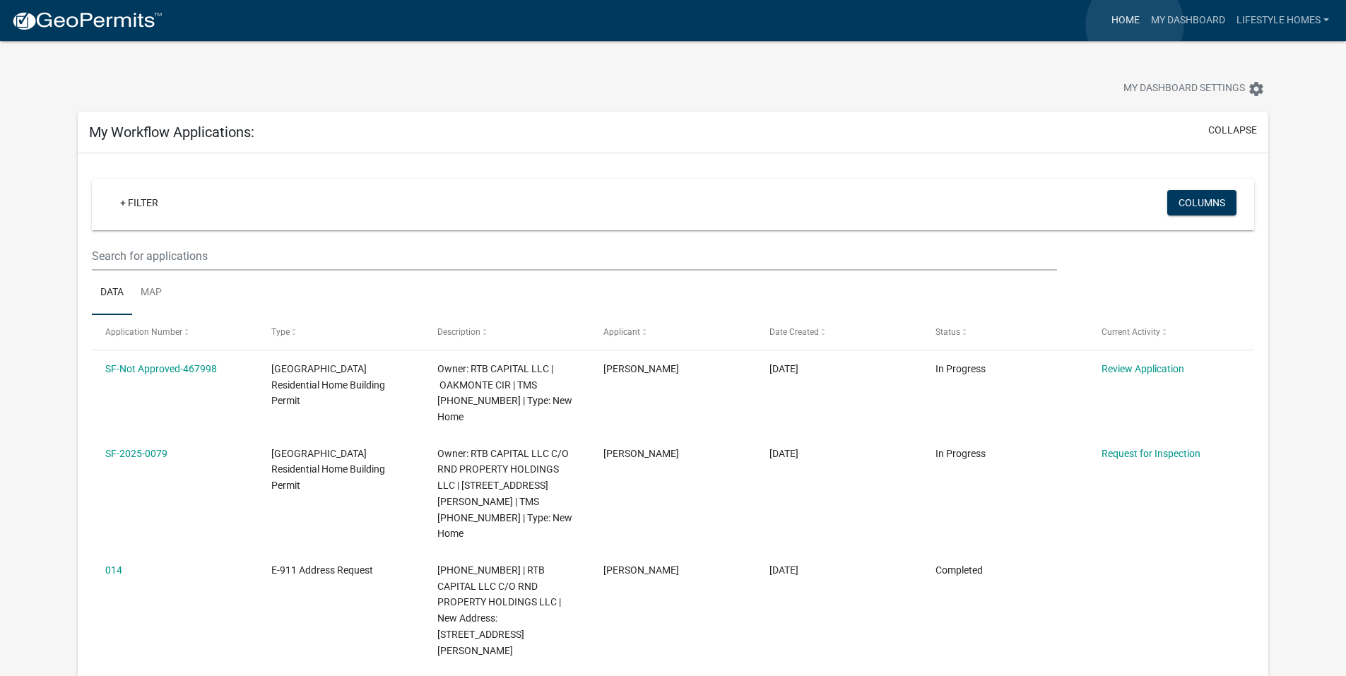
click at [1135, 25] on link "Home" at bounding box center [1126, 20] width 40 height 27
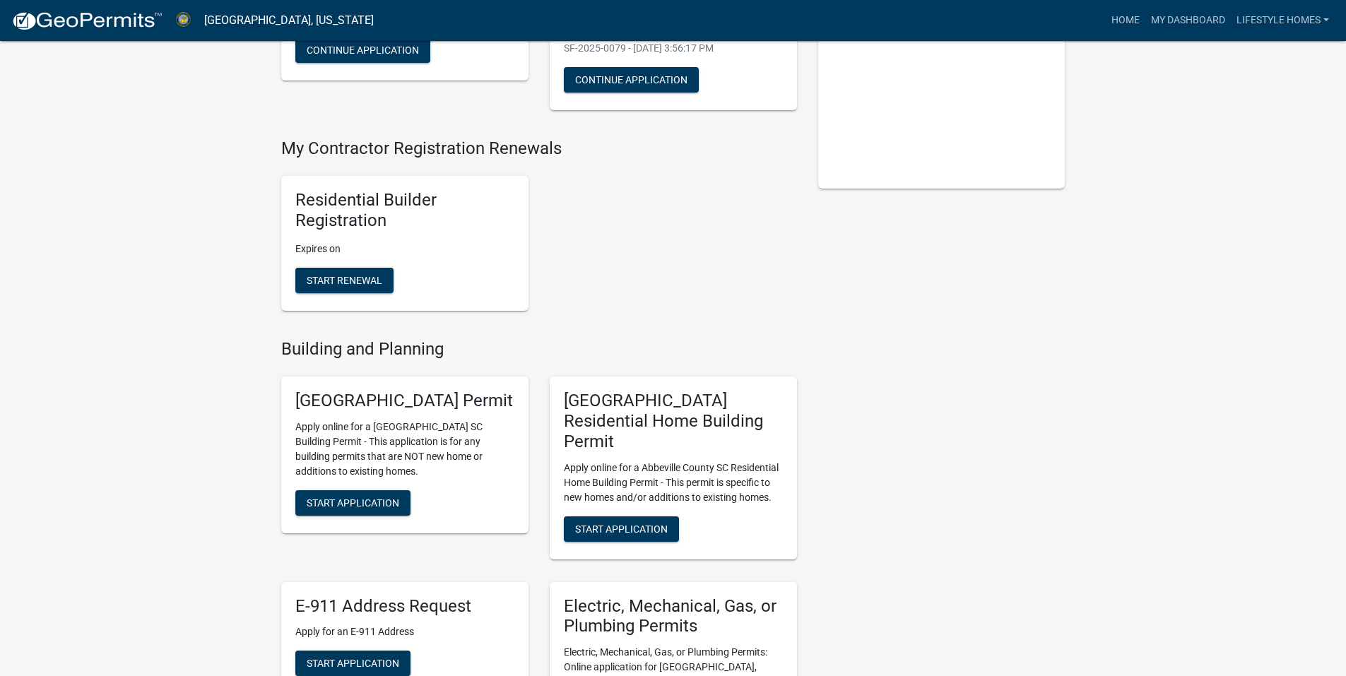
scroll to position [353, 0]
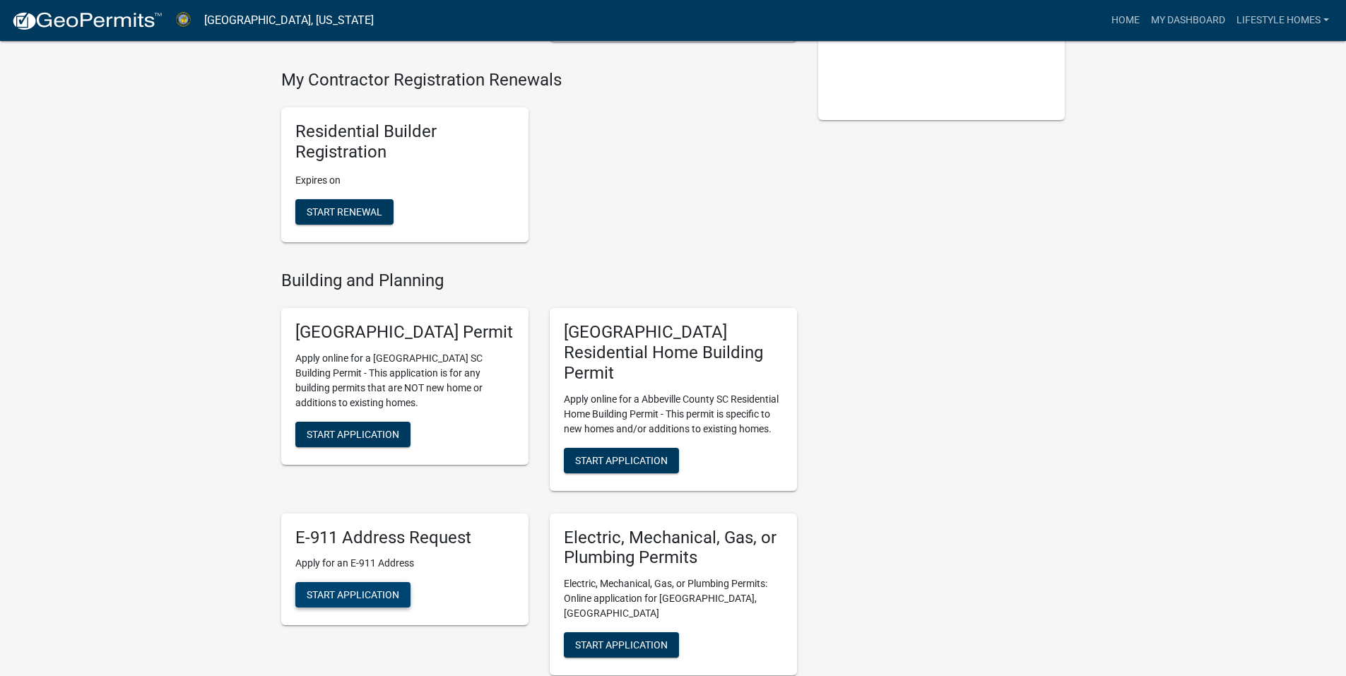
click at [312, 589] on span "Start Application" at bounding box center [353, 594] width 93 height 11
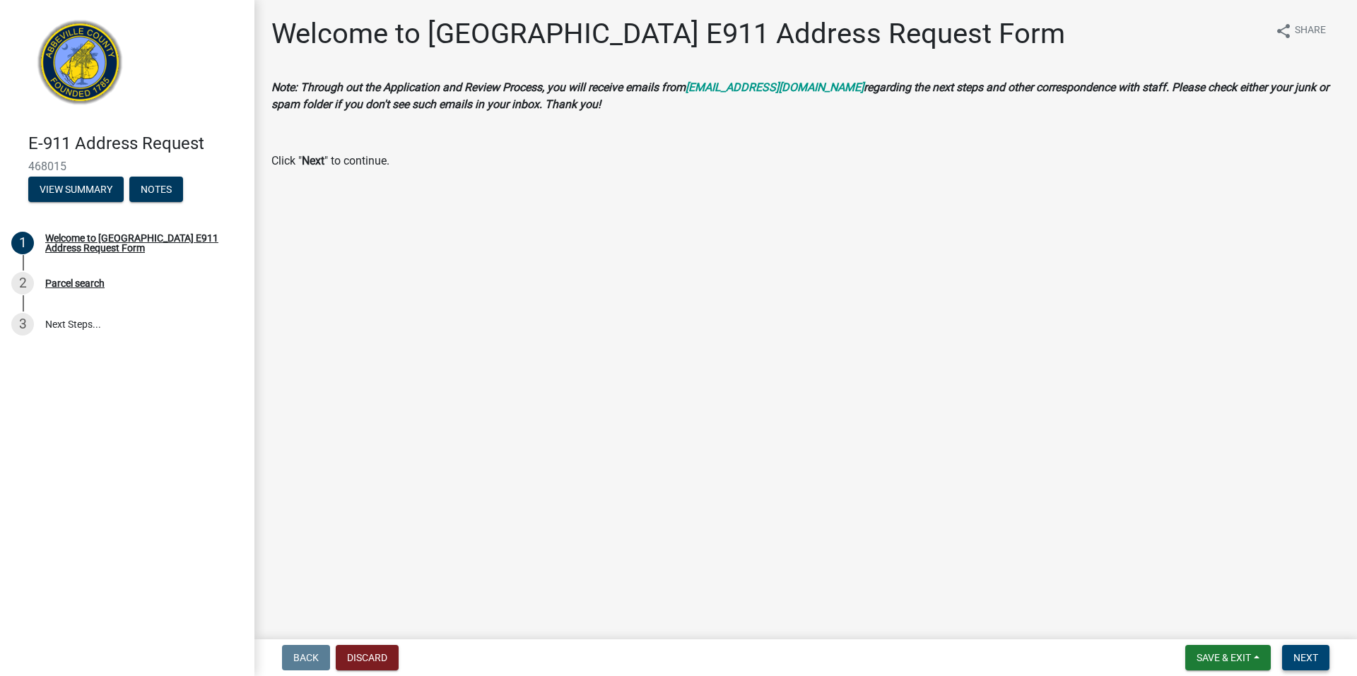
click at [1319, 652] on button "Next" at bounding box center [1305, 657] width 47 height 25
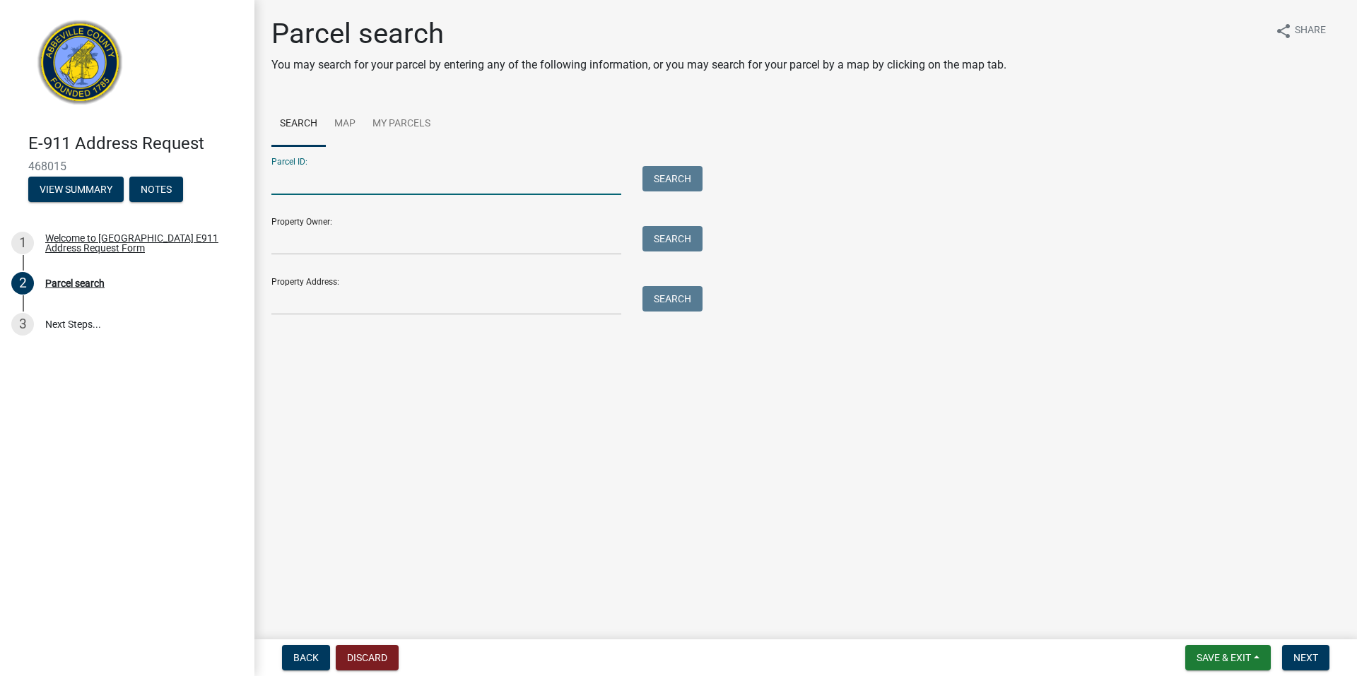
click at [491, 183] on input "Parcel ID:" at bounding box center [446, 180] width 350 height 29
paste input "[PHONE_NUMBER]"
type input "[PHONE_NUMBER]"
click at [674, 177] on button "Search" at bounding box center [672, 178] width 60 height 25
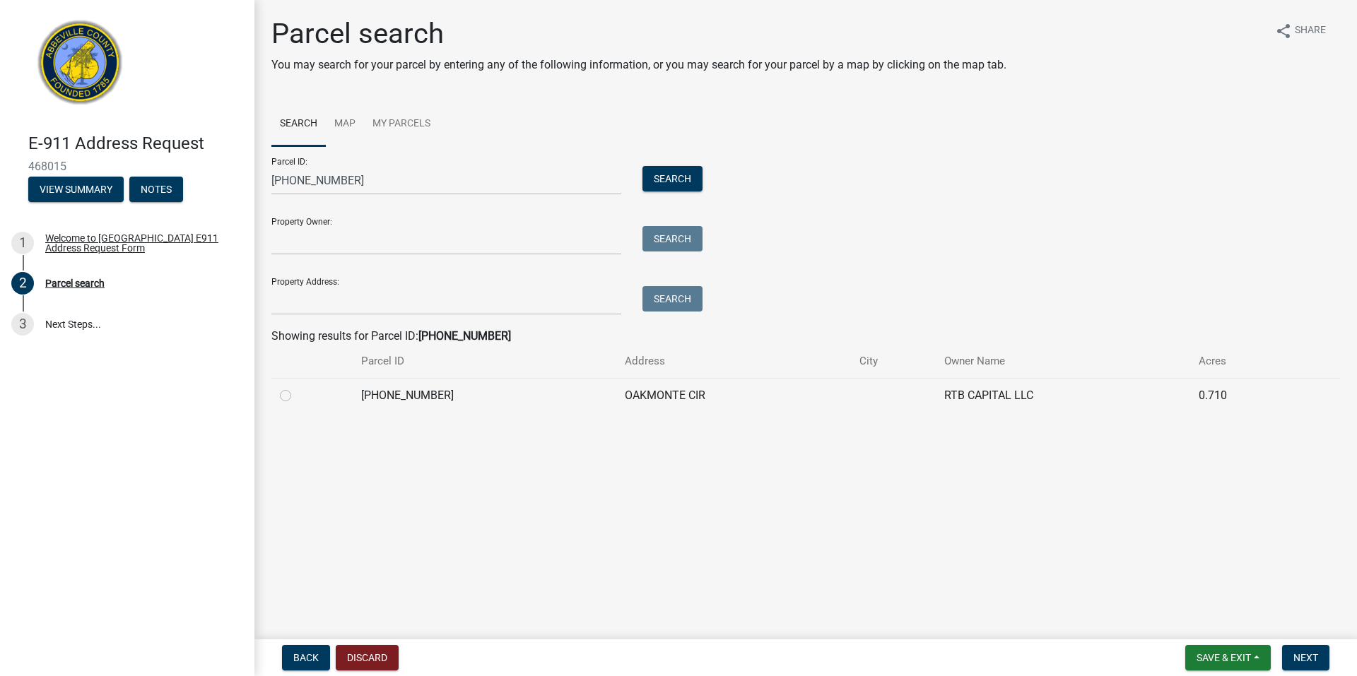
click at [297, 387] on label at bounding box center [297, 387] width 0 height 0
click at [297, 396] on input "radio" at bounding box center [301, 391] width 9 height 9
radio input "true"
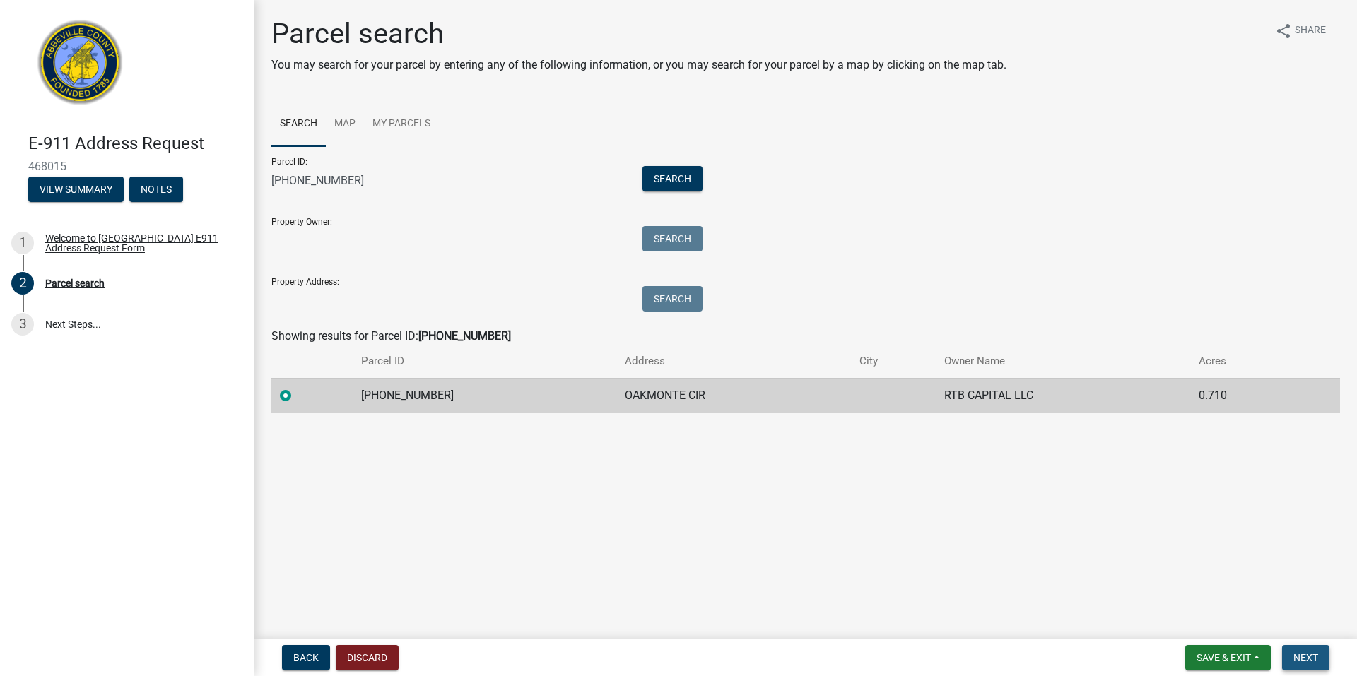
click at [1295, 650] on button "Next" at bounding box center [1305, 657] width 47 height 25
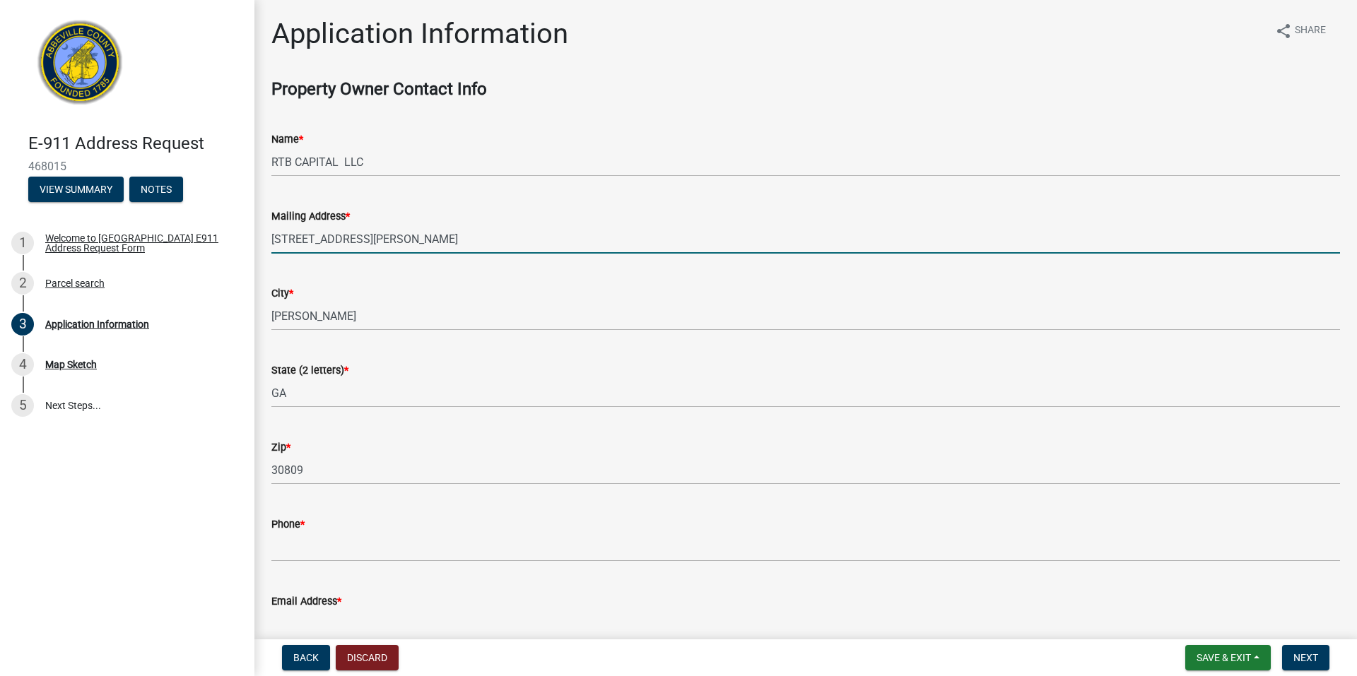
drag, startPoint x: 296, startPoint y: 239, endPoint x: 281, endPoint y: 239, distance: 14.8
click at [281, 239] on input "[STREET_ADDRESS][PERSON_NAME]" at bounding box center [805, 239] width 1069 height 29
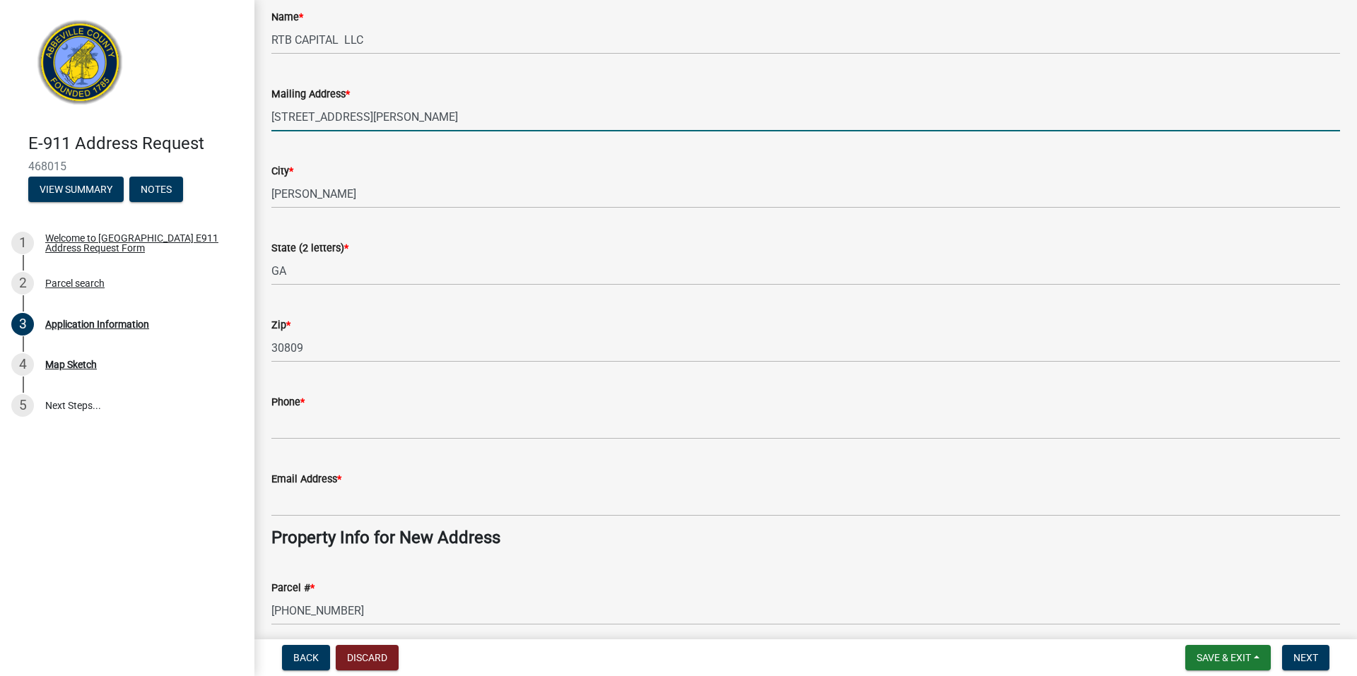
scroll to position [141, 0]
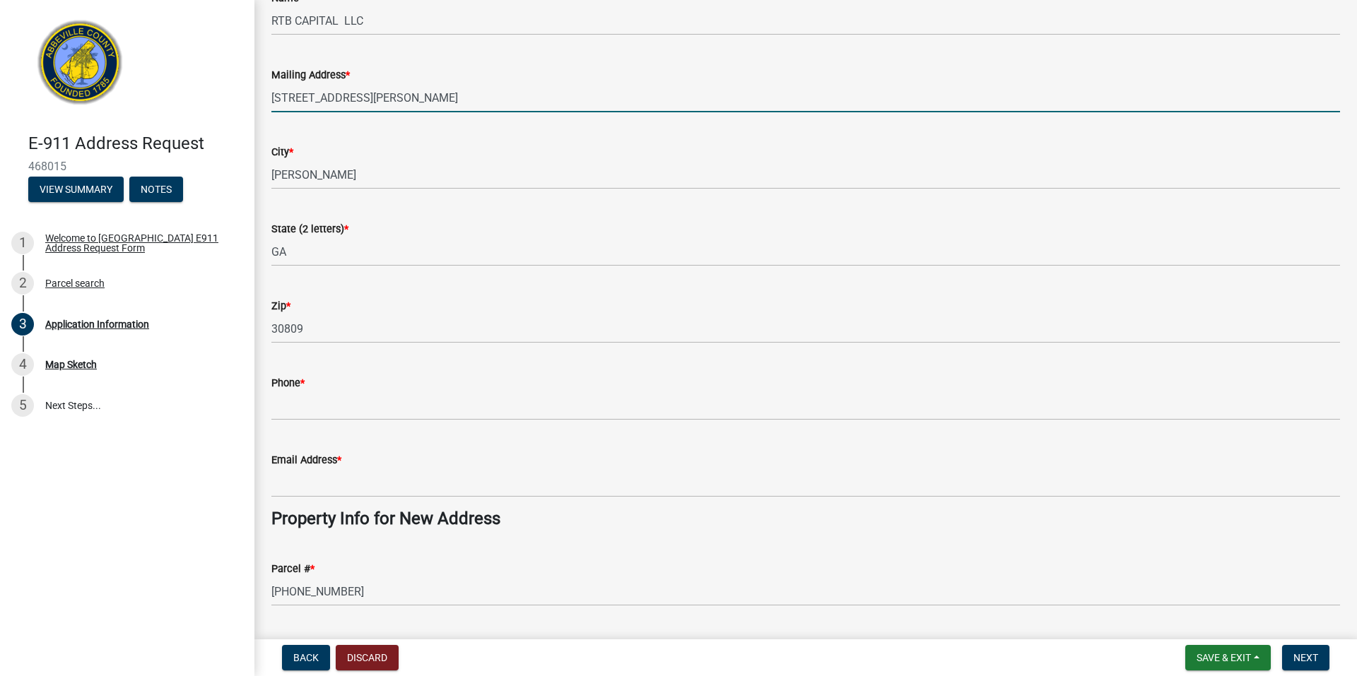
type input "[STREET_ADDRESS][PERSON_NAME]"
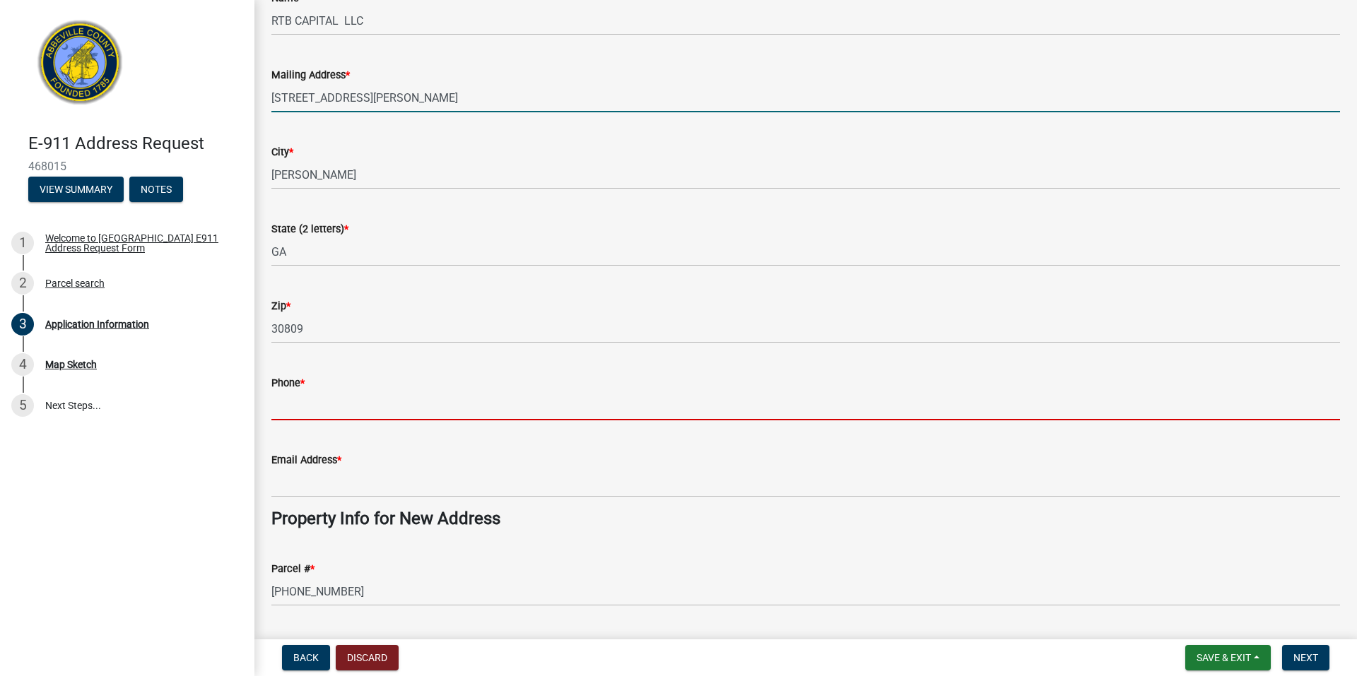
click at [505, 414] on input "Phone *" at bounding box center [805, 406] width 1069 height 29
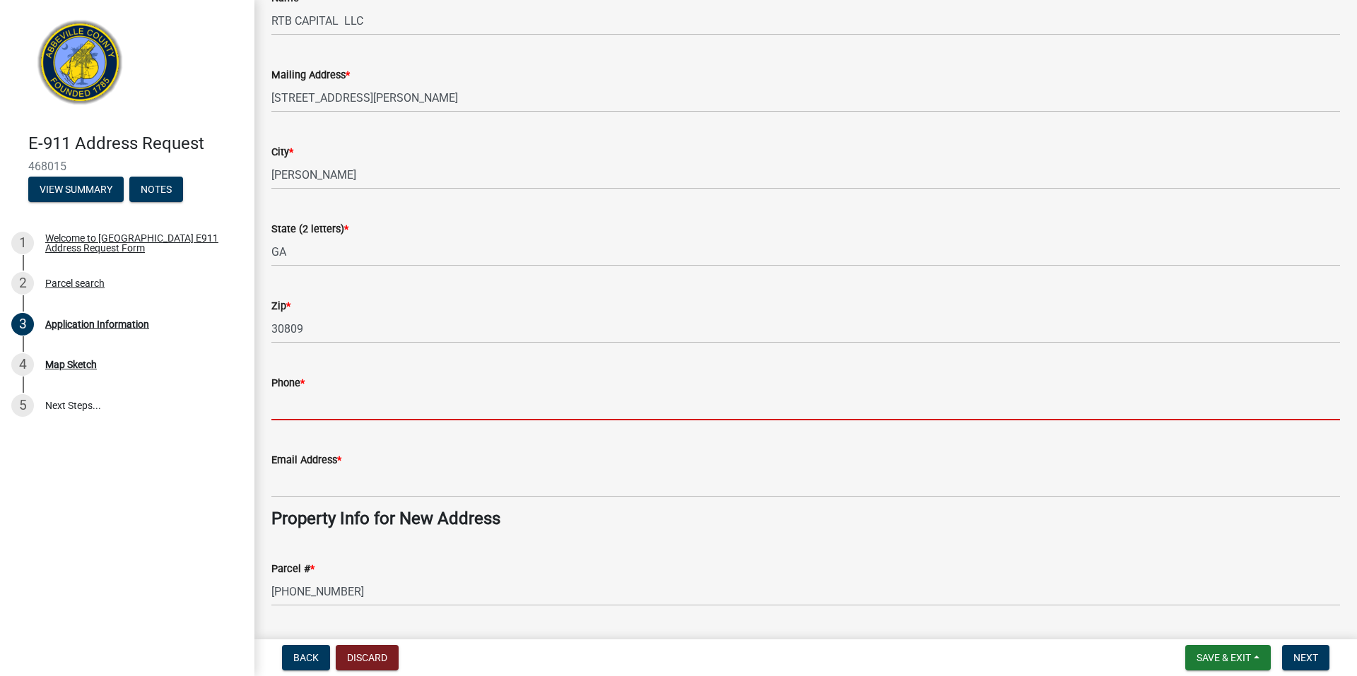
type input "7062105488"
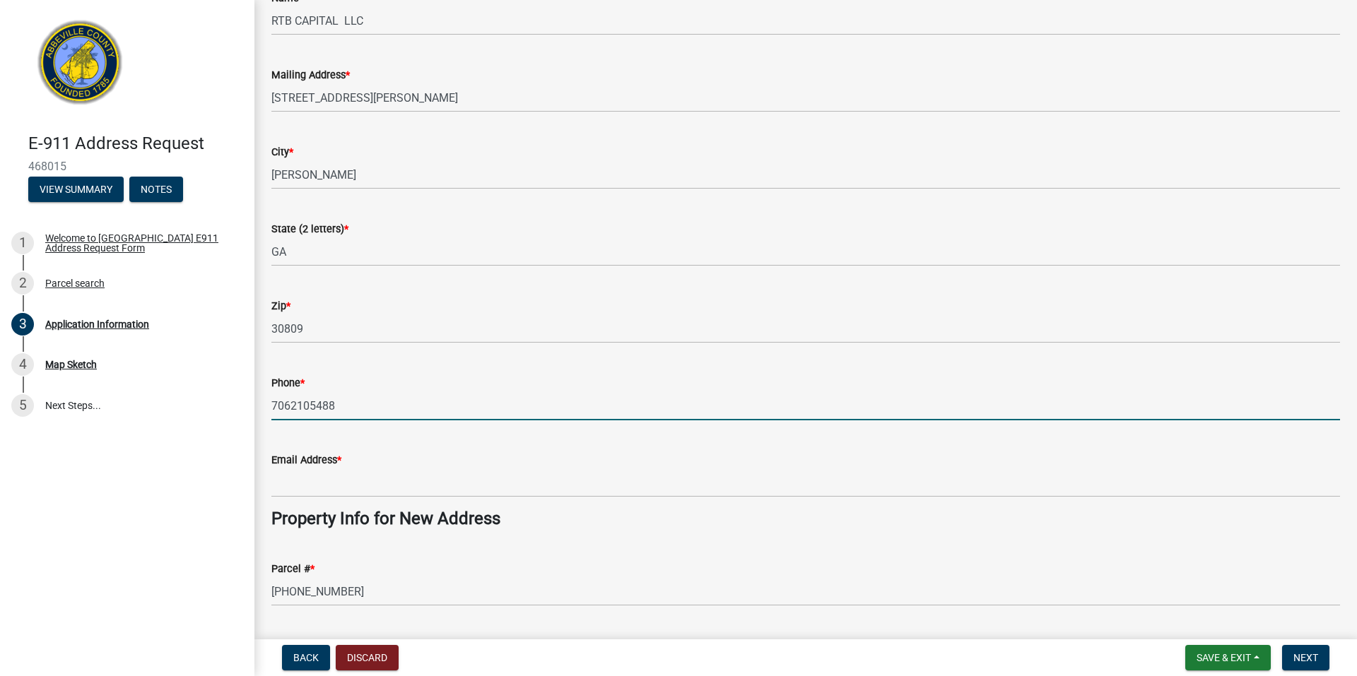
type input "[PERSON_NAME][EMAIL_ADDRESS][DOMAIN_NAME]"
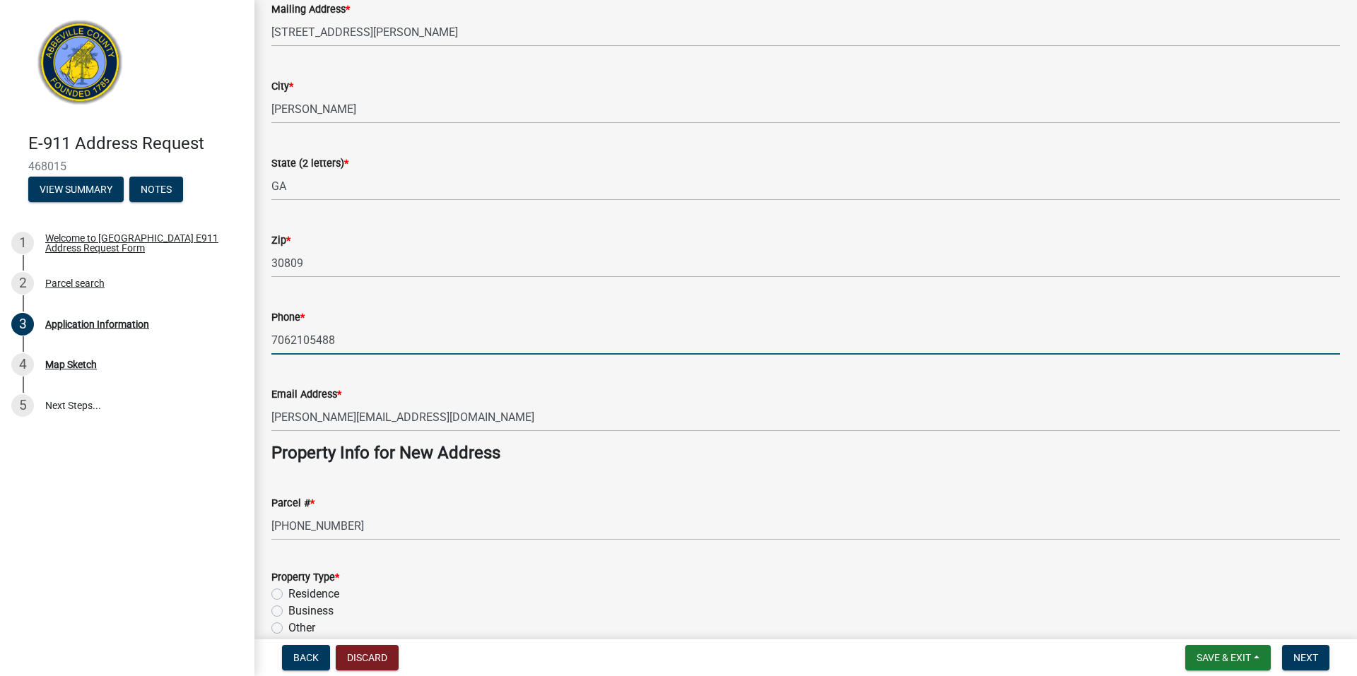
scroll to position [353, 0]
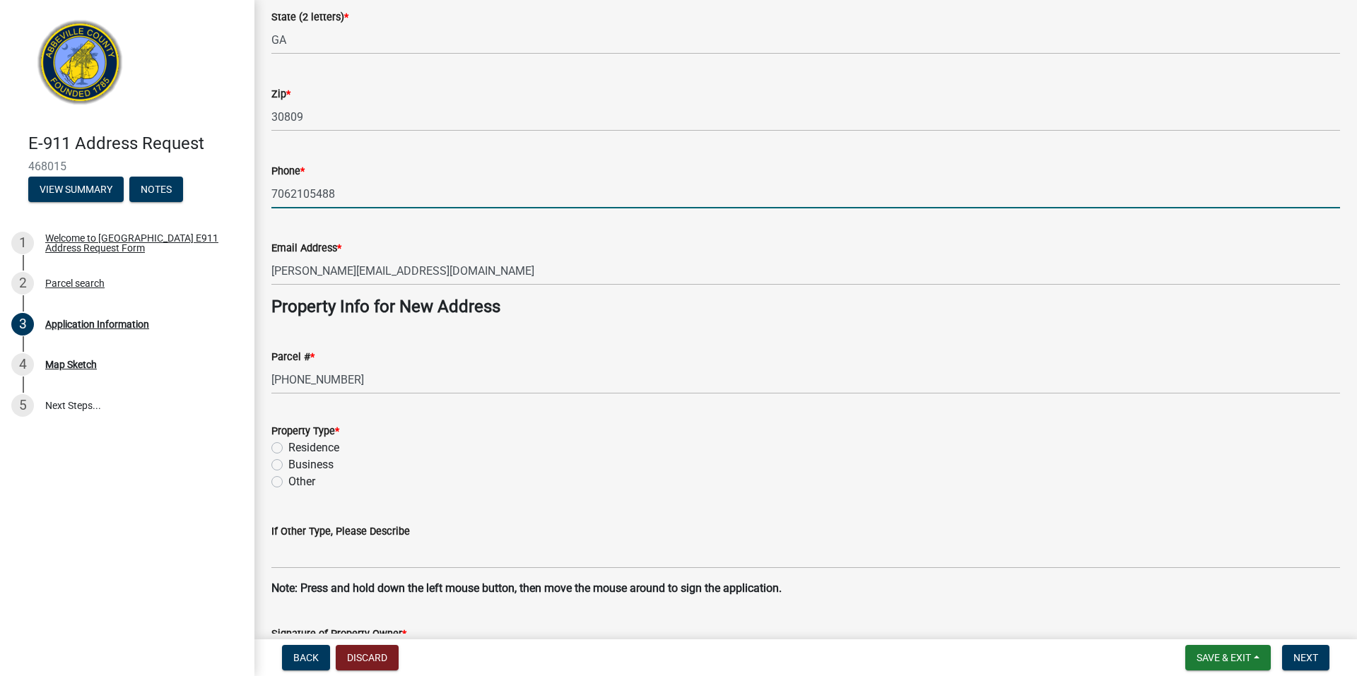
click at [338, 452] on label "Residence" at bounding box center [313, 448] width 51 height 17
click at [298, 449] on input "Residence" at bounding box center [292, 444] width 9 height 9
radio input "true"
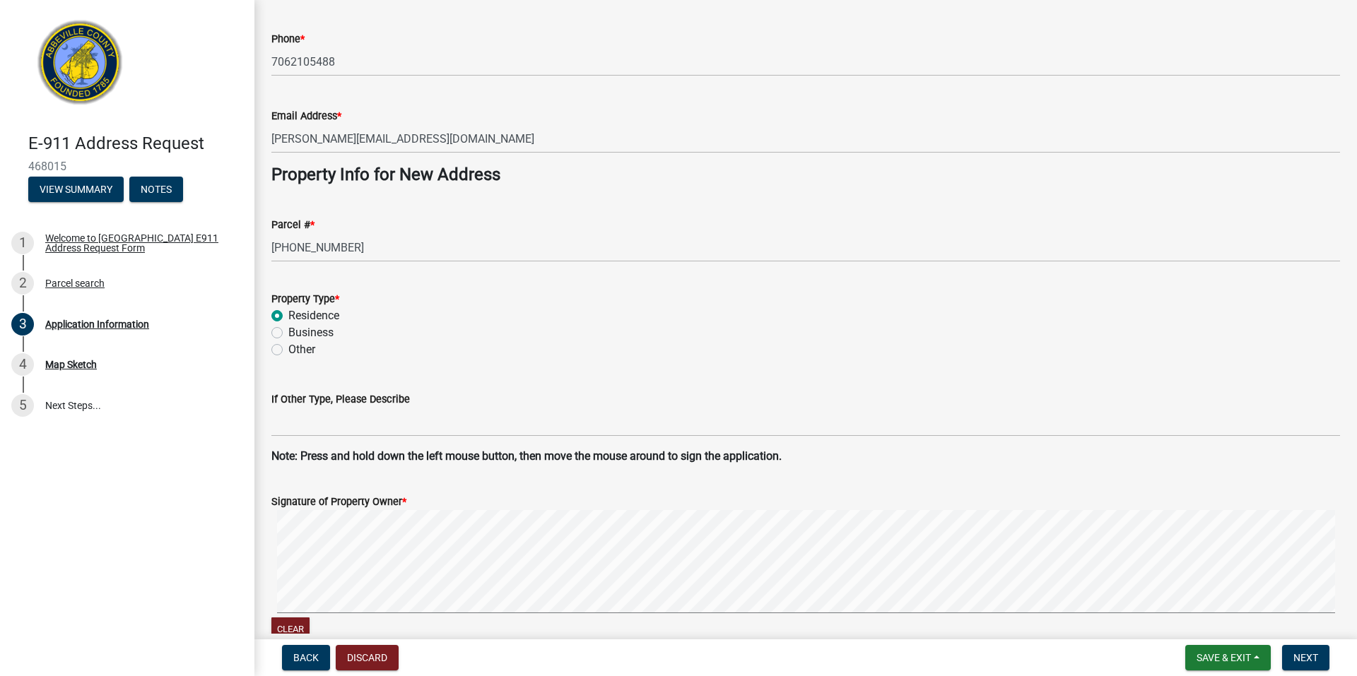
scroll to position [495, 0]
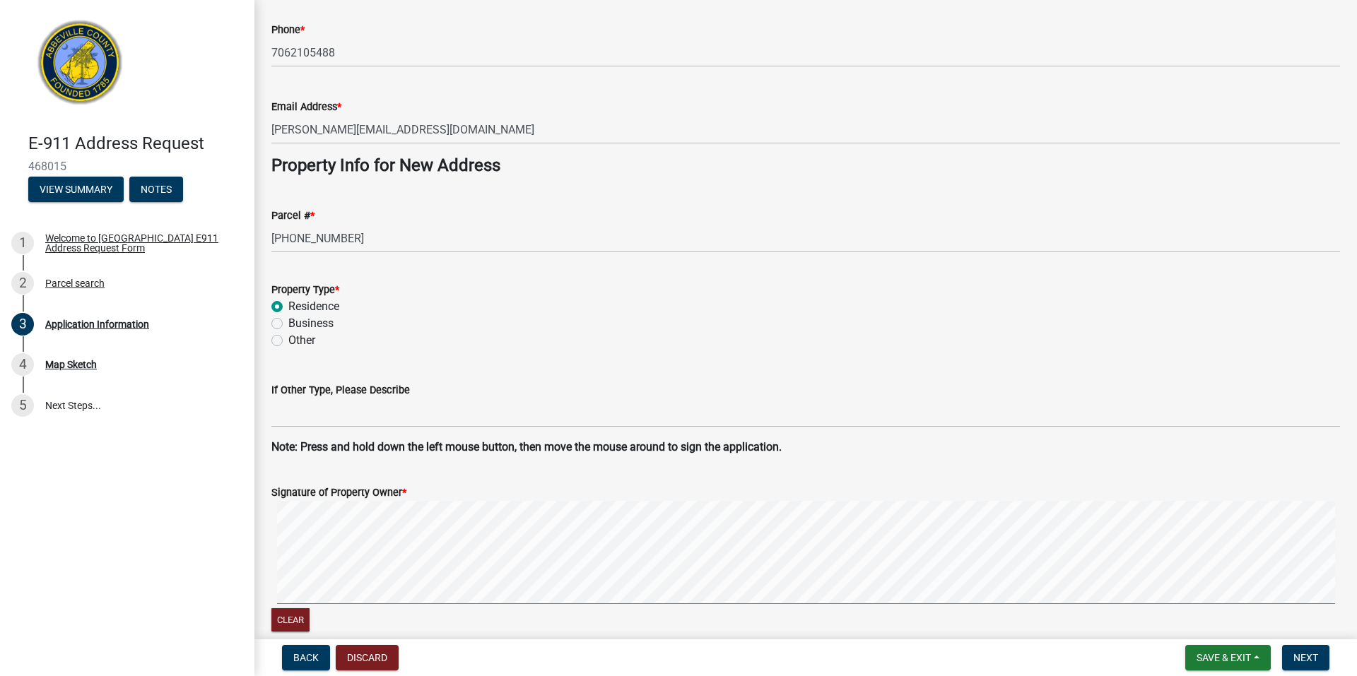
click at [718, 497] on div "Signature of Property Owner *" at bounding box center [805, 492] width 1069 height 17
click at [722, 495] on form "Signature of Property Owner * Clear" at bounding box center [805, 551] width 1069 height 168
click at [1304, 661] on span "Next" at bounding box center [1305, 657] width 25 height 11
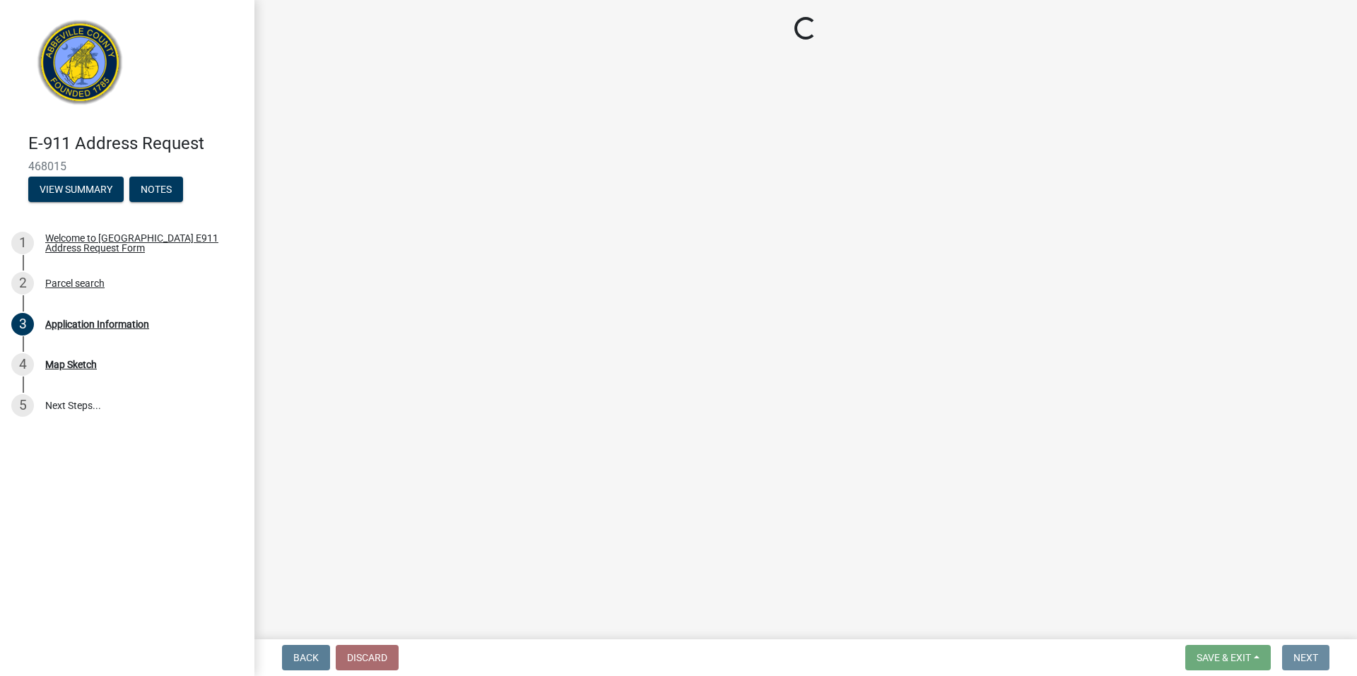
scroll to position [0, 0]
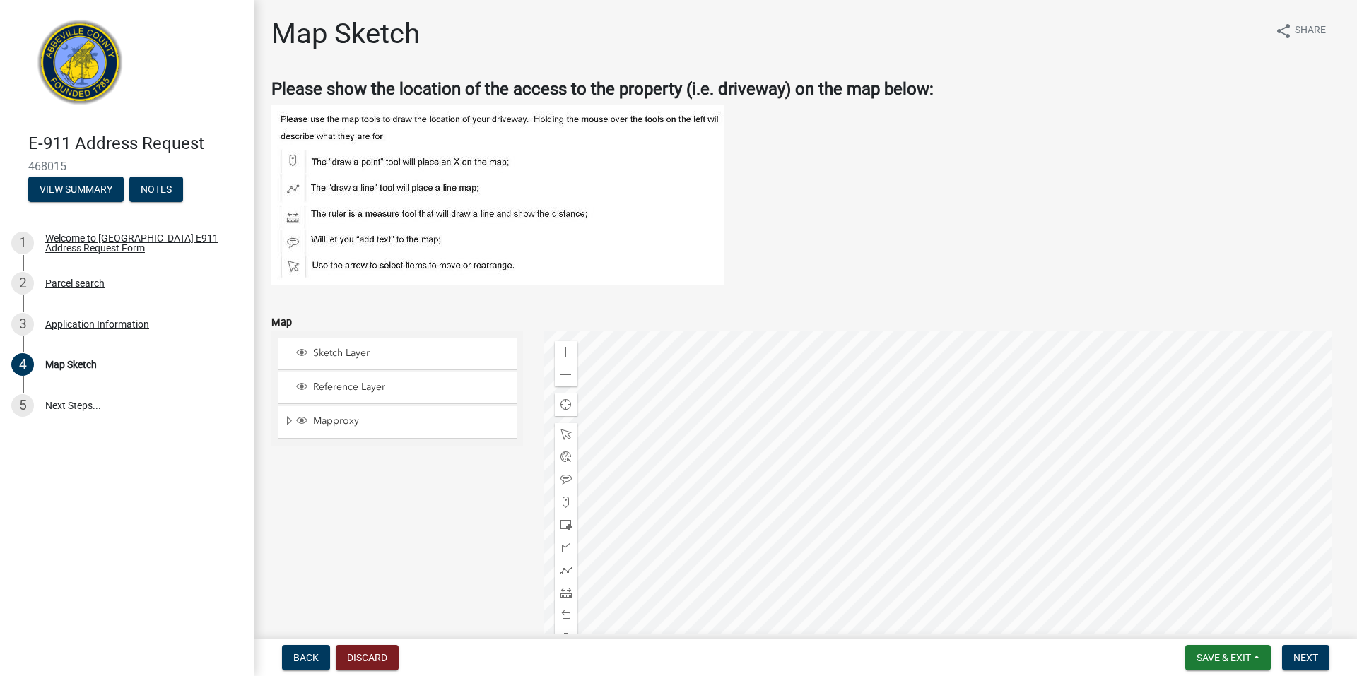
click at [923, 561] on div at bounding box center [942, 507] width 796 height 353
click at [561, 505] on span at bounding box center [565, 502] width 11 height 11
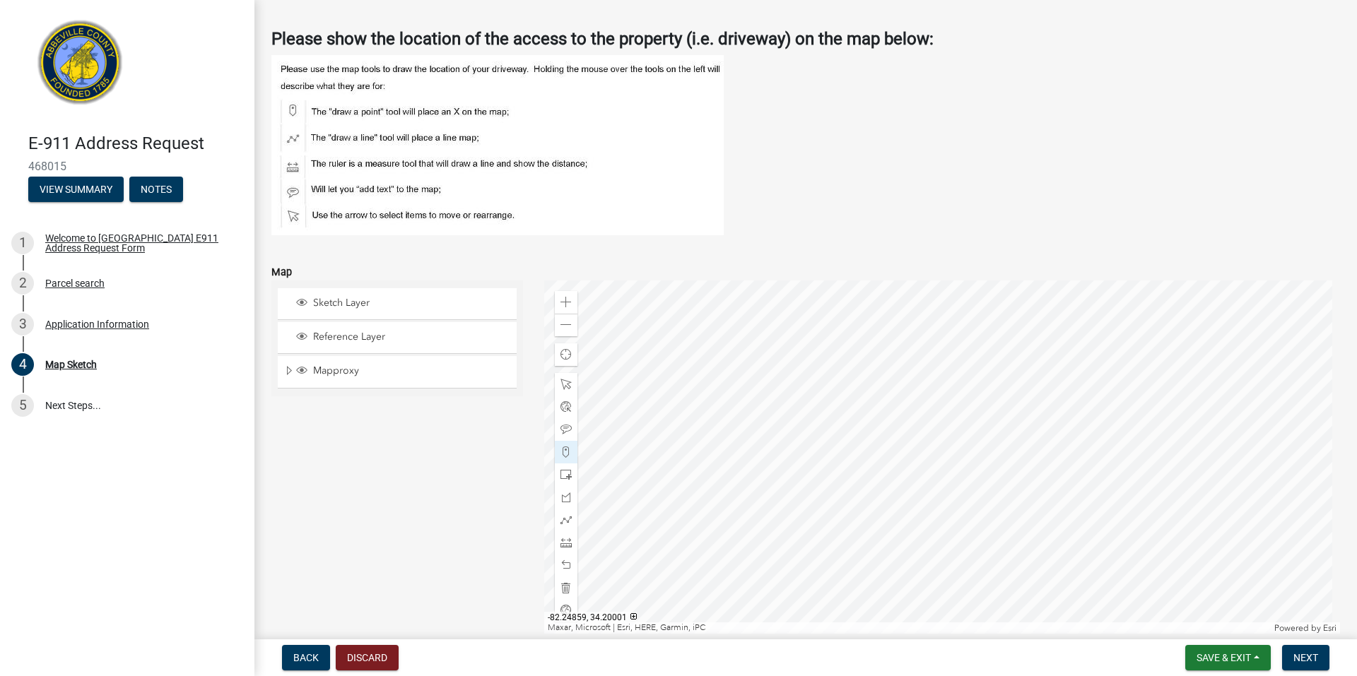
click at [923, 517] on div at bounding box center [942, 457] width 796 height 353
click at [568, 591] on span at bounding box center [565, 587] width 11 height 11
click at [565, 453] on span at bounding box center [565, 452] width 11 height 11
click at [943, 508] on div at bounding box center [942, 457] width 796 height 353
click at [562, 514] on span at bounding box center [565, 519] width 11 height 11
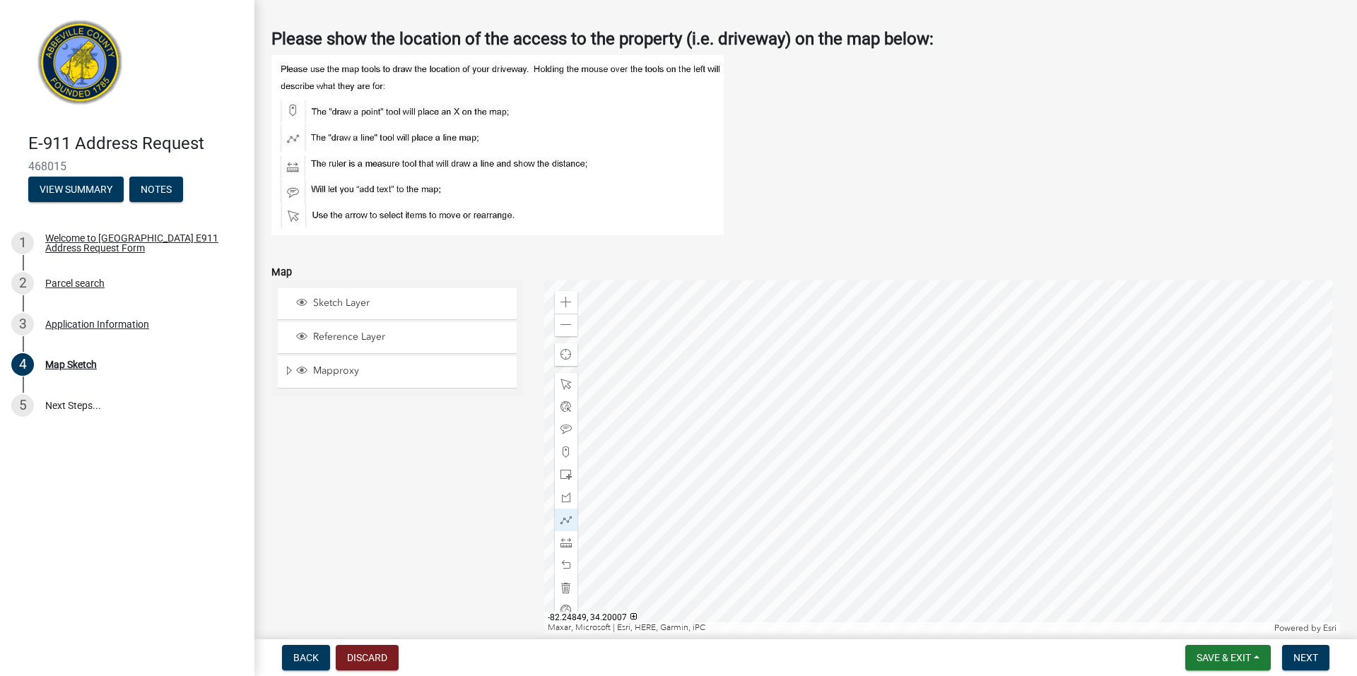
click at [920, 463] on div at bounding box center [942, 457] width 796 height 353
click at [910, 441] on div at bounding box center [942, 457] width 796 height 353
click at [568, 519] on span at bounding box center [565, 519] width 11 height 11
click at [931, 478] on div at bounding box center [942, 457] width 796 height 353
click at [951, 507] on div at bounding box center [942, 457] width 796 height 353
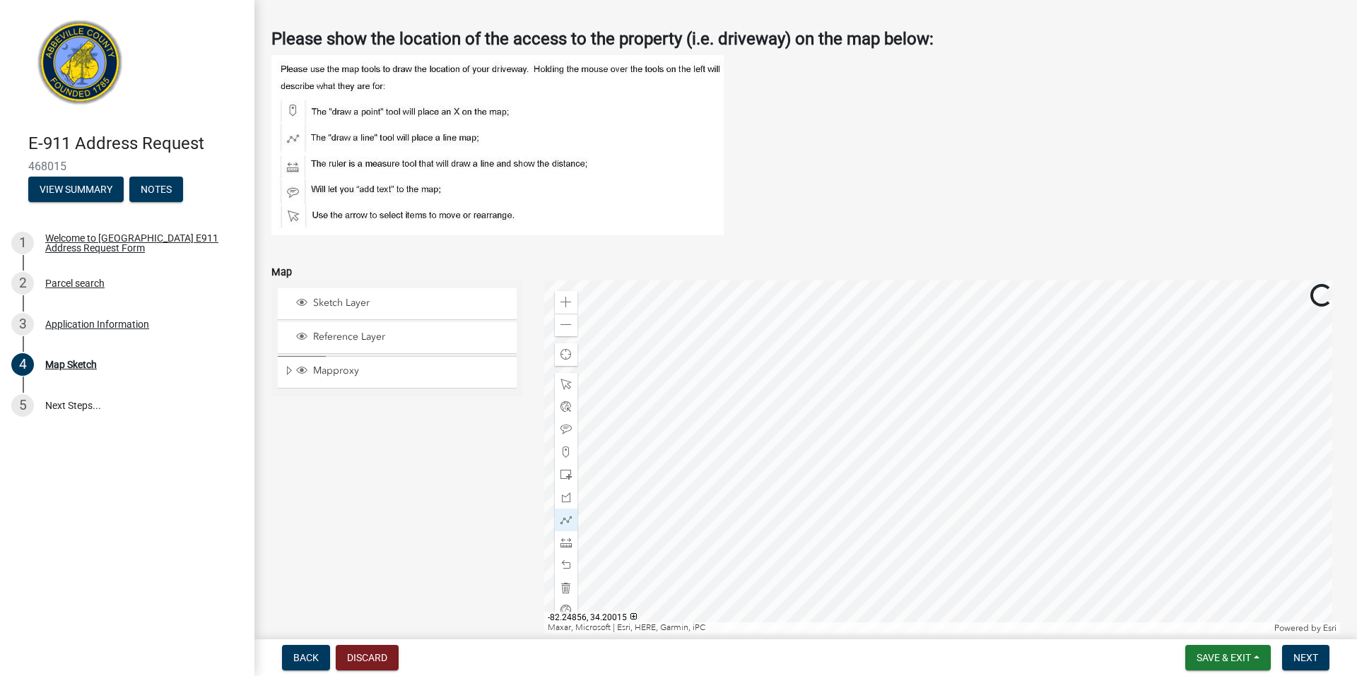
click at [940, 493] on div at bounding box center [942, 457] width 796 height 353
click at [927, 475] on div at bounding box center [942, 457] width 796 height 353
click at [927, 476] on div at bounding box center [942, 457] width 796 height 353
click at [1305, 652] on span "Next" at bounding box center [1305, 657] width 25 height 11
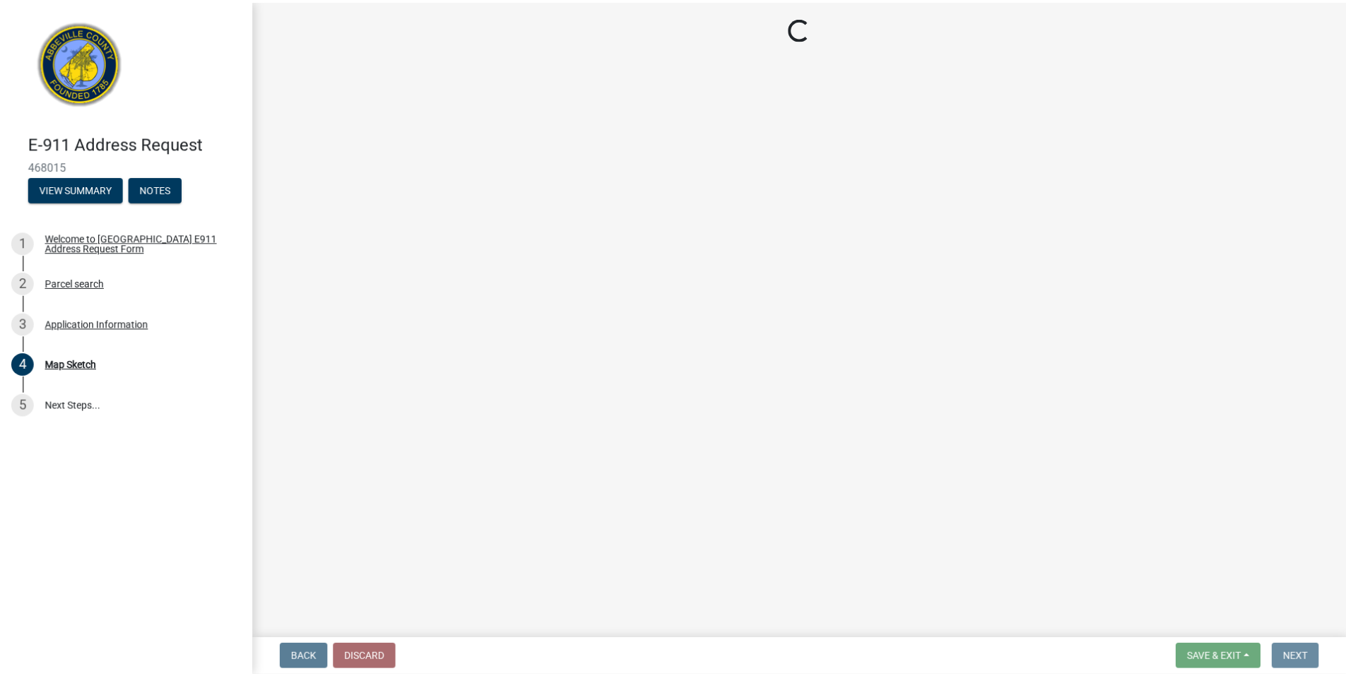
scroll to position [0, 0]
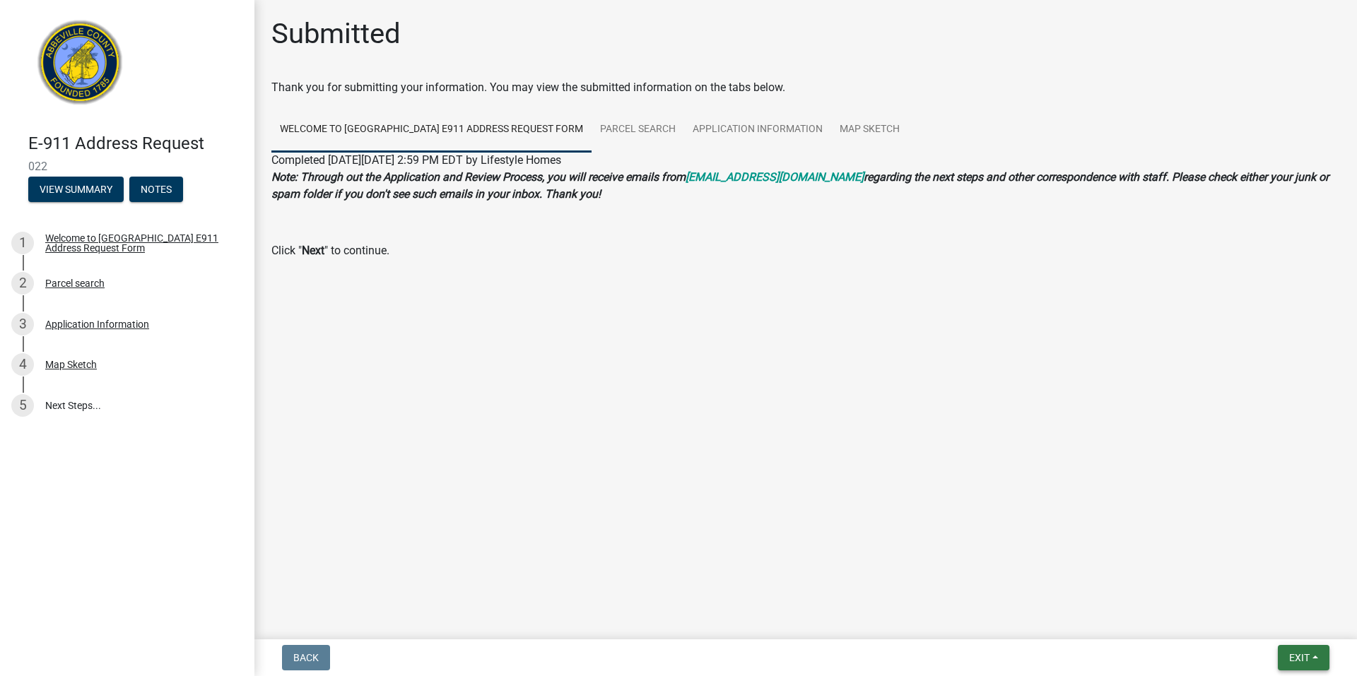
click at [1312, 657] on button "Exit" at bounding box center [1304, 657] width 52 height 25
click at [1283, 627] on button "Save & Exit" at bounding box center [1272, 621] width 113 height 34
